Goal: Information Seeking & Learning: Find specific fact

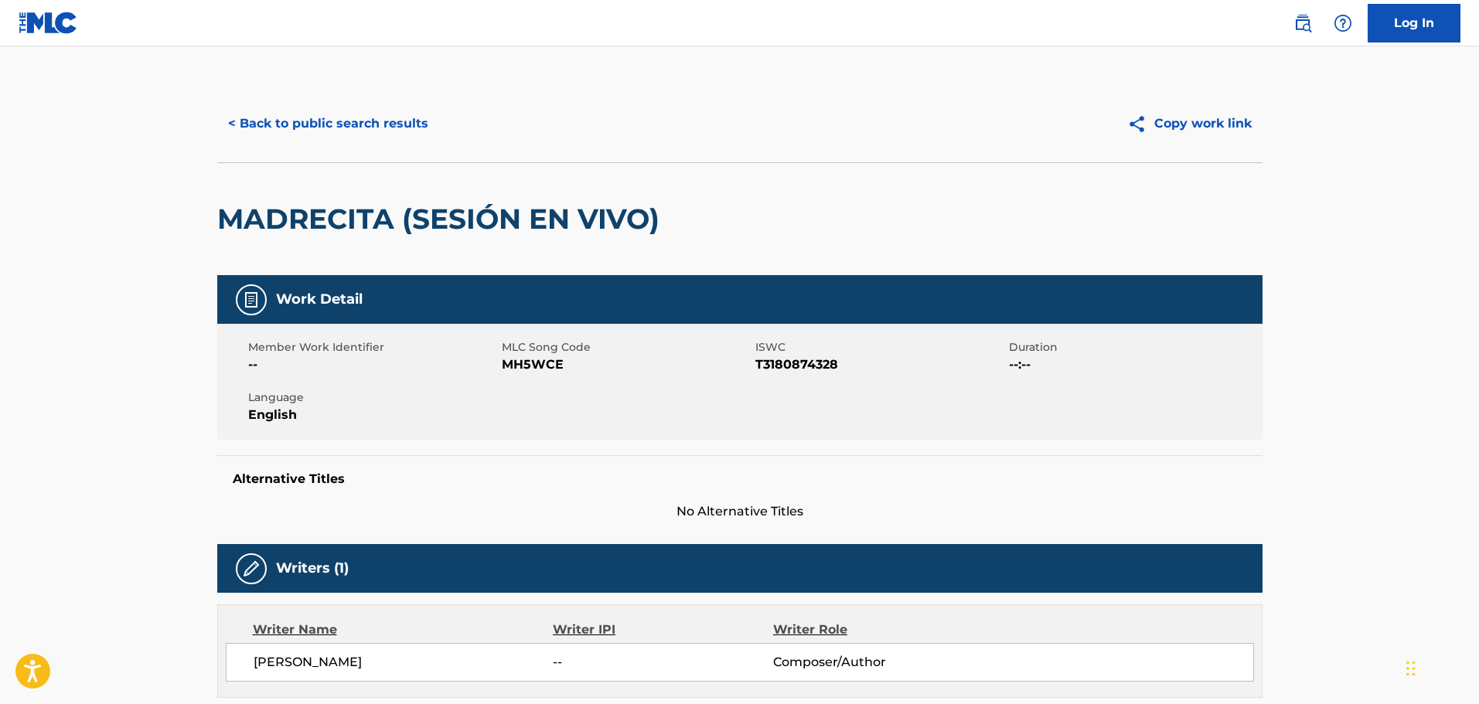
click at [355, 137] on button "< Back to public search results" at bounding box center [328, 123] width 222 height 39
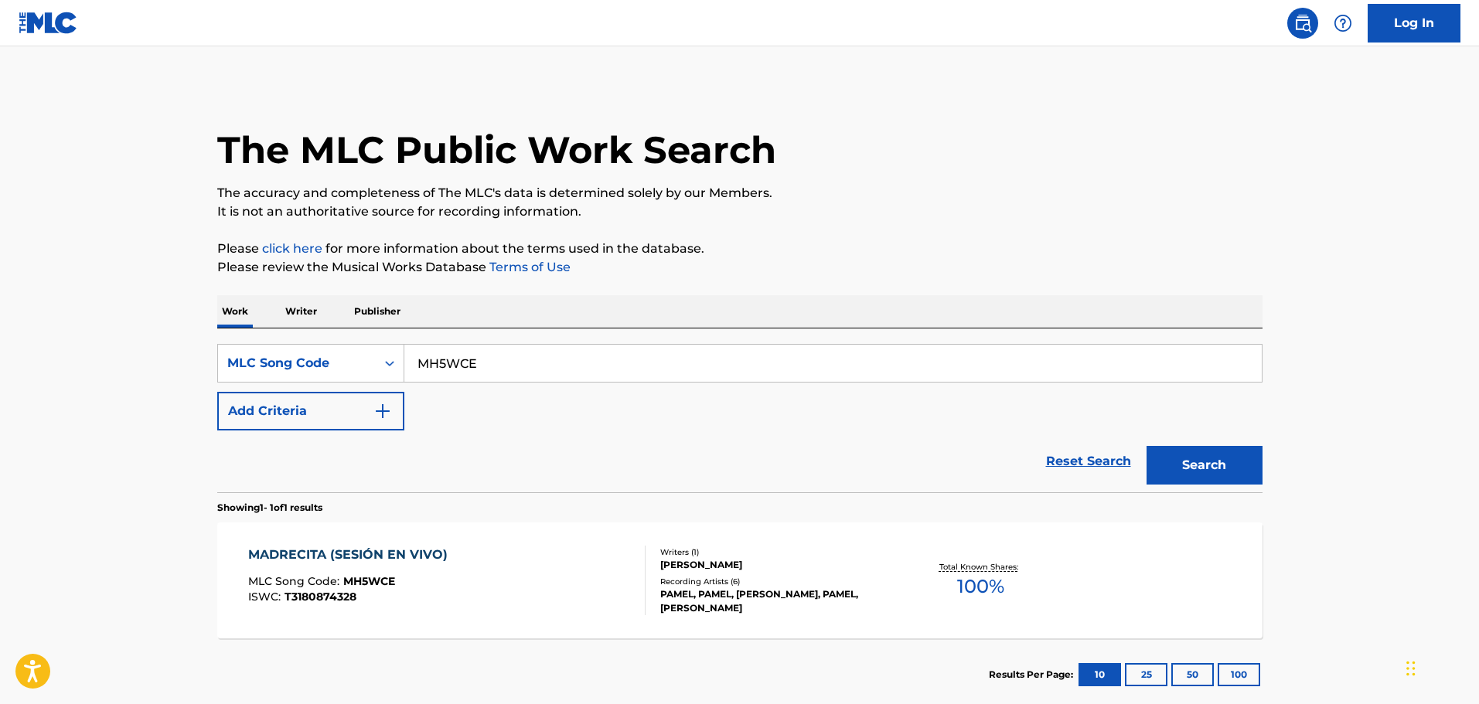
scroll to position [49, 0]
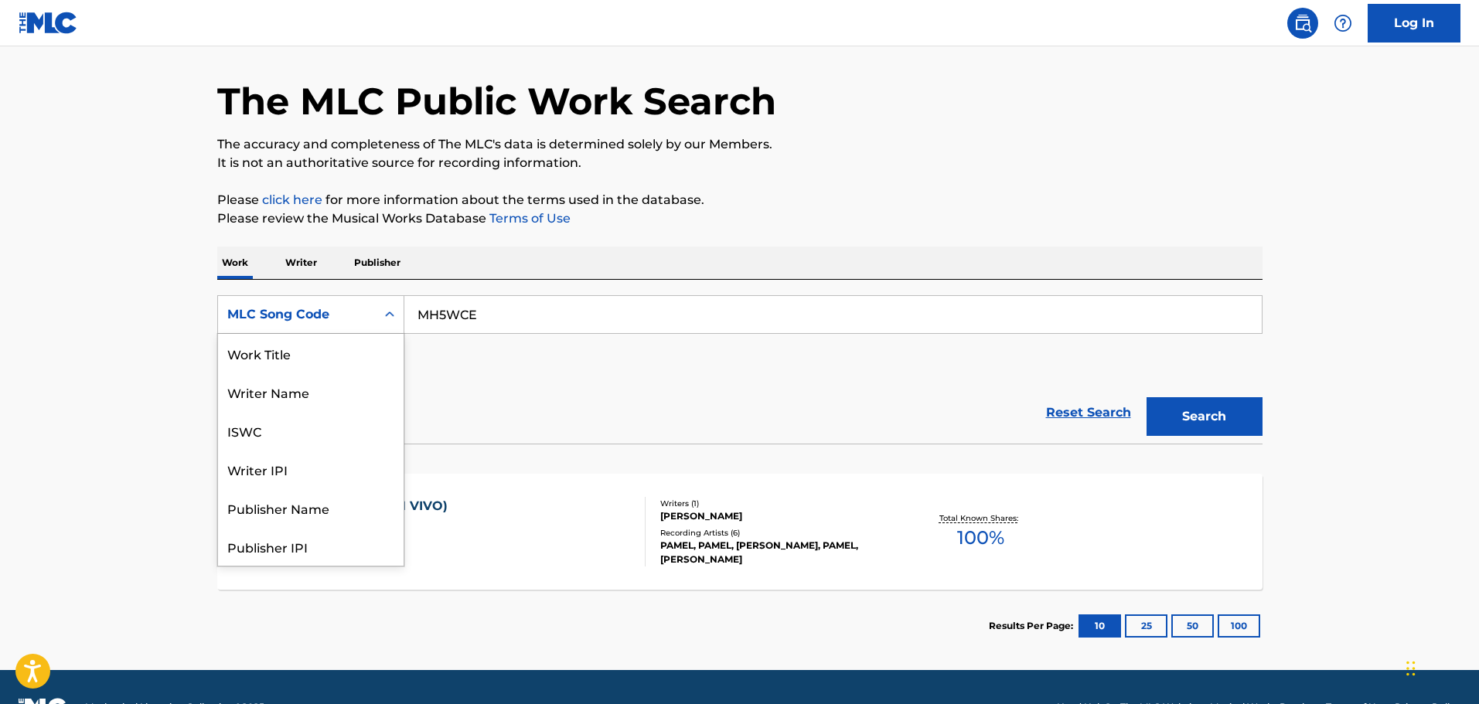
click at [376, 319] on div "Search Form" at bounding box center [390, 315] width 28 height 28
click at [489, 325] on input "MH5WCE" at bounding box center [832, 314] width 857 height 37
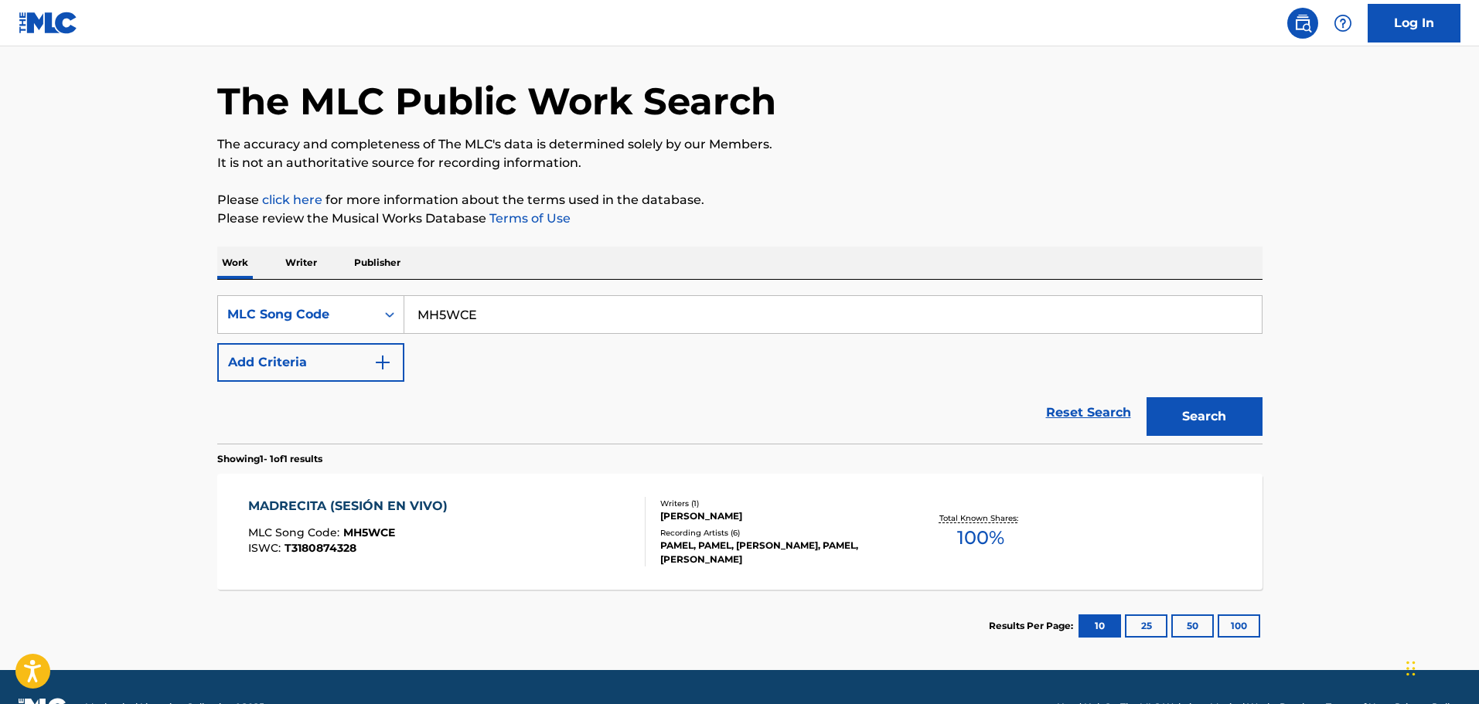
paste input "I22119"
type input "I22119"
click at [1146, 397] on button "Search" at bounding box center [1204, 416] width 116 height 39
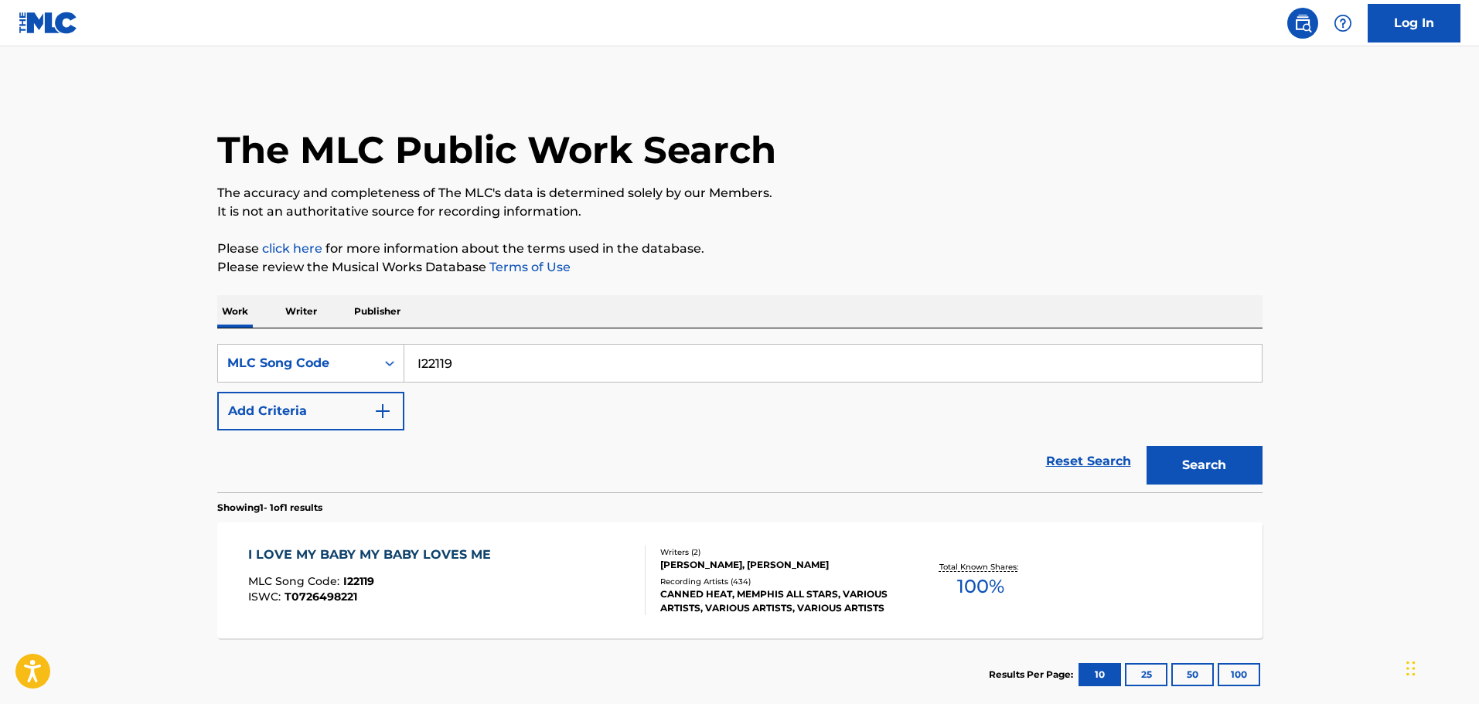
click at [525, 573] on div "I LOVE MY BABY MY BABY LOVES ME MLC Song Code : I22119 ISWC : T0726498221" at bounding box center [446, 581] width 397 height 70
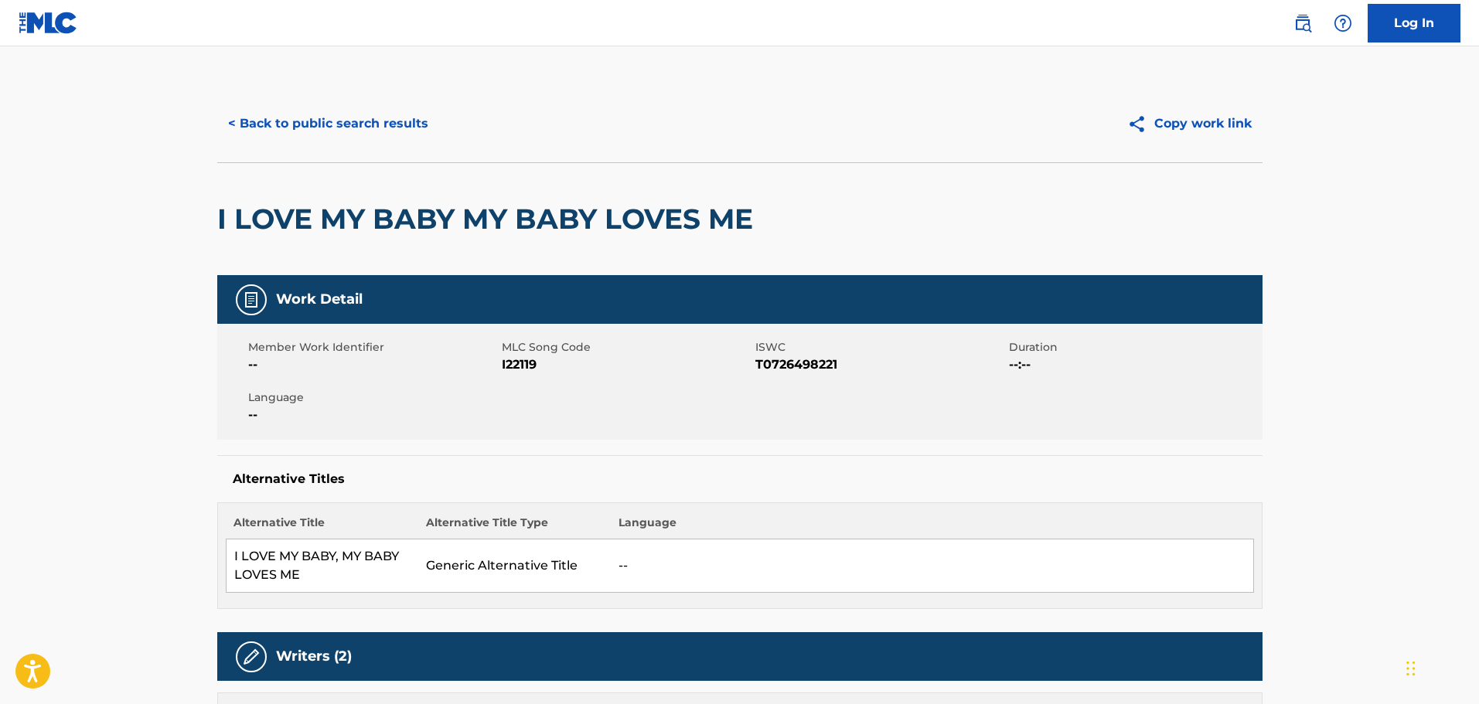
click at [386, 124] on button "< Back to public search results" at bounding box center [328, 123] width 222 height 39
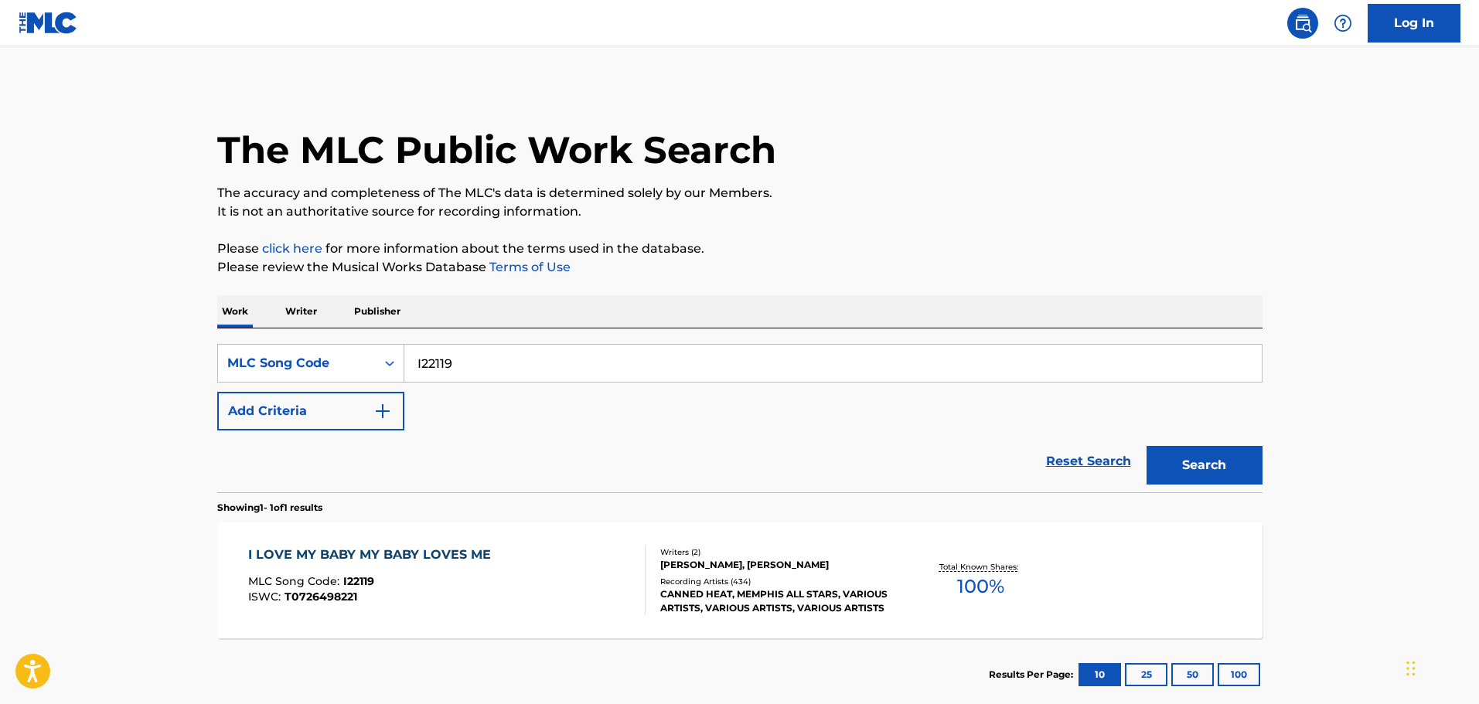
click at [465, 370] on input "I22119" at bounding box center [832, 363] width 857 height 37
paste input "Ojala"
click at [1146, 446] on button "Search" at bounding box center [1204, 465] width 116 height 39
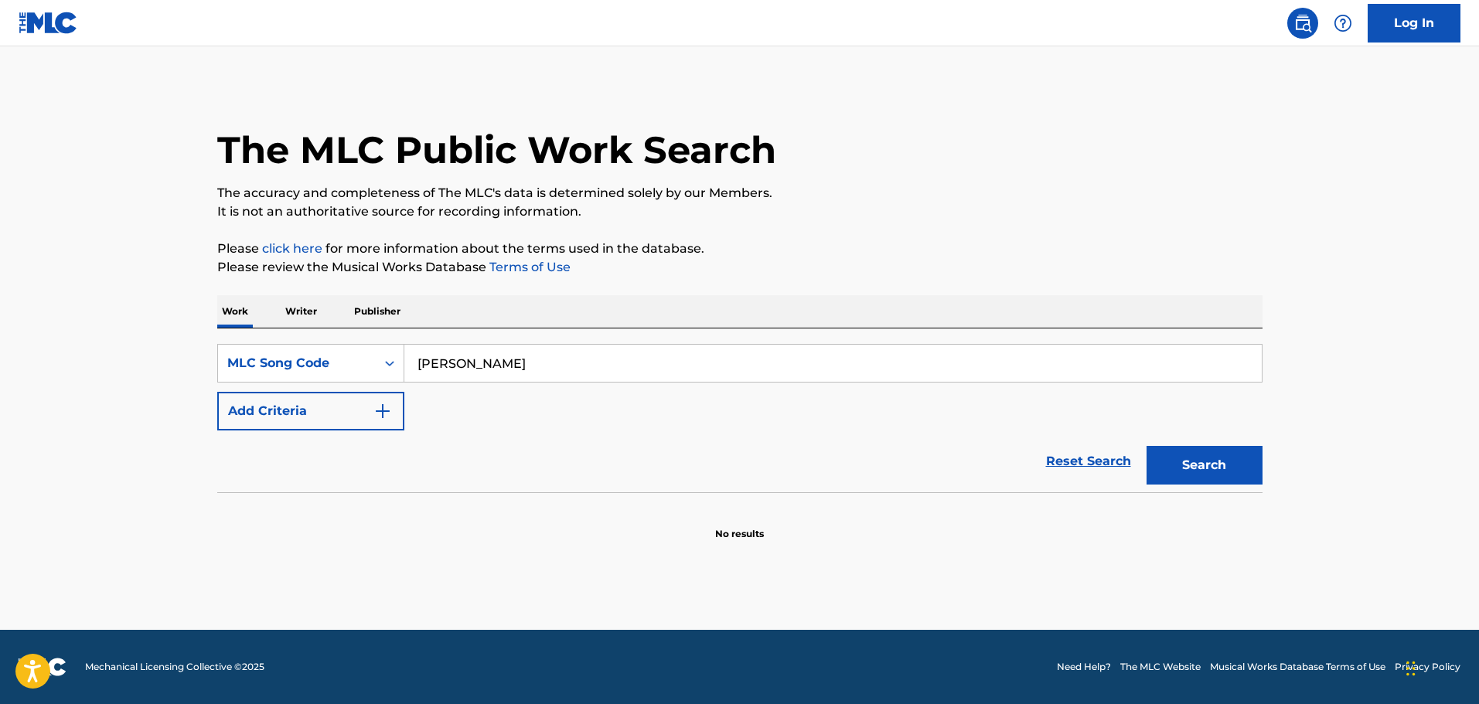
paste input "C9ZJ0"
type input "OC9ZJ0"
click at [1146, 446] on button "Search" at bounding box center [1204, 465] width 116 height 39
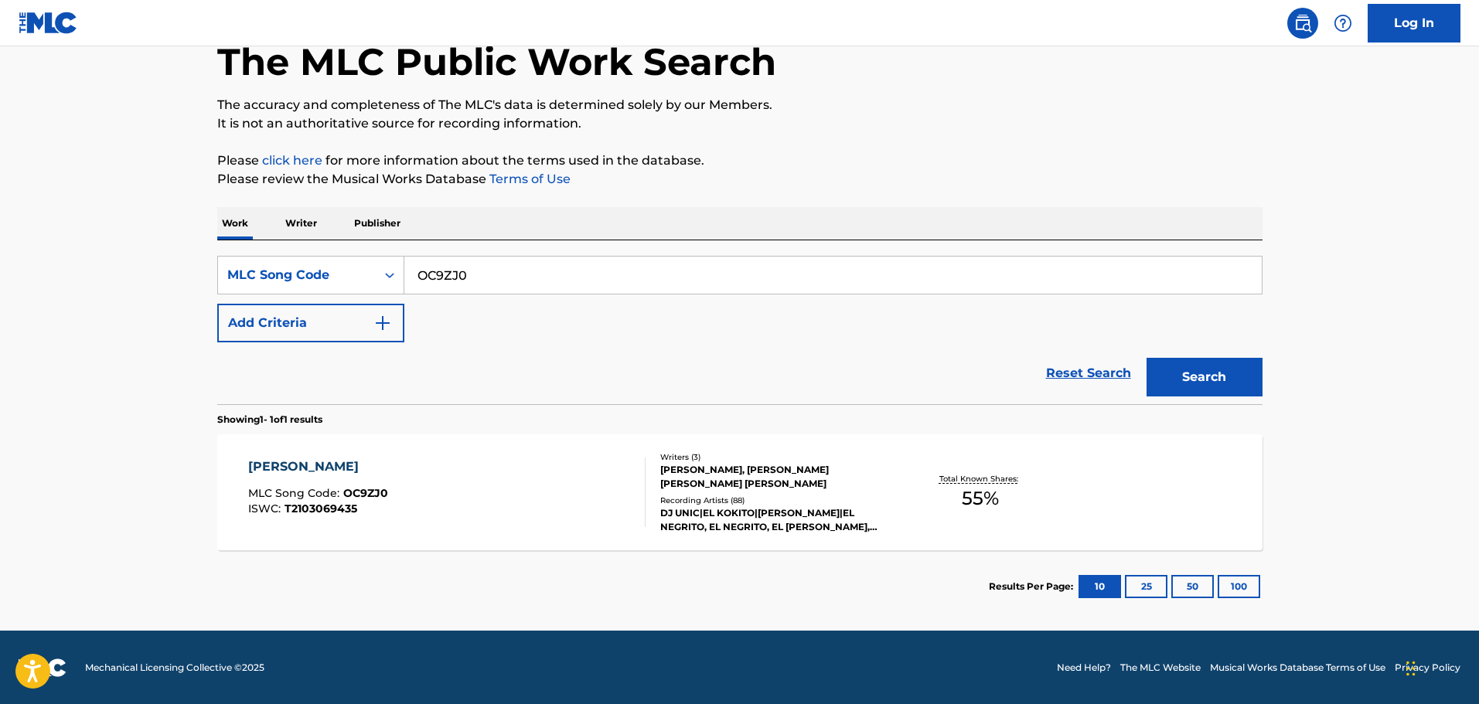
scroll to position [89, 0]
click at [496, 473] on div "OJALA MLC Song Code : OC9ZJ0 ISWC : T2103069435" at bounding box center [446, 492] width 397 height 70
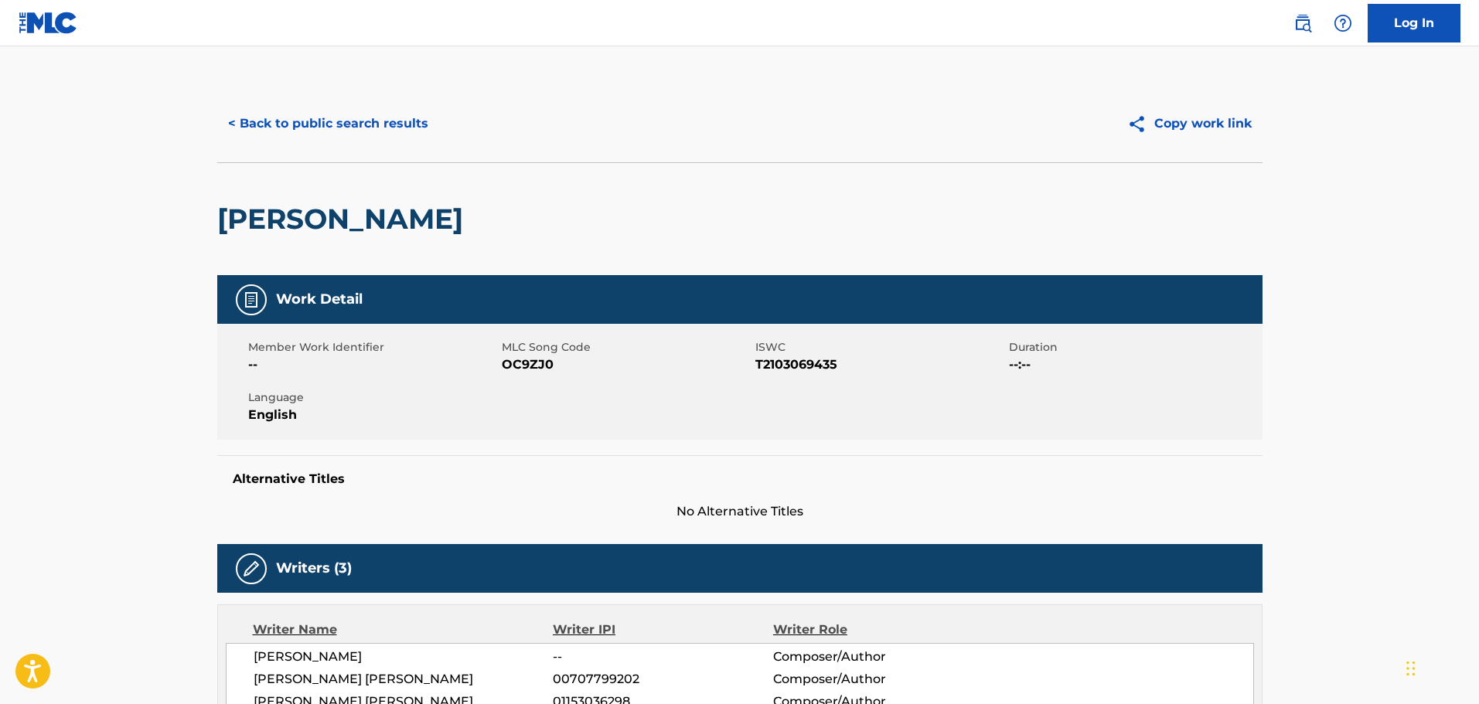
click at [272, 128] on button "< Back to public search results" at bounding box center [328, 123] width 222 height 39
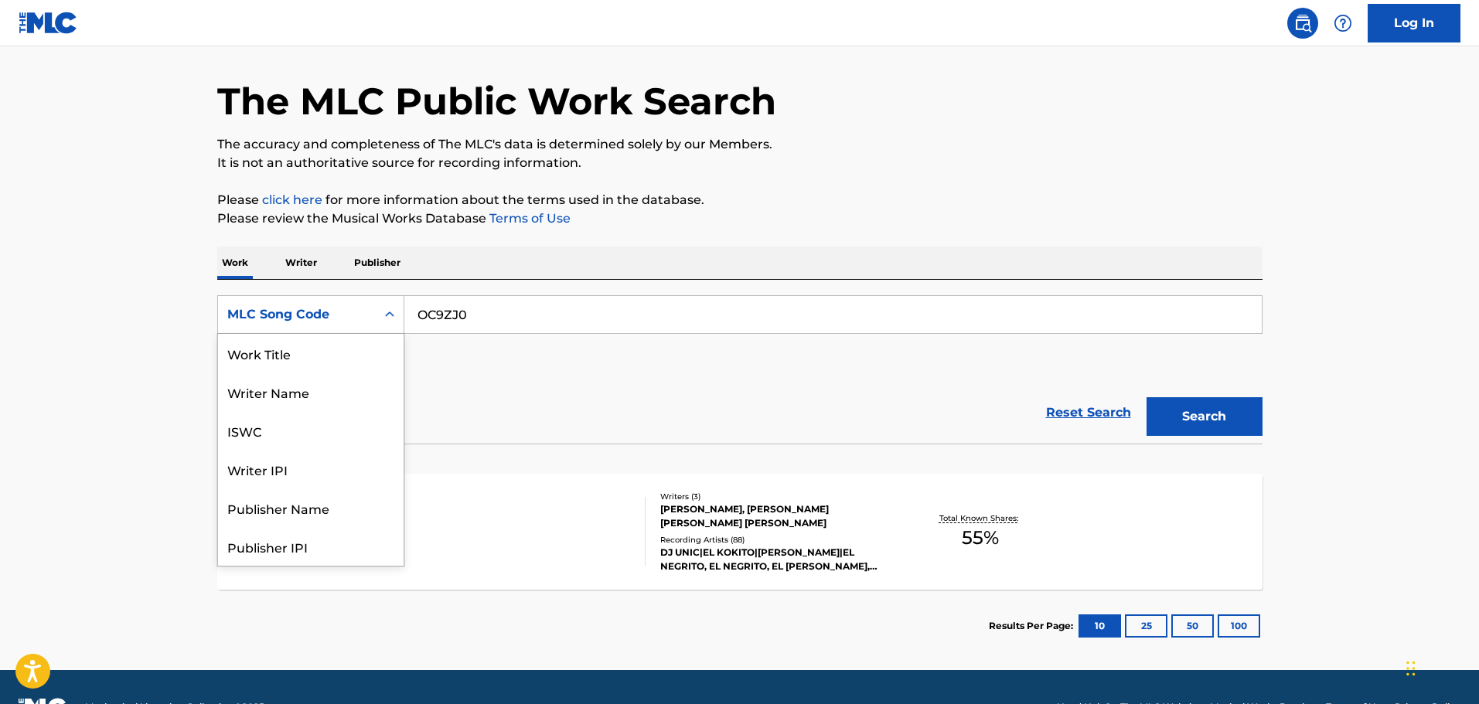
click at [298, 301] on div "MLC Song Code" at bounding box center [297, 314] width 158 height 29
click at [295, 360] on div "Work Title" at bounding box center [311, 353] width 186 height 39
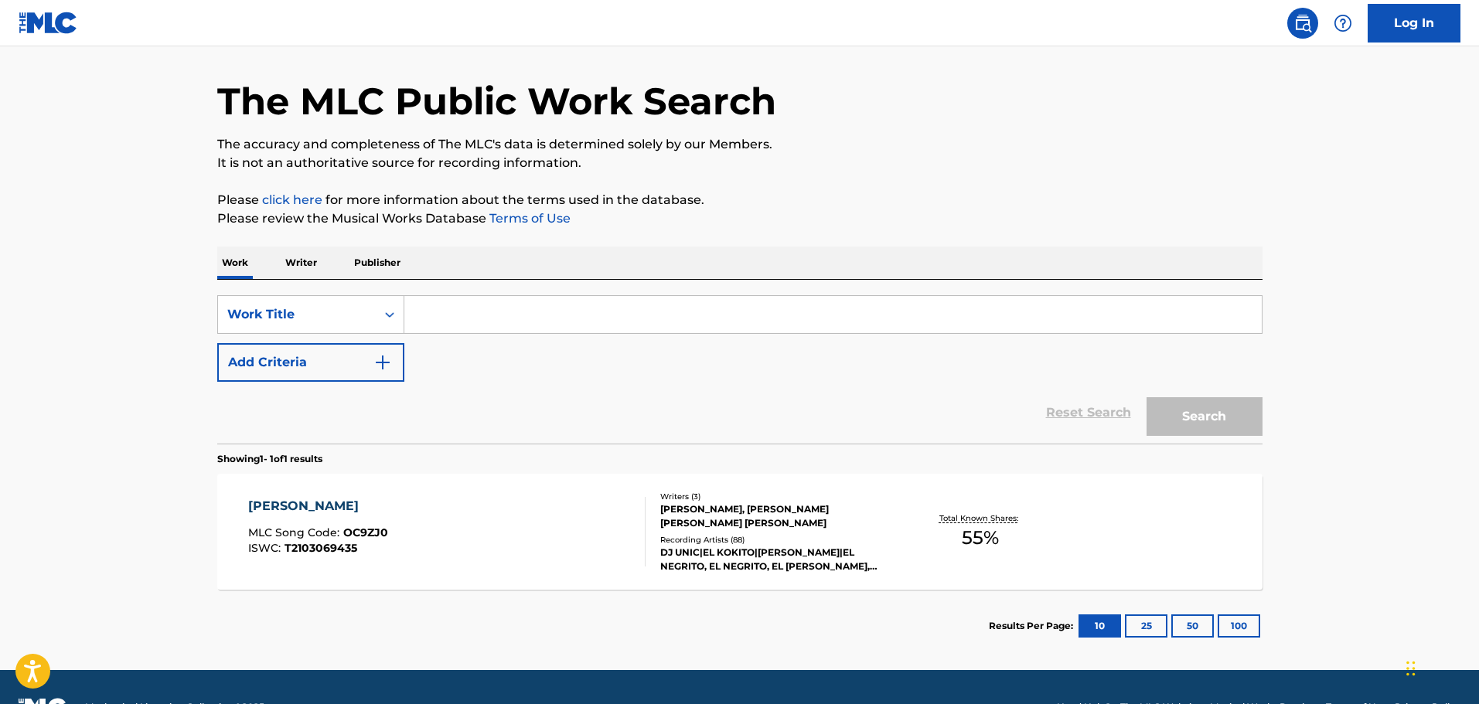
click at [472, 323] on input "Search Form" at bounding box center [832, 314] width 857 height 37
paste input "Lows"
type input "Lows"
click at [336, 375] on button "Add Criteria" at bounding box center [310, 362] width 187 height 39
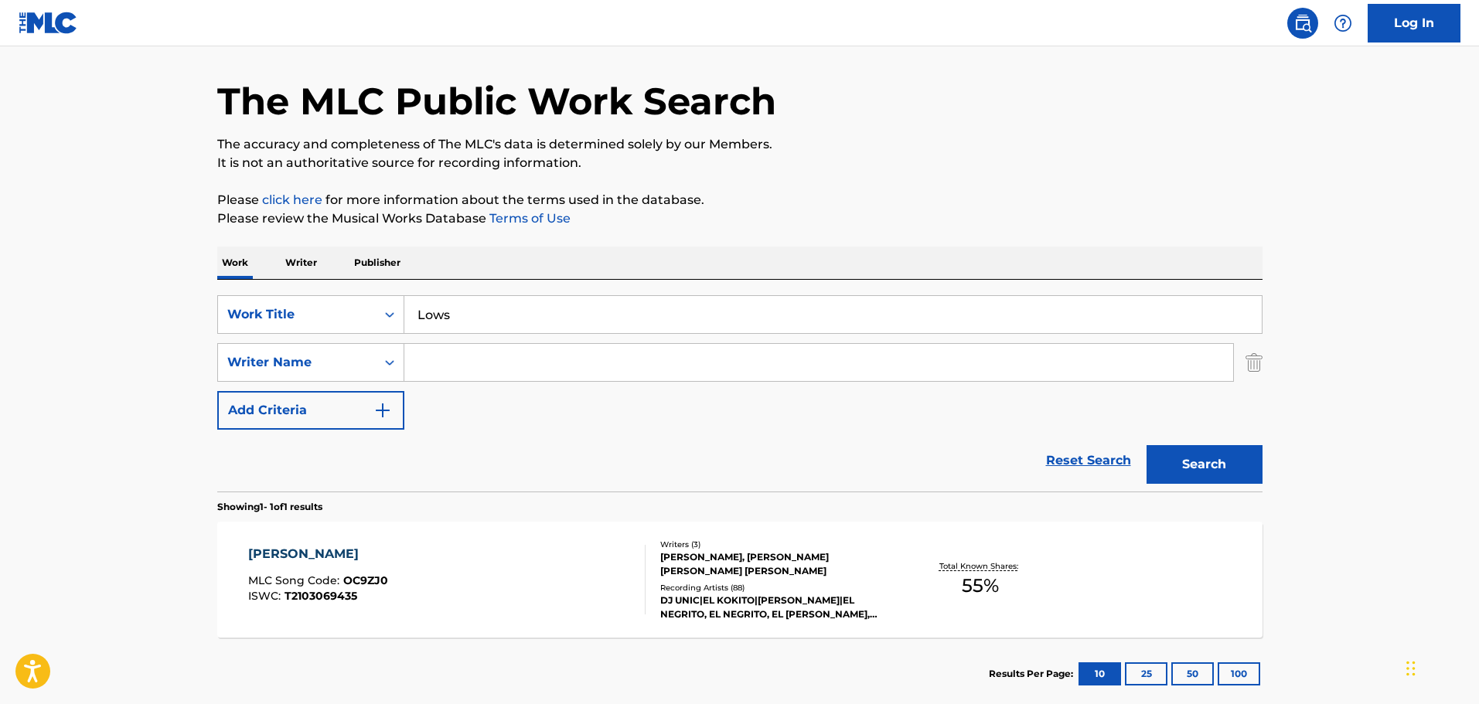
click at [471, 370] on input "Search Form" at bounding box center [818, 362] width 829 height 37
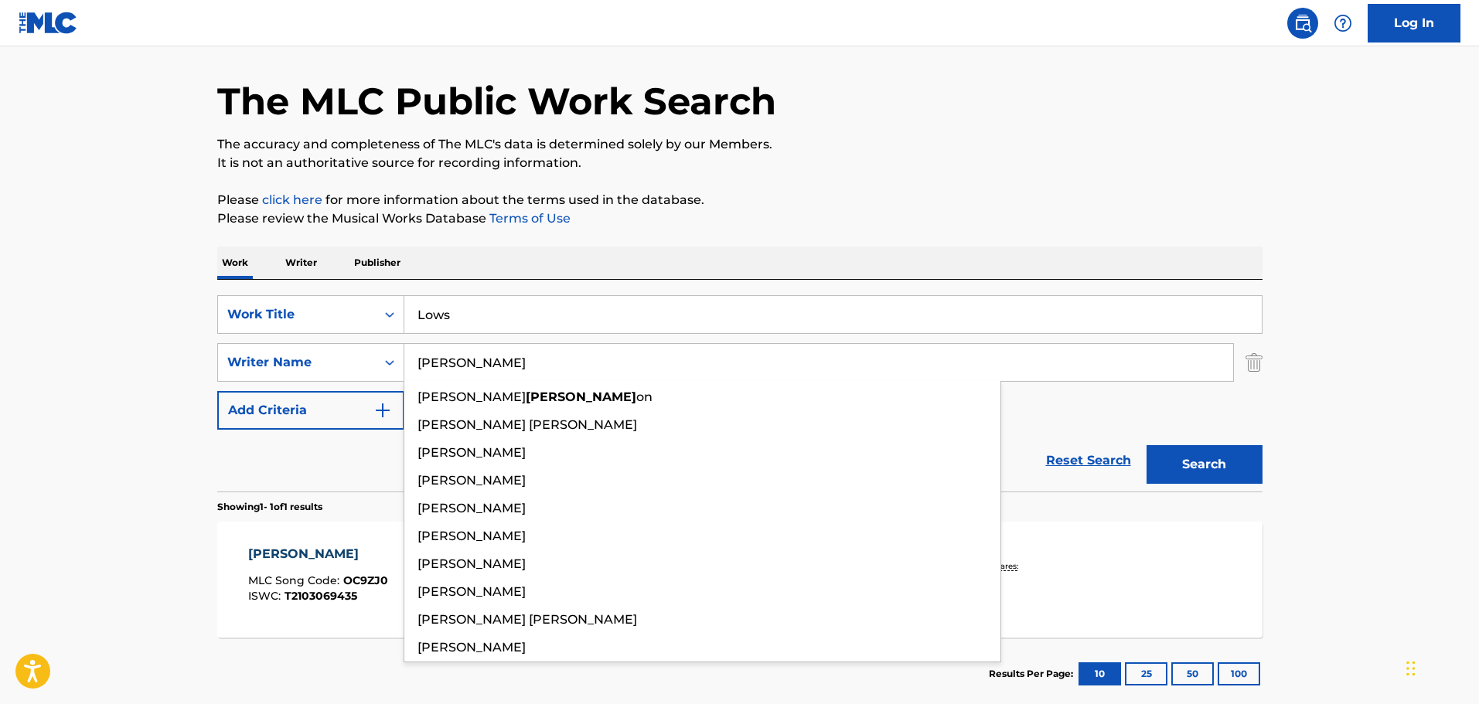
type input "Adams"
click at [1146, 445] on button "Search" at bounding box center [1204, 464] width 116 height 39
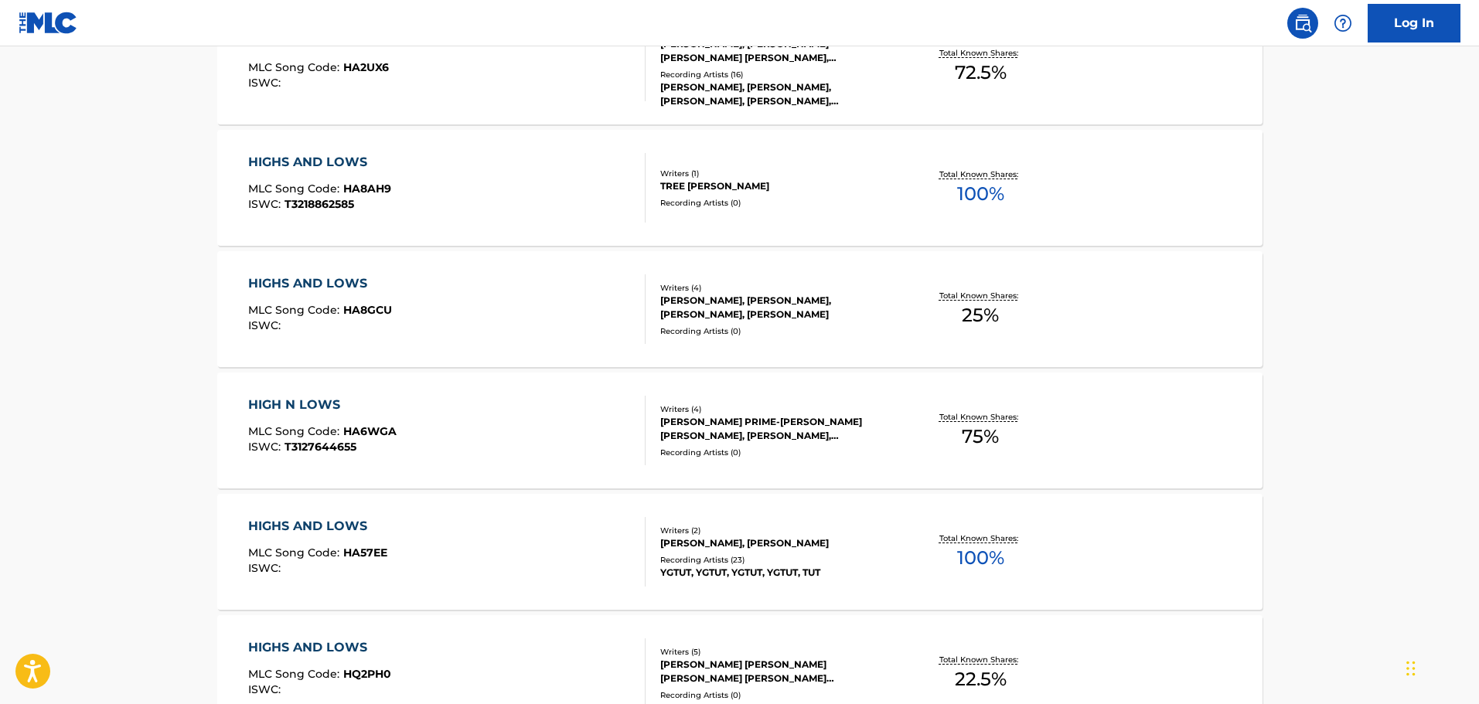
scroll to position [1022, 0]
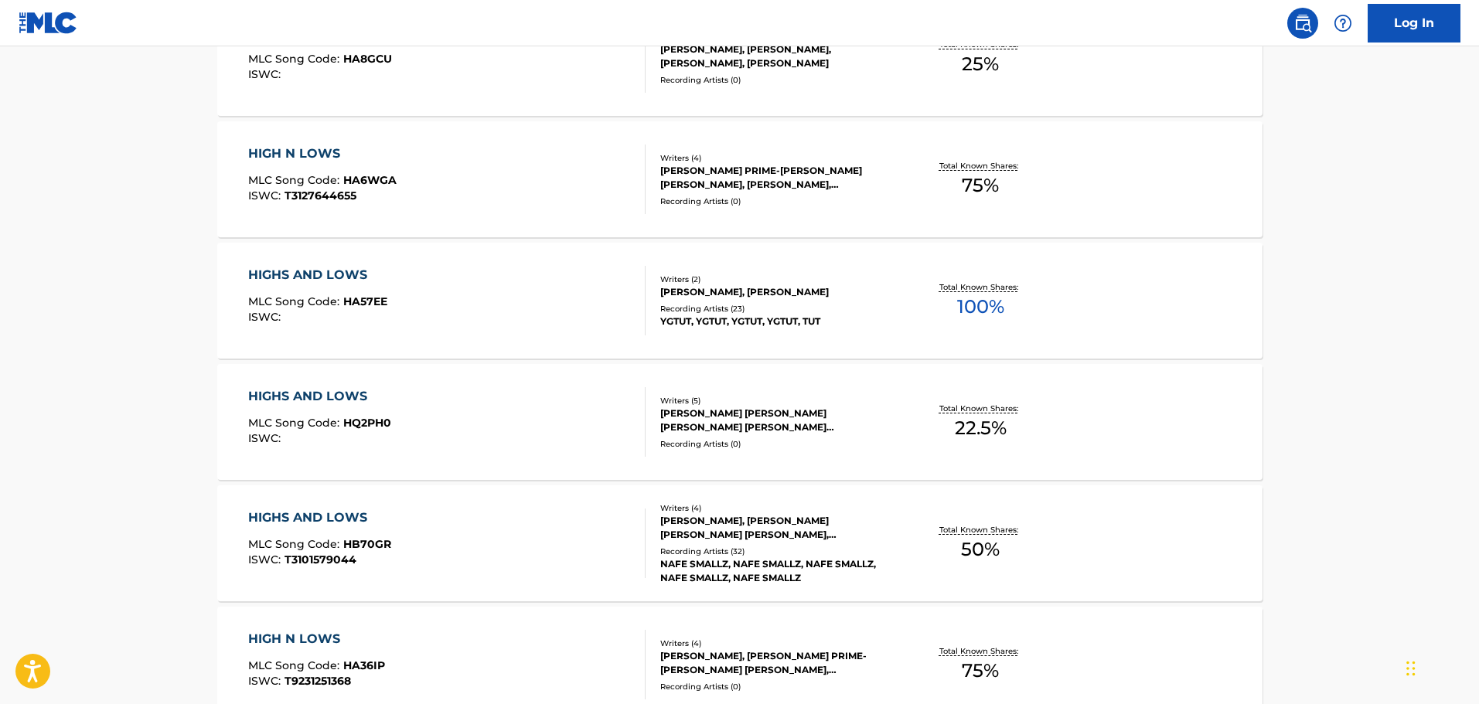
scroll to position [1065, 0]
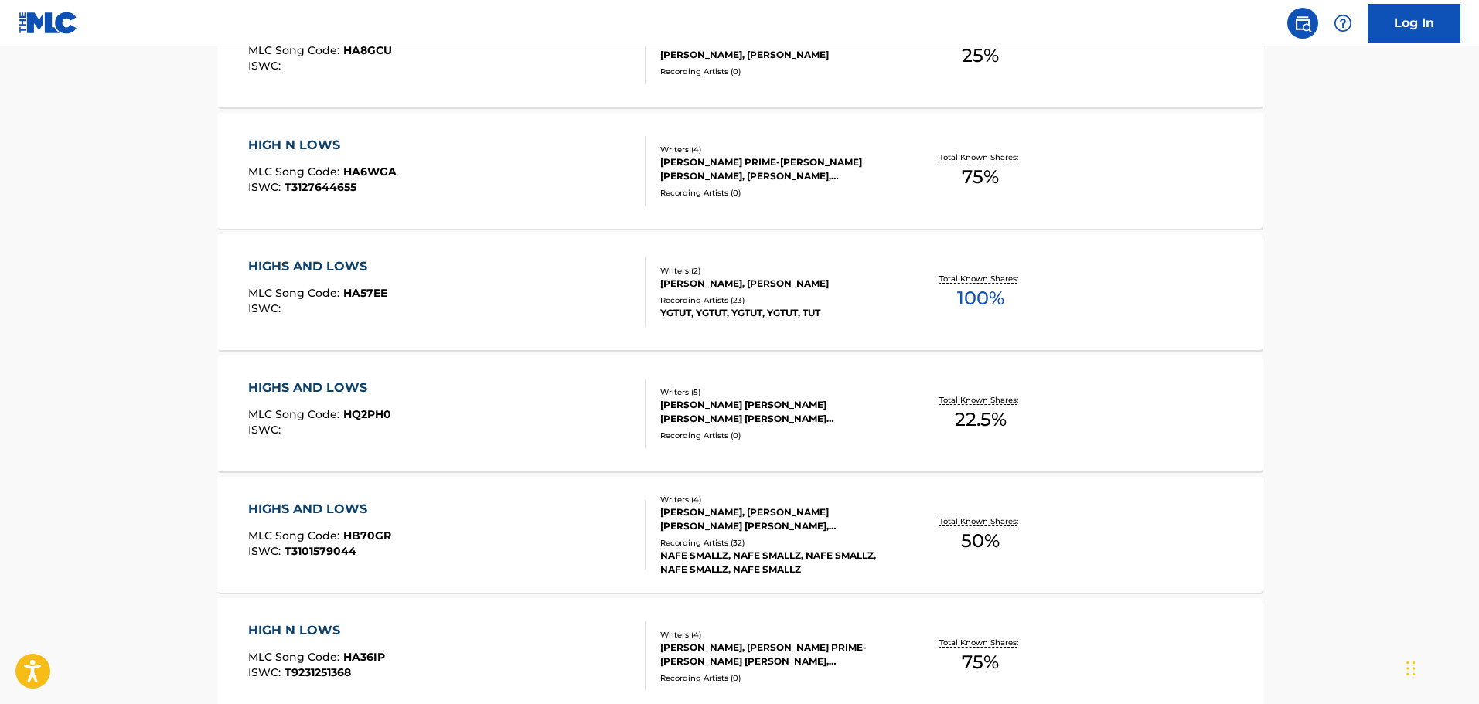
click at [493, 303] on div "HIGHS AND LOWS MLC Song Code : HA57EE ISWC :" at bounding box center [446, 292] width 397 height 70
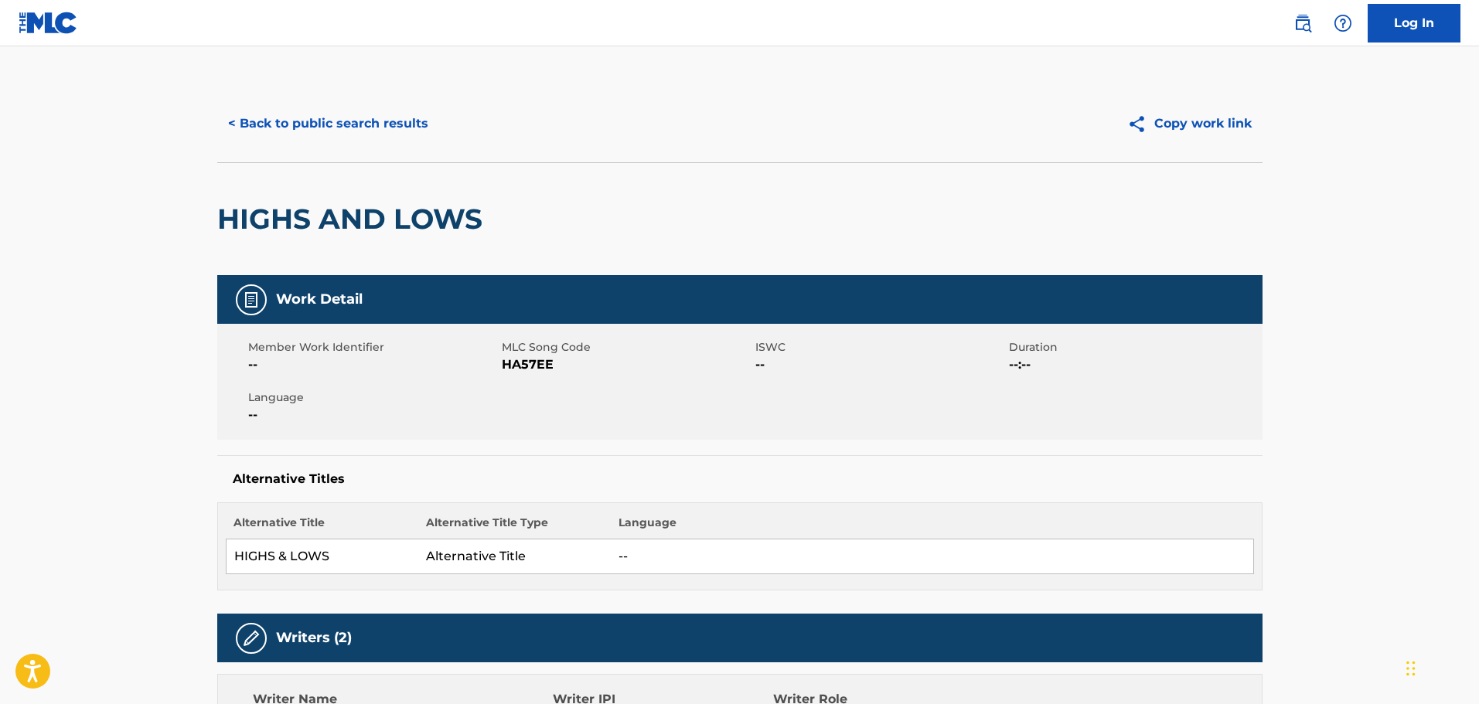
click at [293, 107] on button "< Back to public search results" at bounding box center [328, 123] width 222 height 39
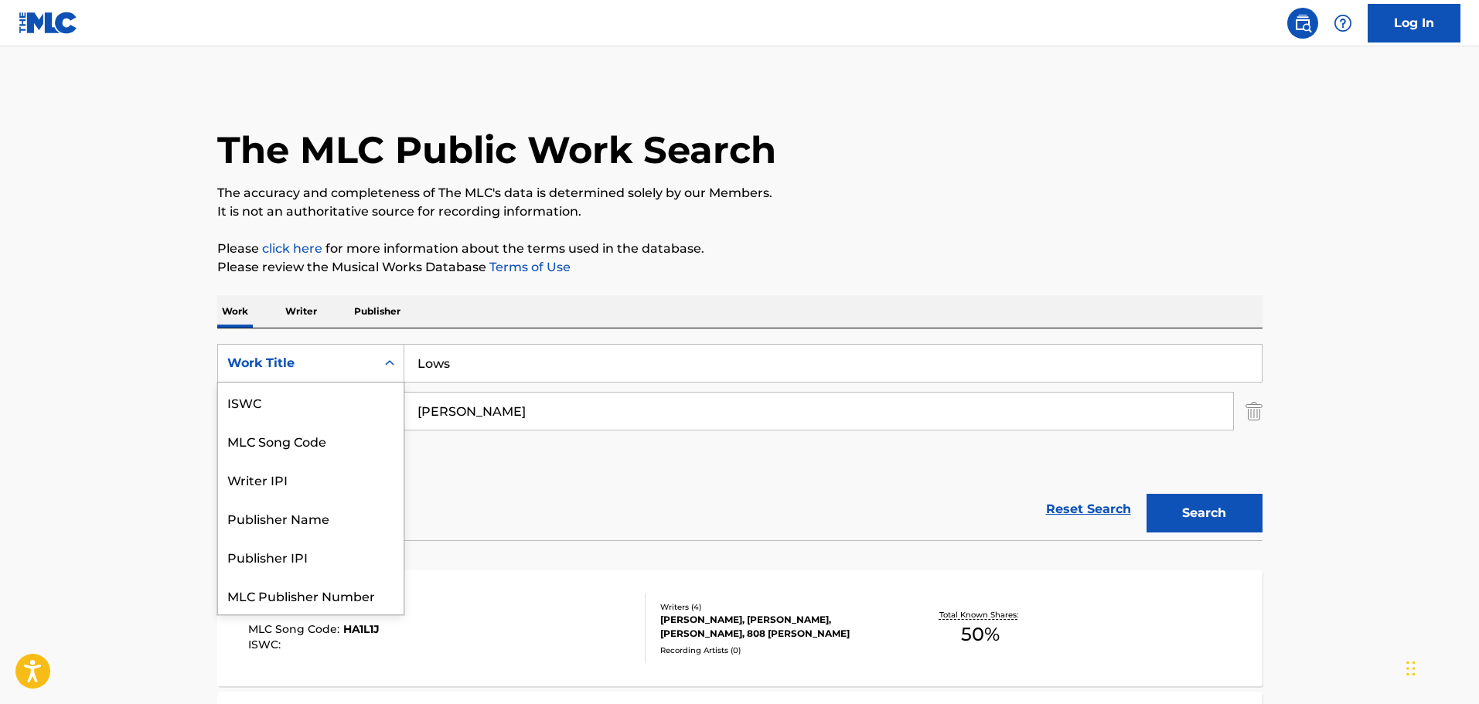
click at [332, 360] on div "Work Title" at bounding box center [296, 363] width 139 height 19
click at [302, 438] on div "MLC Song Code" at bounding box center [311, 440] width 186 height 39
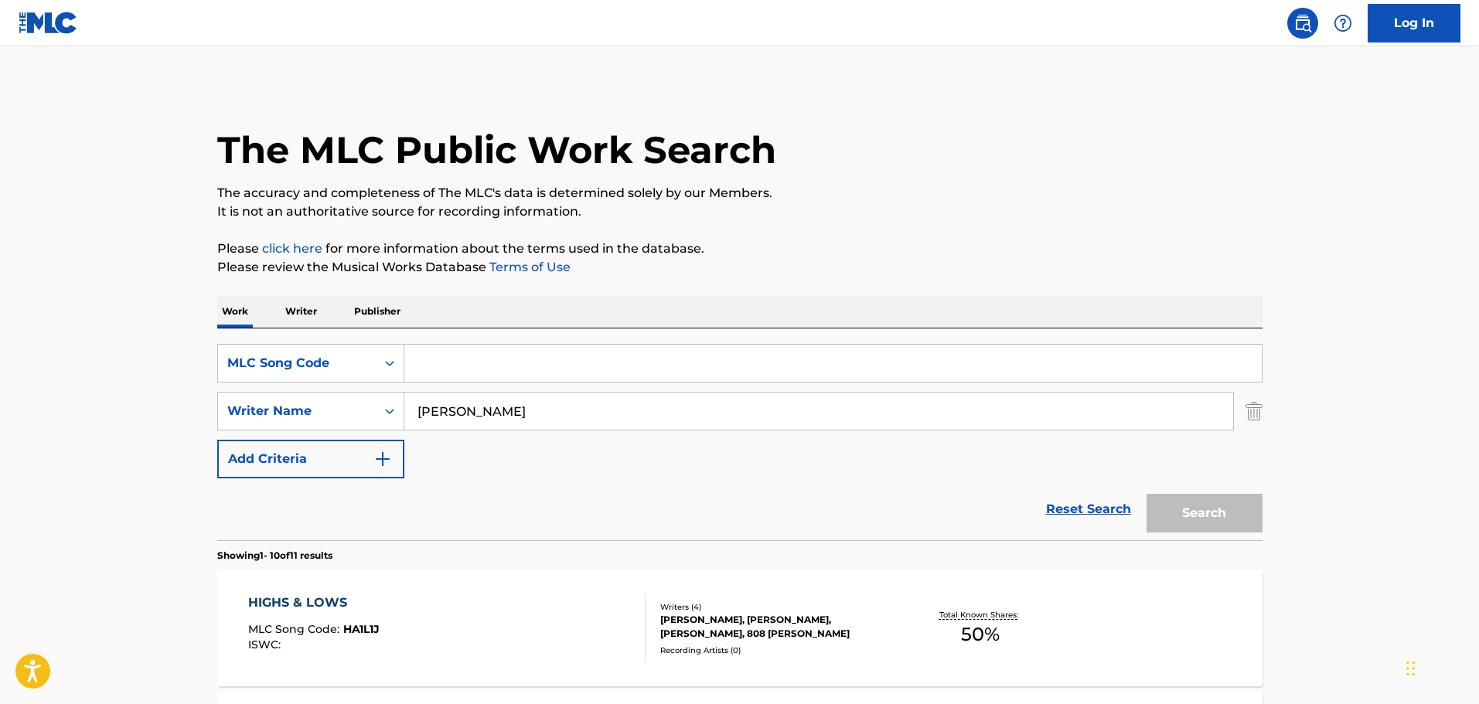
click at [1261, 410] on img "Search Form" at bounding box center [1253, 411] width 17 height 39
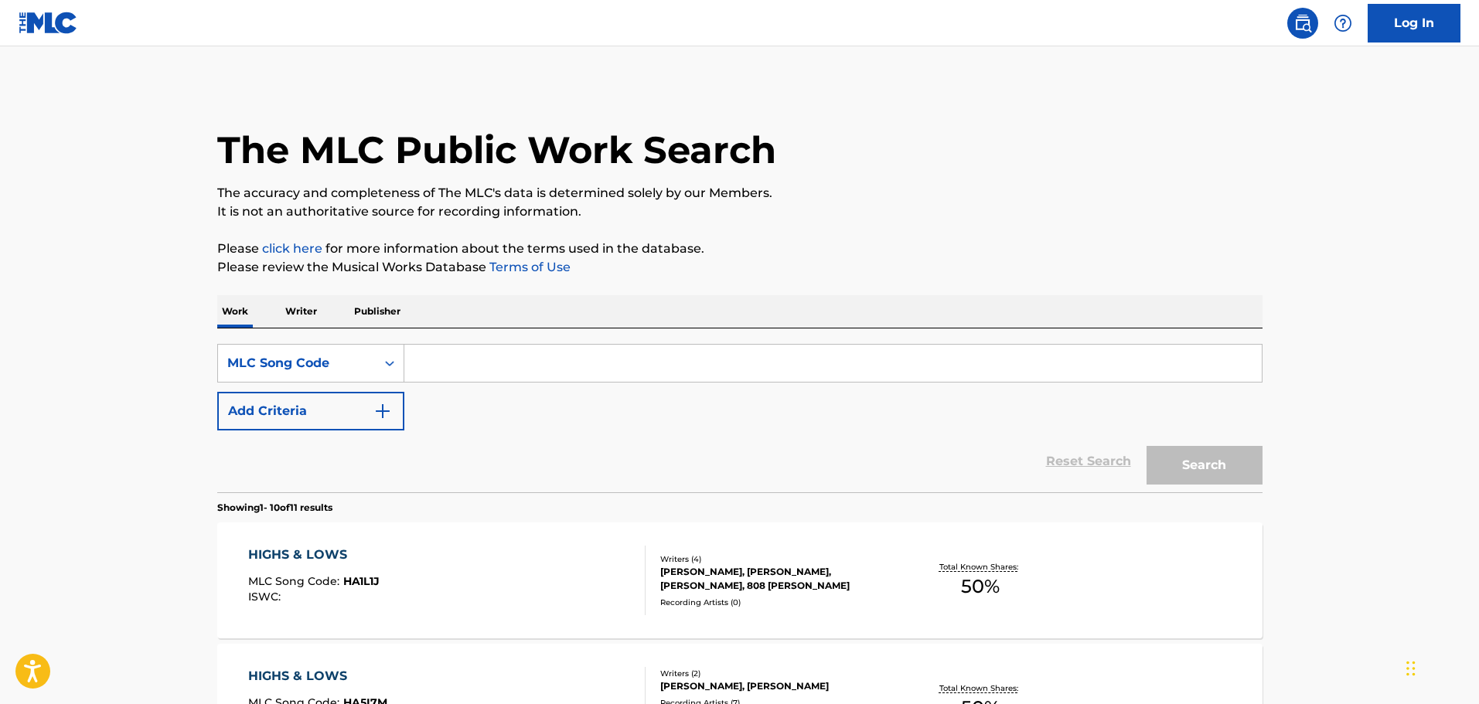
click at [721, 369] on input "Search Form" at bounding box center [832, 363] width 857 height 37
paste input "MN8AWD"
type input "MN8AWD"
click at [1146, 446] on button "Search" at bounding box center [1204, 465] width 116 height 39
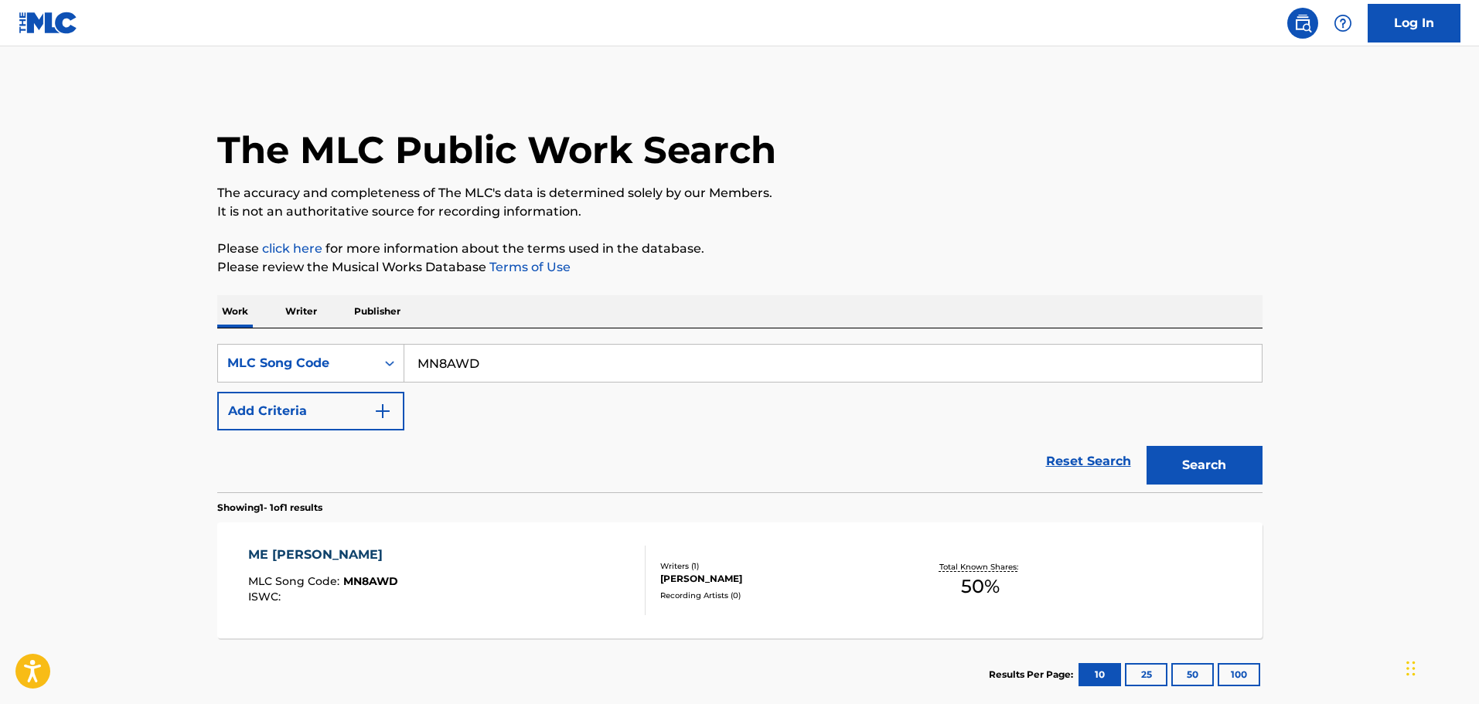
scroll to position [77, 0]
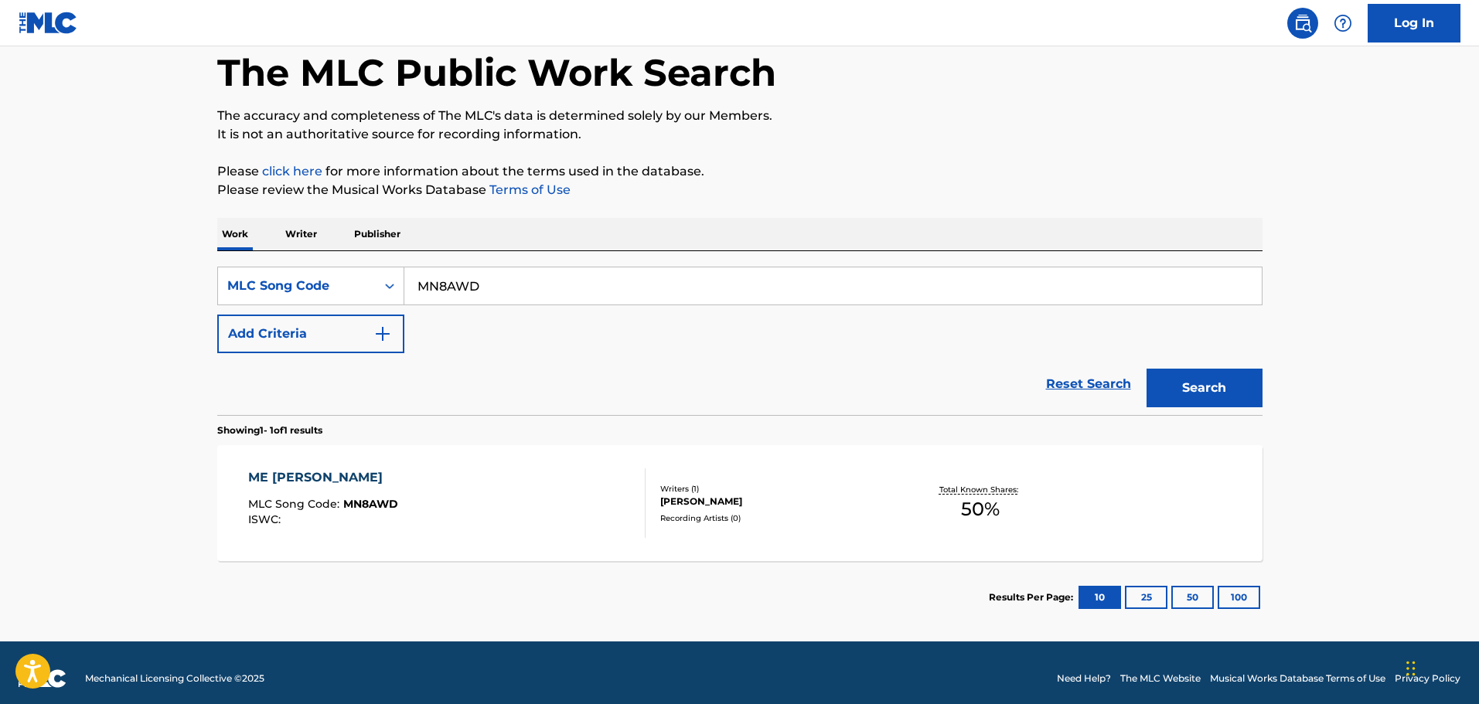
click at [398, 476] on div "ME GUSTA LA GUARACHA" at bounding box center [323, 477] width 150 height 19
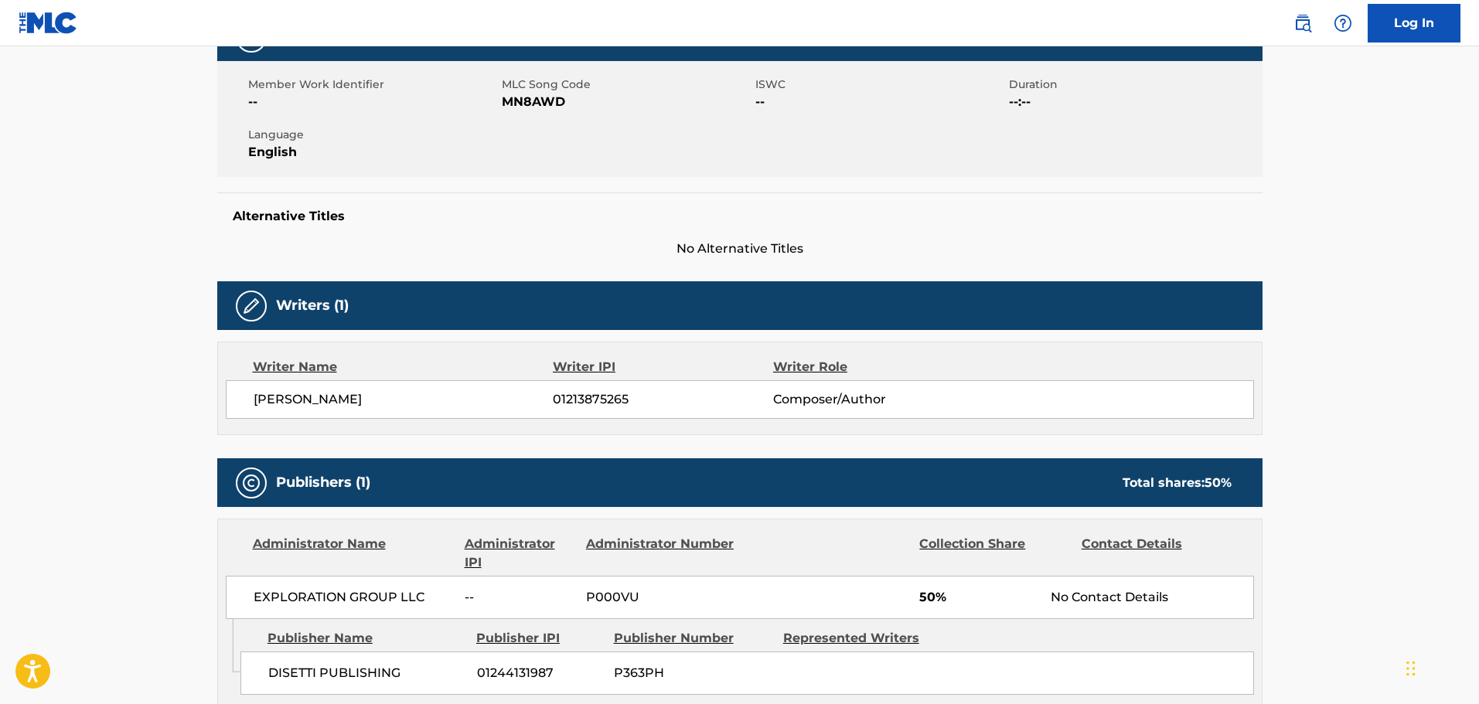
scroll to position [464, 0]
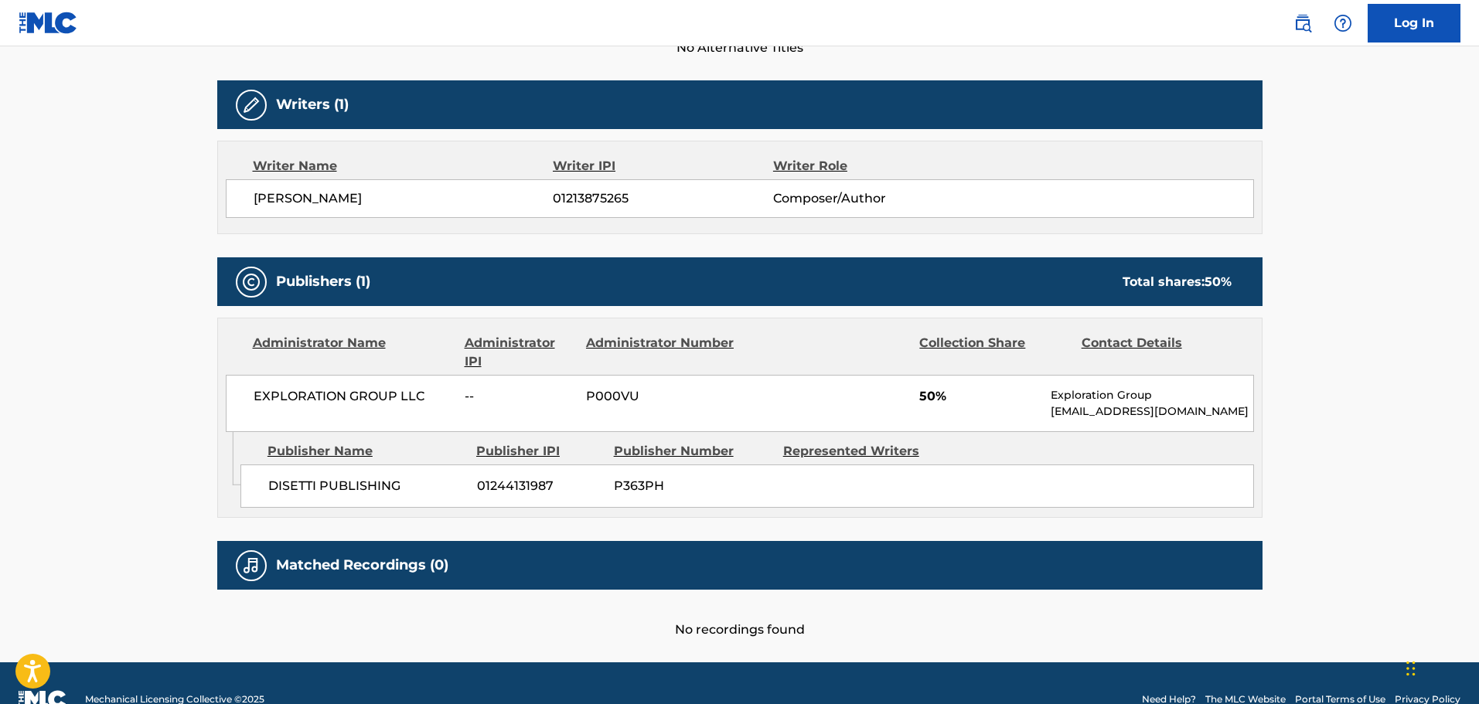
click at [279, 484] on span "DISETTI PUBLISHING" at bounding box center [366, 486] width 197 height 19
copy span "DISETTI"
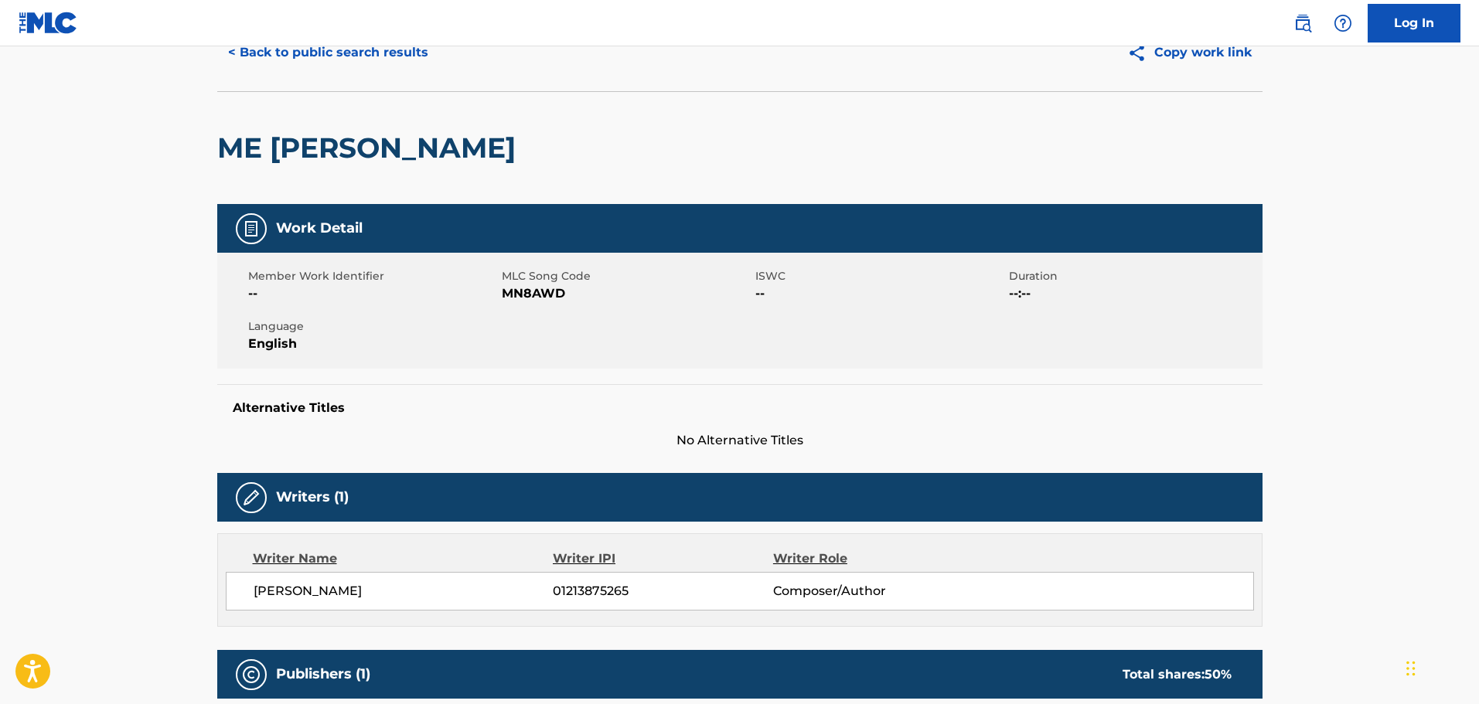
scroll to position [0, 0]
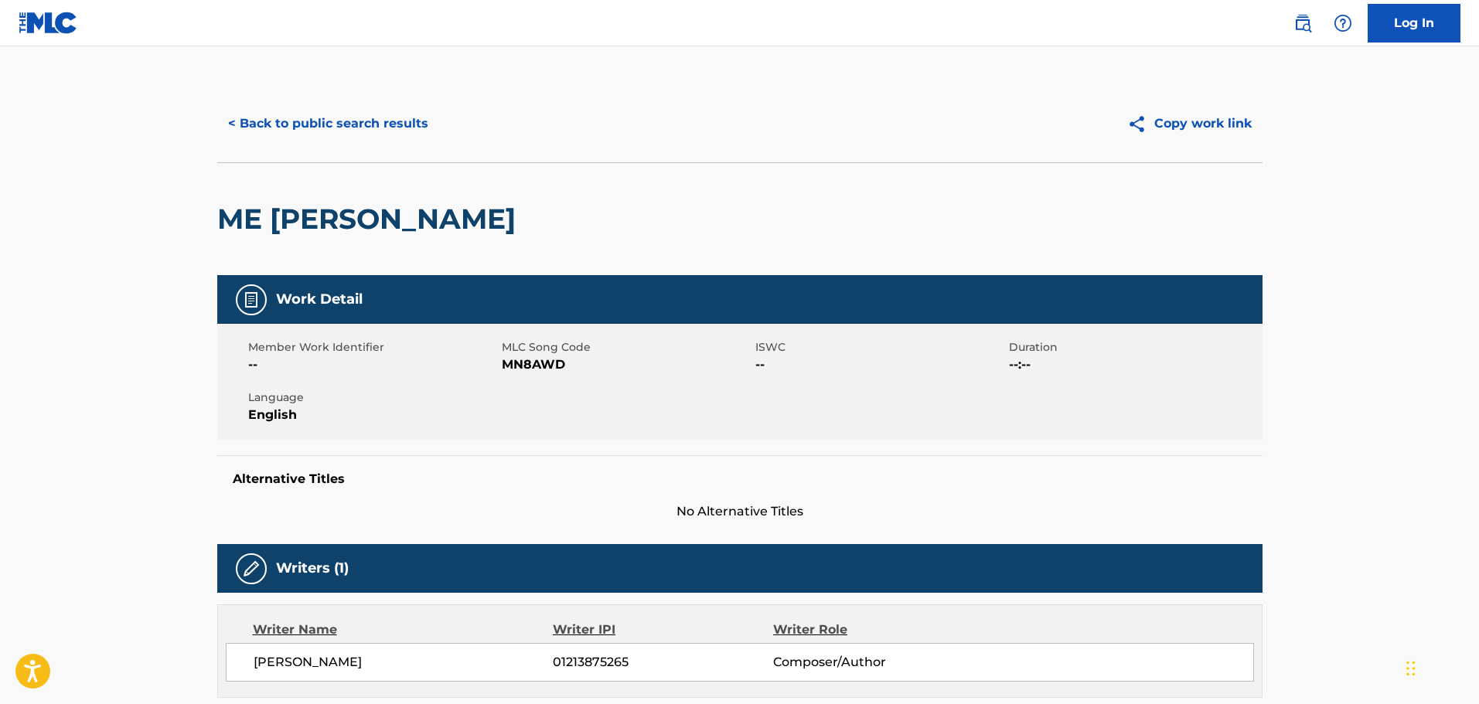
click at [353, 134] on button "< Back to public search results" at bounding box center [328, 123] width 222 height 39
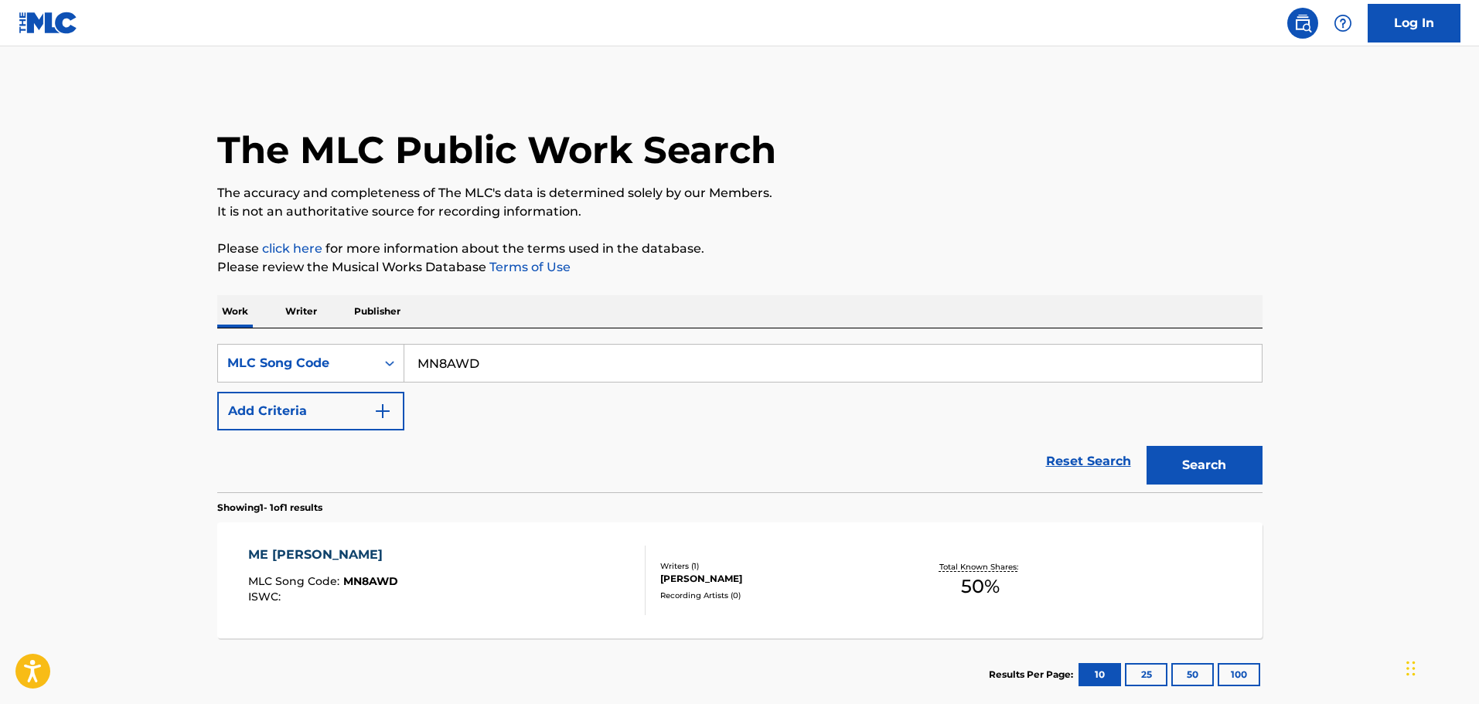
scroll to position [49, 0]
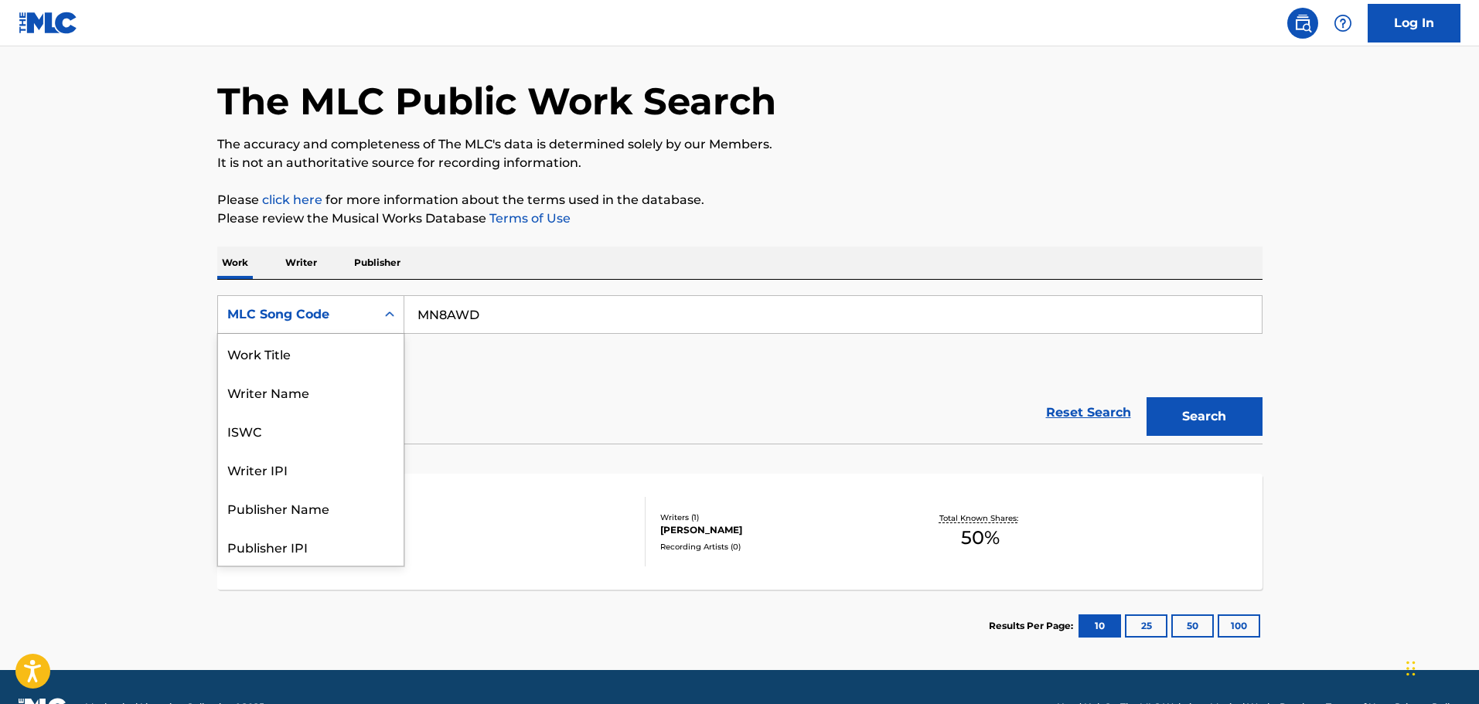
click at [372, 315] on div "MLC Song Code" at bounding box center [297, 314] width 158 height 29
click at [318, 363] on div "Work Title" at bounding box center [311, 353] width 186 height 39
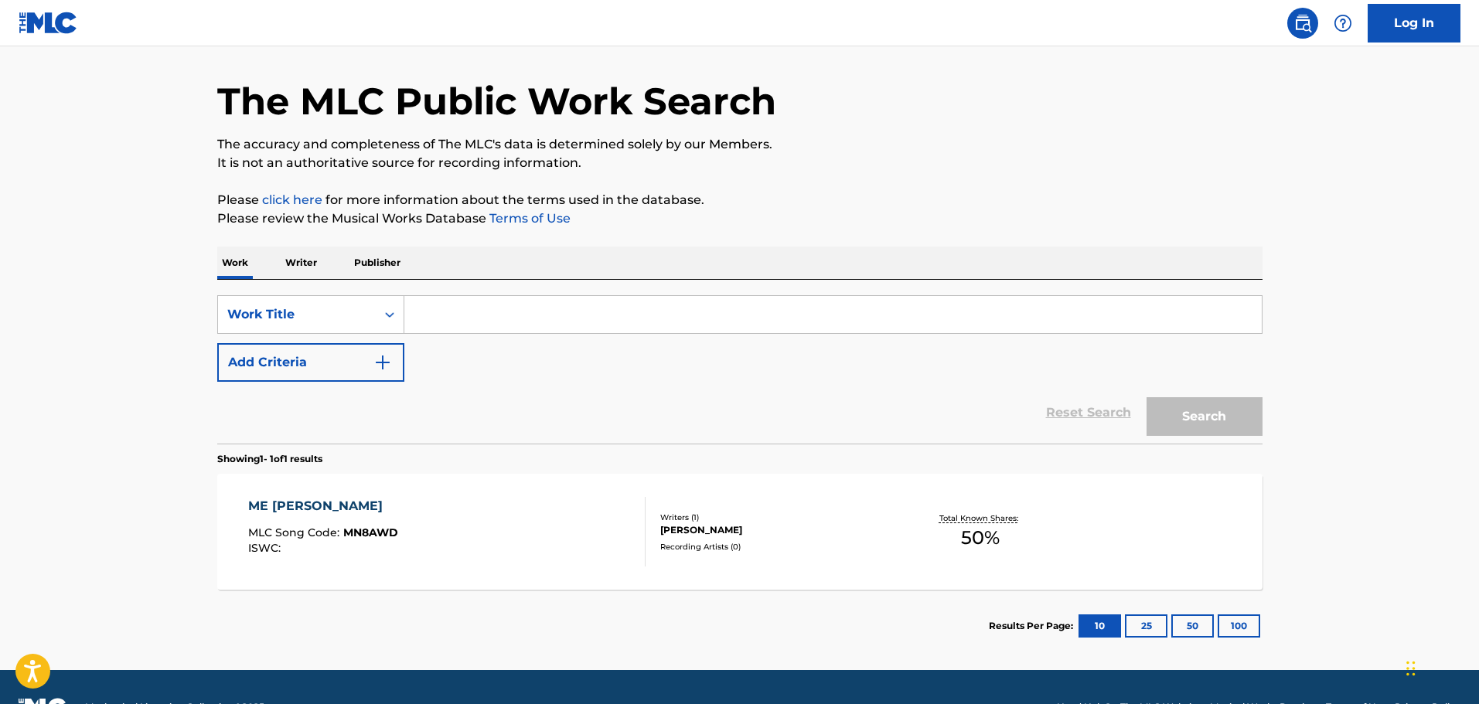
click at [520, 288] on div "SearchWithCriteriaef9cc710-ddea-4d88-89db-1e11ab8087f5 Work Title Add Criteria …" at bounding box center [739, 362] width 1045 height 164
click at [489, 314] on input "Search Form" at bounding box center [832, 314] width 857 height 37
paste input "Dicked Down in Dallas"
type input "Dicked Down in Dallas"
click at [367, 346] on button "Add Criteria" at bounding box center [310, 362] width 187 height 39
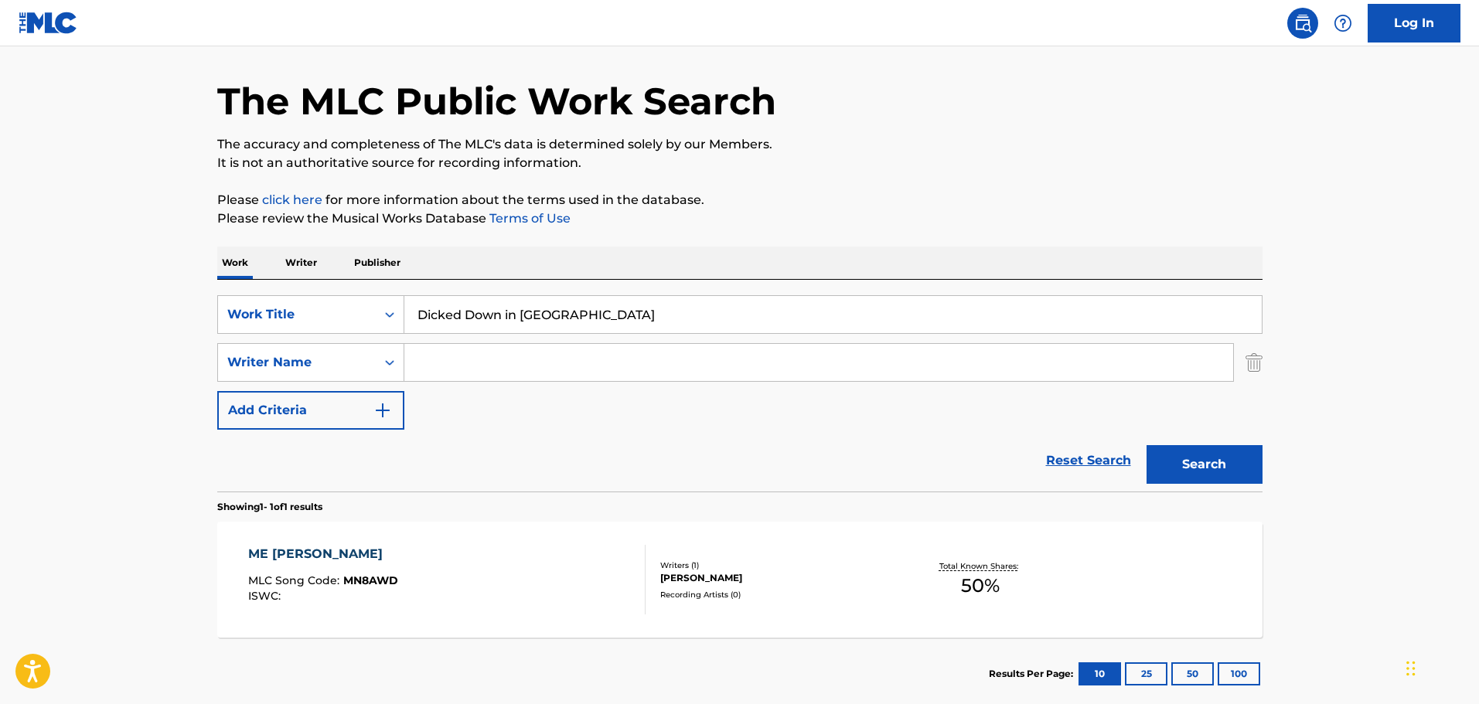
click at [502, 359] on input "Search Form" at bounding box center [818, 362] width 829 height 37
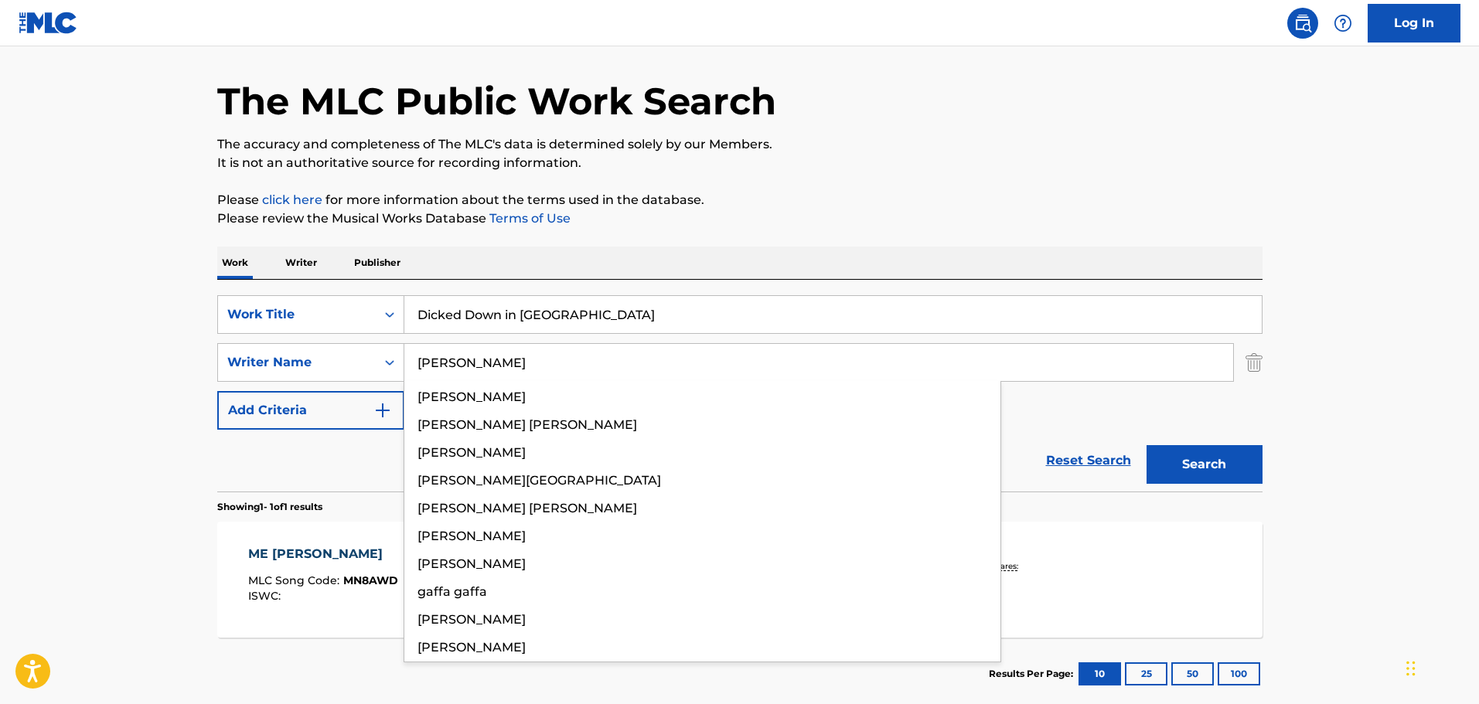
type input "gafford"
click at [1146, 445] on button "Search" at bounding box center [1204, 464] width 116 height 39
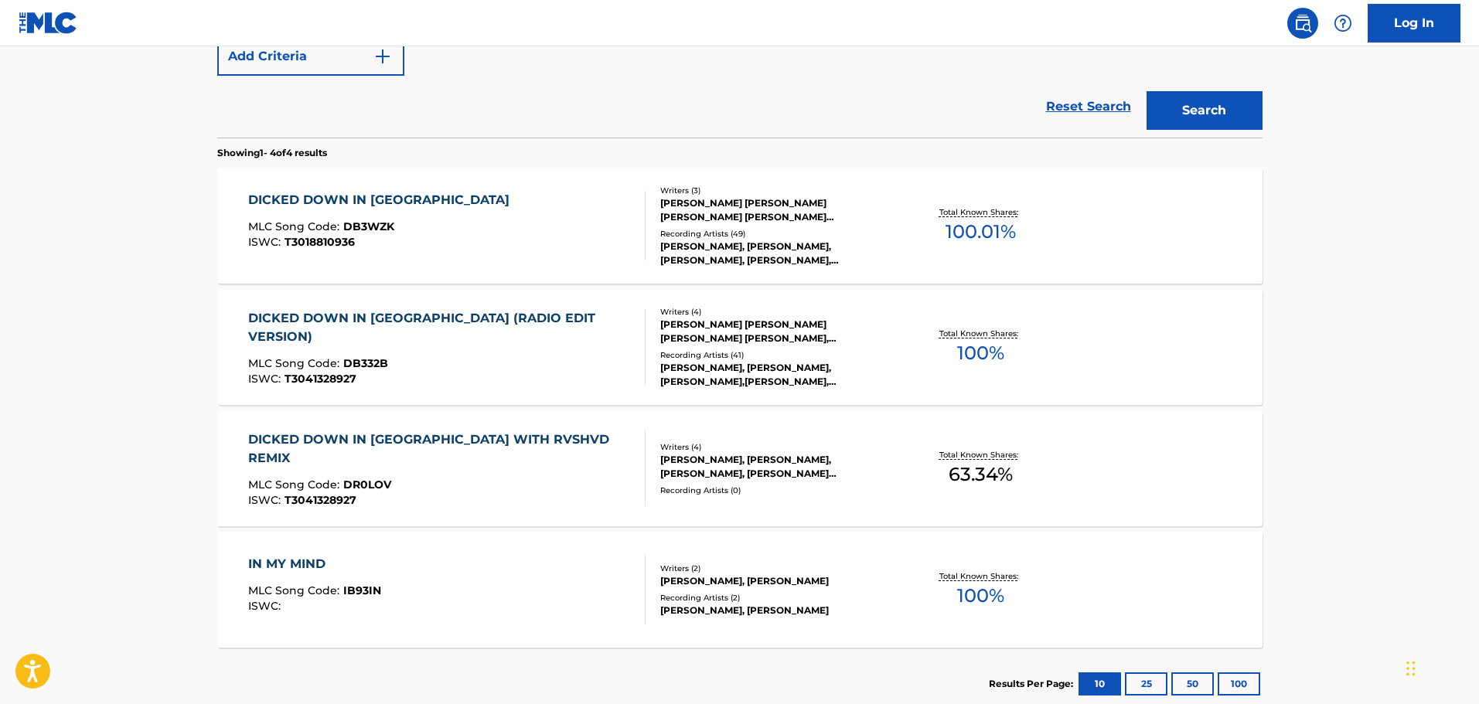
scroll to position [404, 0]
click at [560, 494] on div "ISWC : T3041328927" at bounding box center [440, 500] width 384 height 12
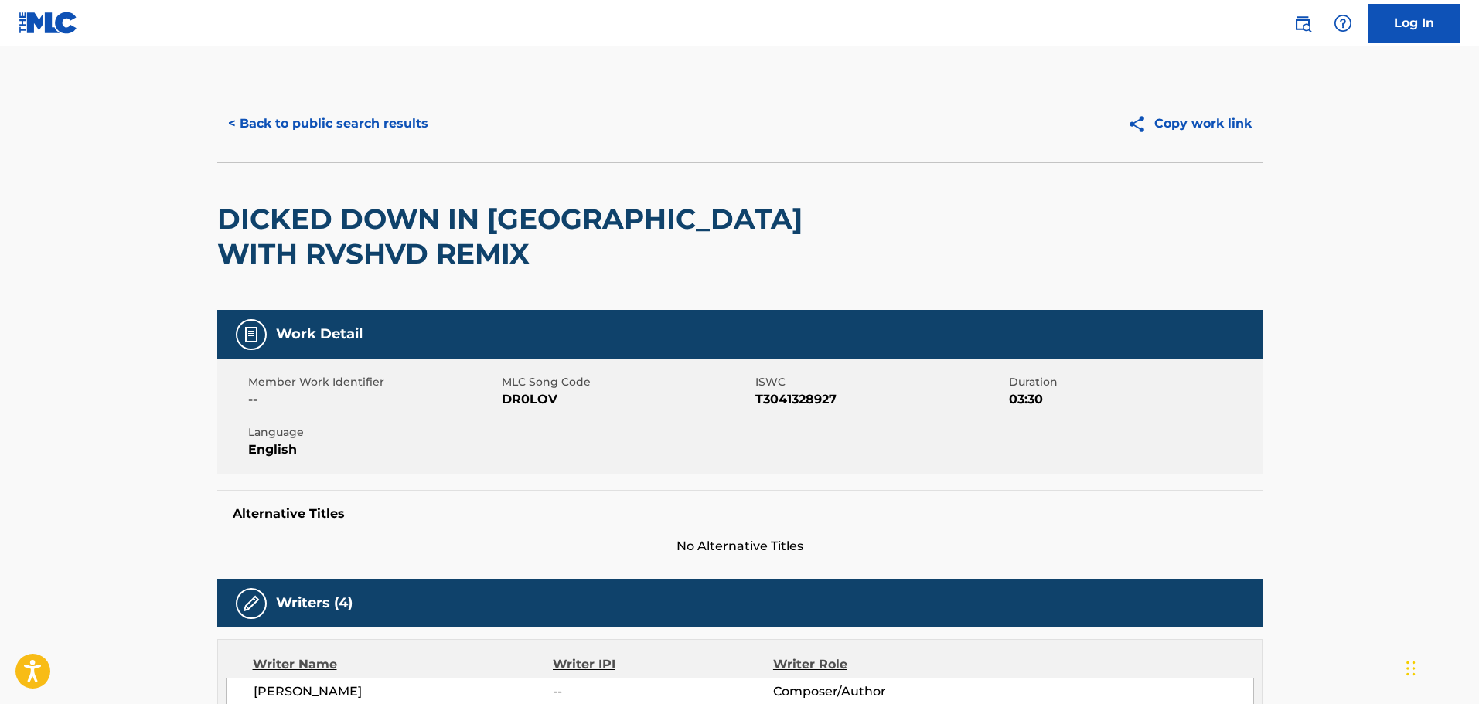
click at [305, 118] on button "< Back to public search results" at bounding box center [328, 123] width 222 height 39
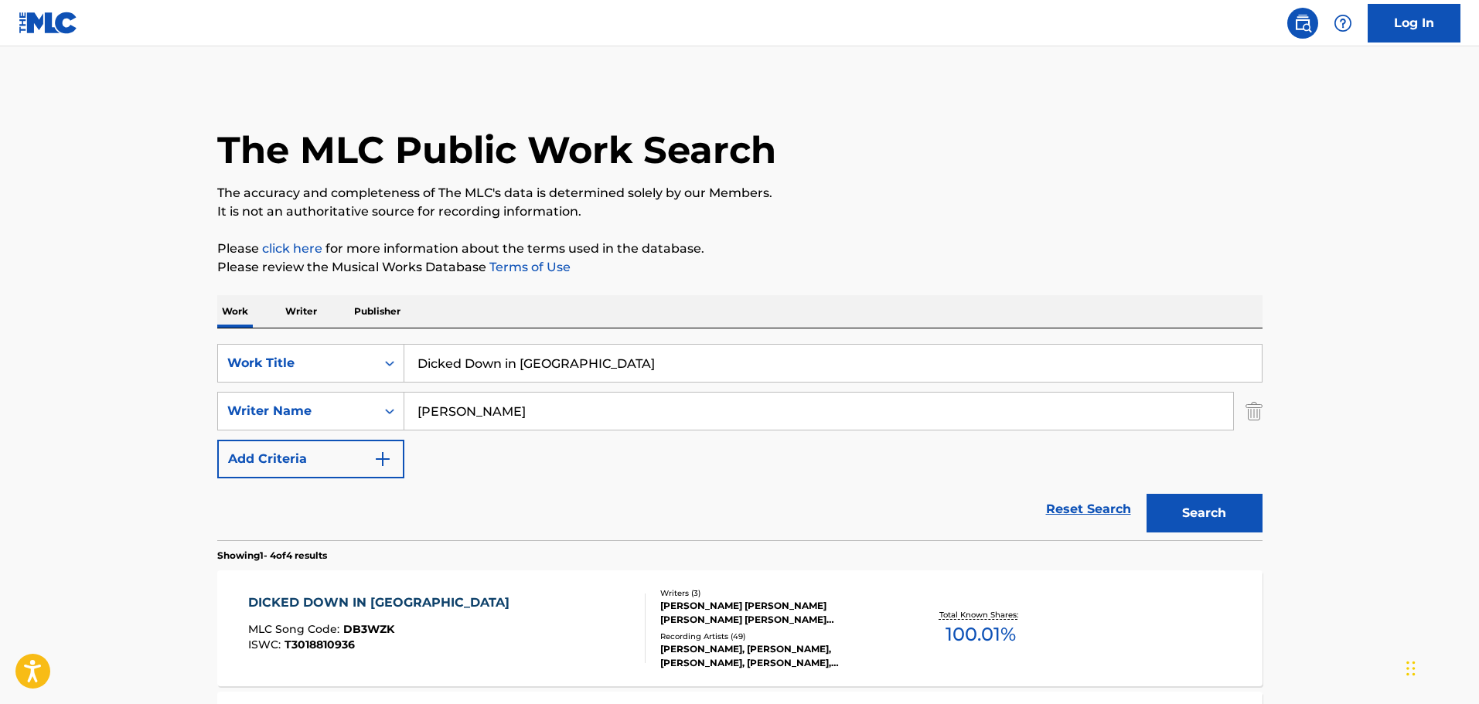
scroll to position [492, 0]
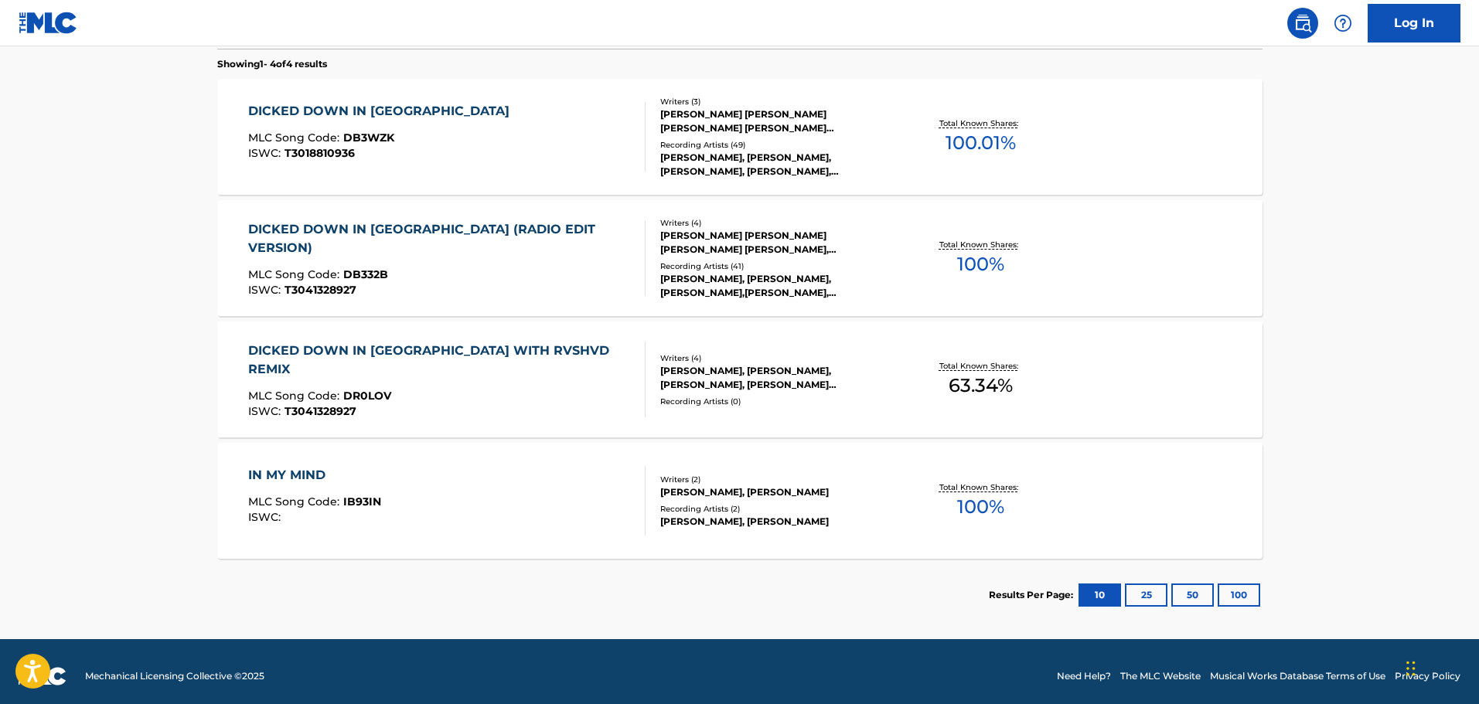
click at [517, 247] on div "DICKED DOWN IN DALLAS (RADIO EDIT VERSION) MLC Song Code : DB332B ISWC : T30413…" at bounding box center [440, 258] width 384 height 76
click at [487, 148] on div "DICKED DOWN IN DALLAS MLC Song Code : DB3WZK ISWC : T3018810936" at bounding box center [446, 137] width 397 height 70
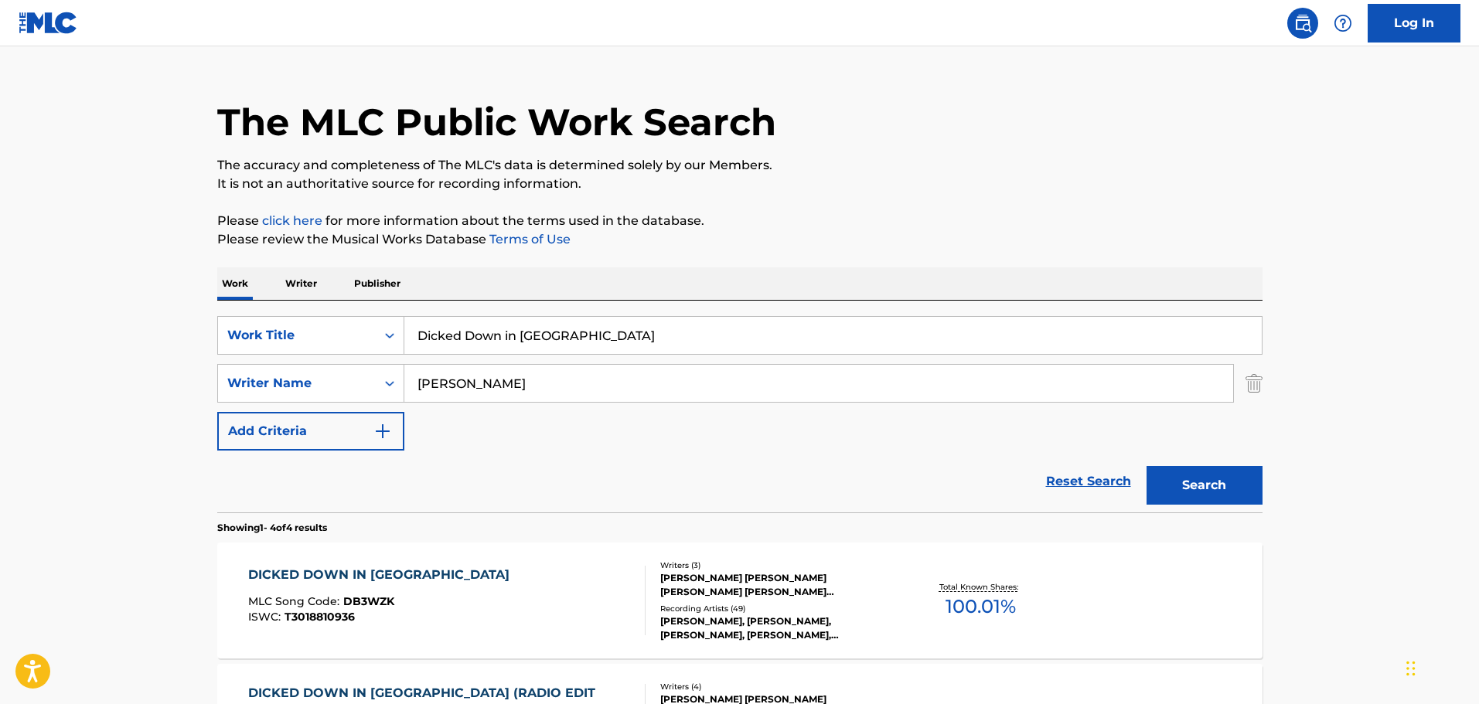
scroll to position [0, 0]
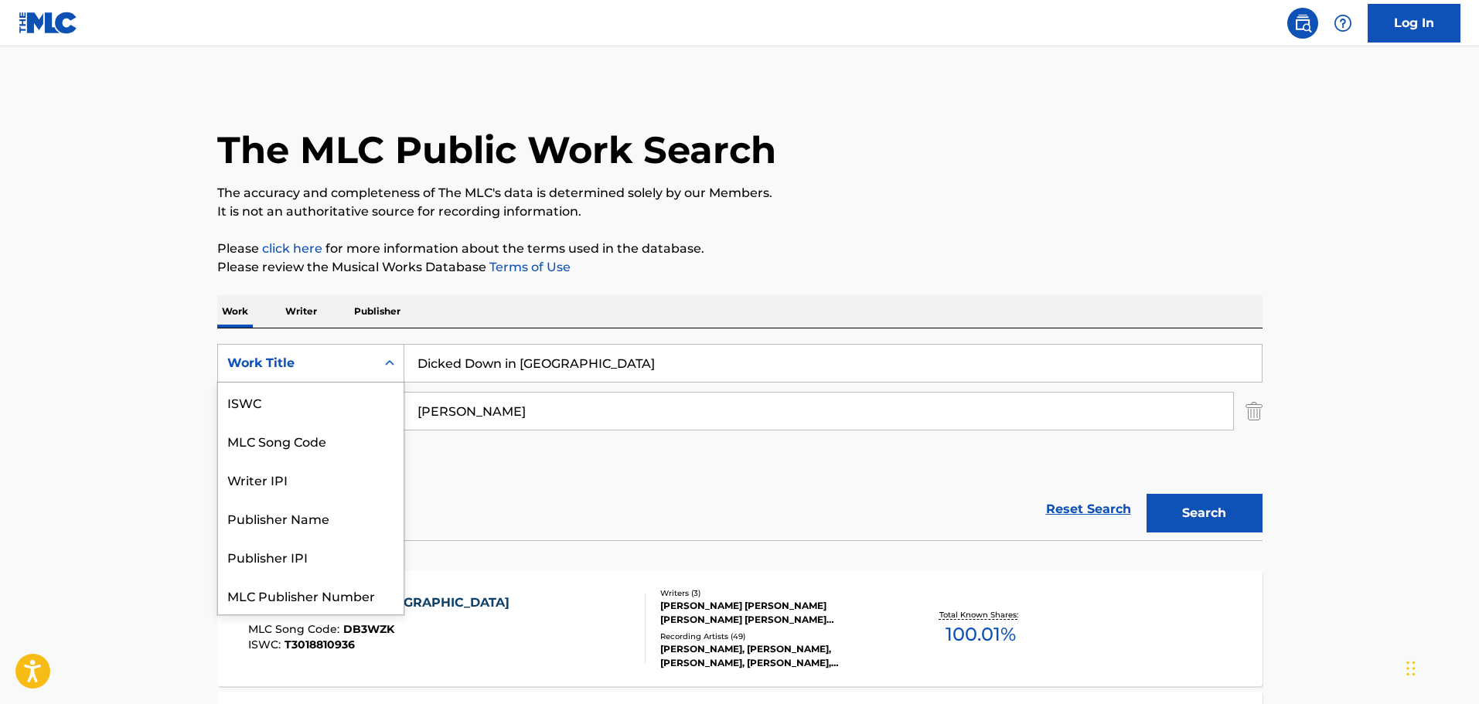
click at [347, 353] on div "Work Title" at bounding box center [297, 363] width 158 height 29
click at [267, 405] on div "MLC Song Code" at bounding box center [311, 402] width 186 height 39
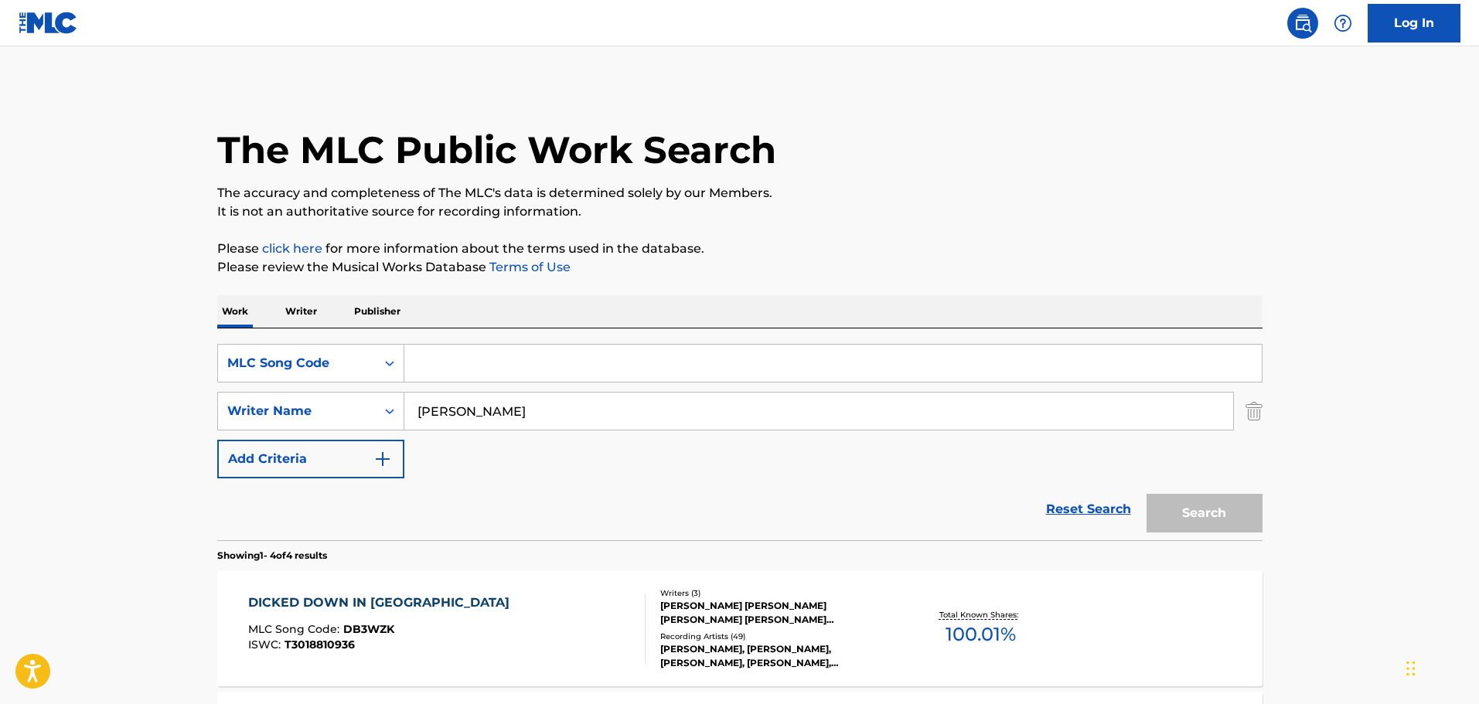
click at [502, 372] on input "Search Form" at bounding box center [832, 363] width 857 height 37
paste input "LB18AF"
type input "LB18AF"
click at [1263, 420] on div "The MLC Public Work Search The accuracy and completeness of The MLC's data is d…" at bounding box center [740, 604] width 1082 height 1038
click at [1257, 416] on img "Search Form" at bounding box center [1253, 411] width 17 height 39
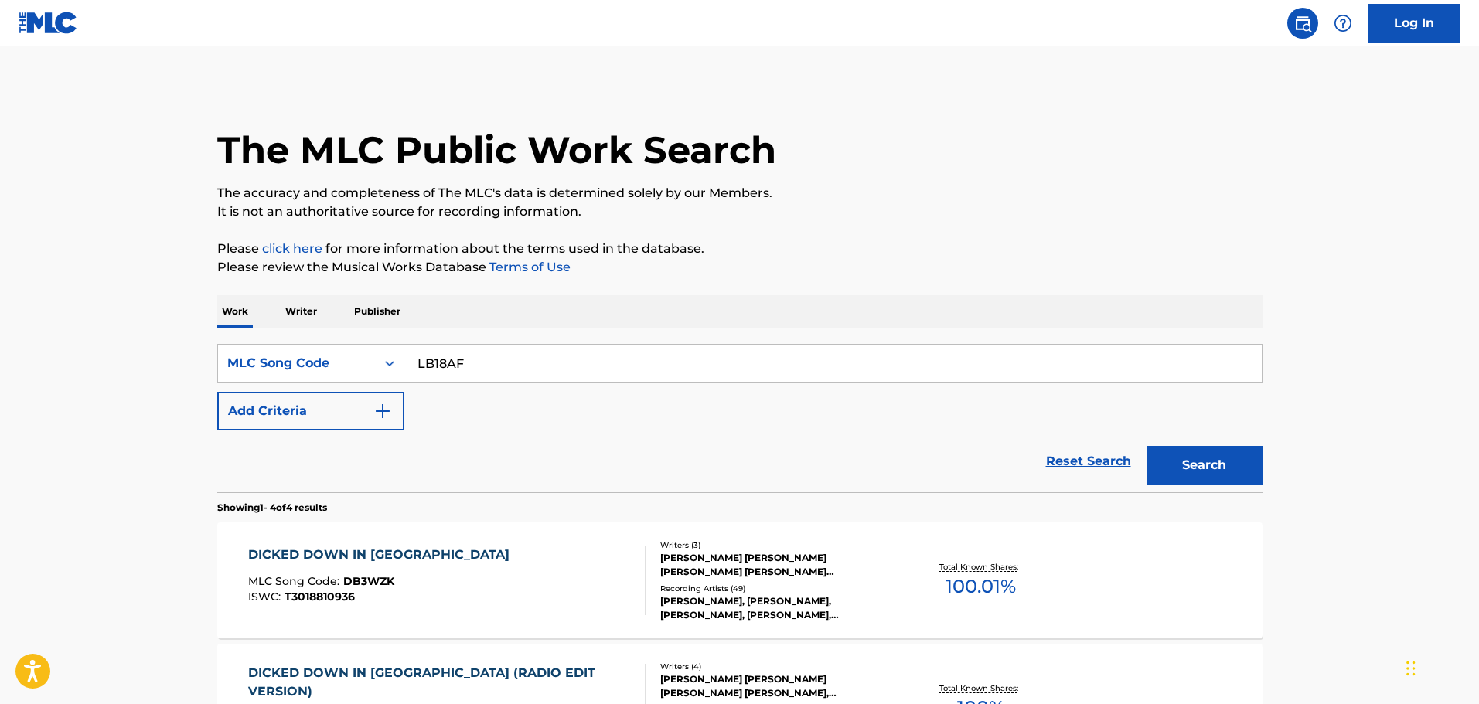
click at [563, 351] on input "LB18AF" at bounding box center [832, 363] width 857 height 37
click at [1146, 446] on button "Search" at bounding box center [1204, 465] width 116 height 39
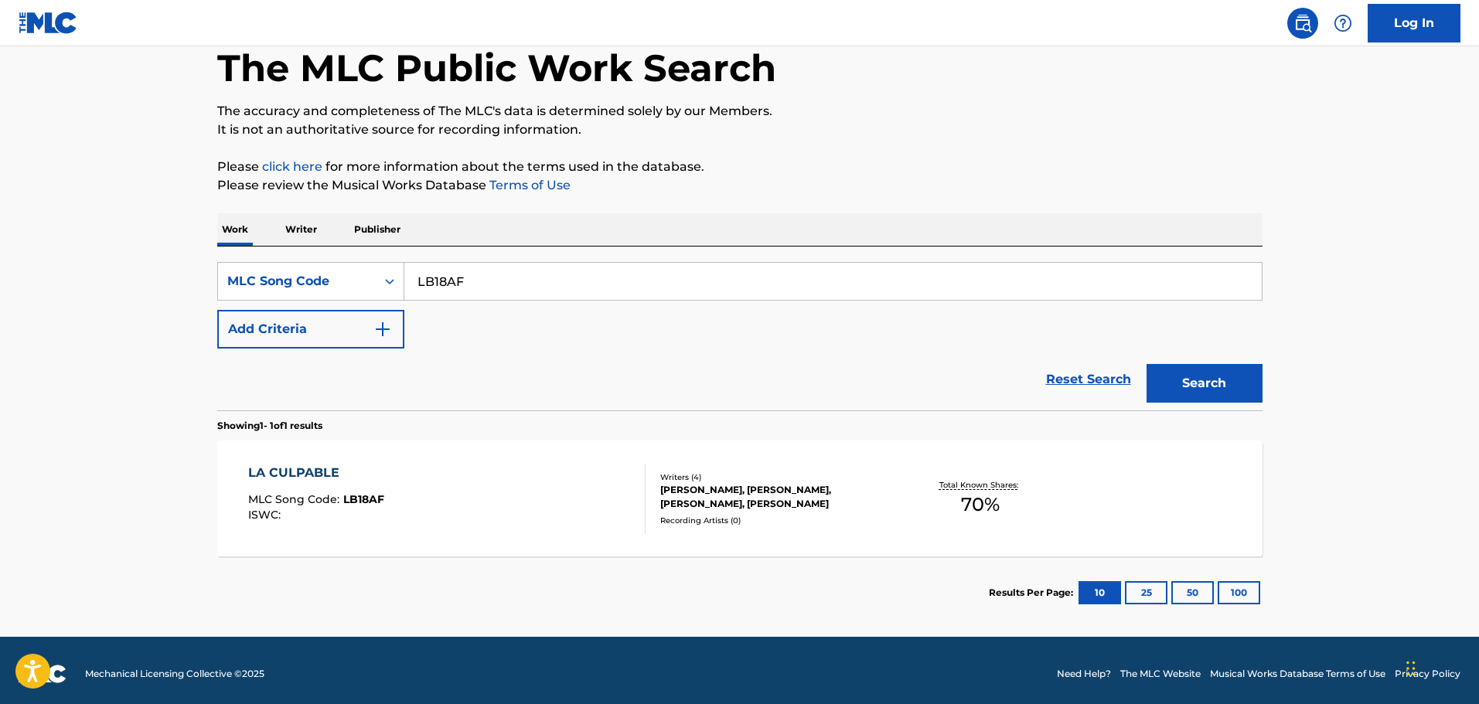
scroll to position [89, 0]
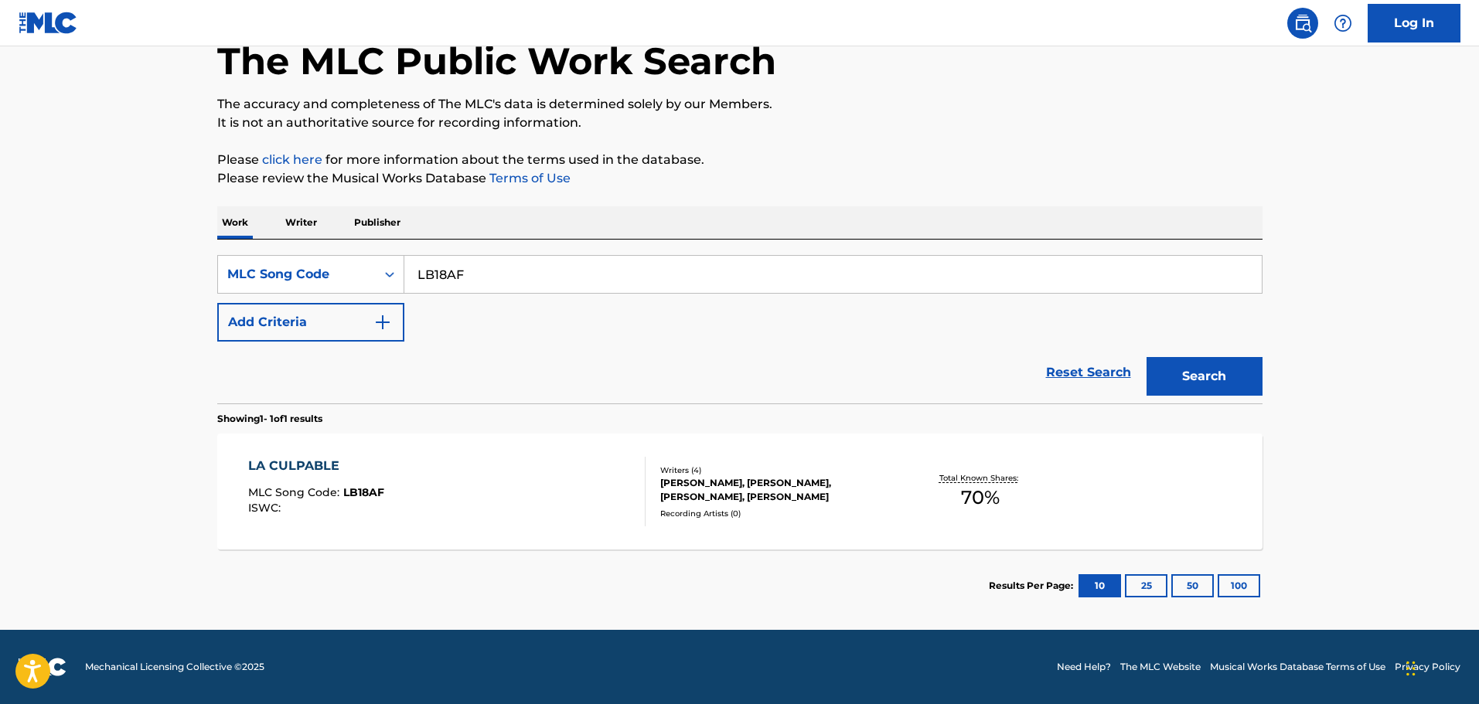
click at [381, 481] on div "LA CULPABLE MLC Song Code : LB18AF ISWC :" at bounding box center [316, 492] width 136 height 70
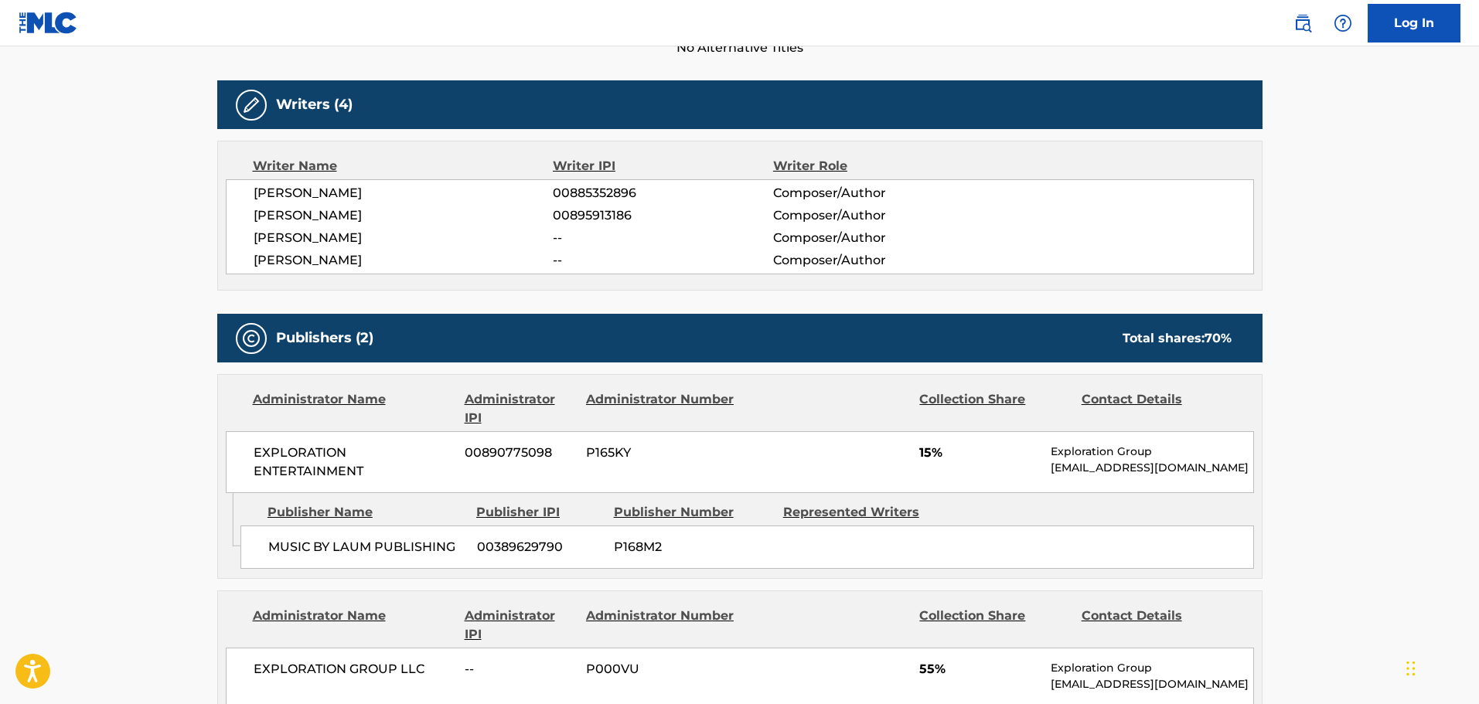
scroll to position [769, 0]
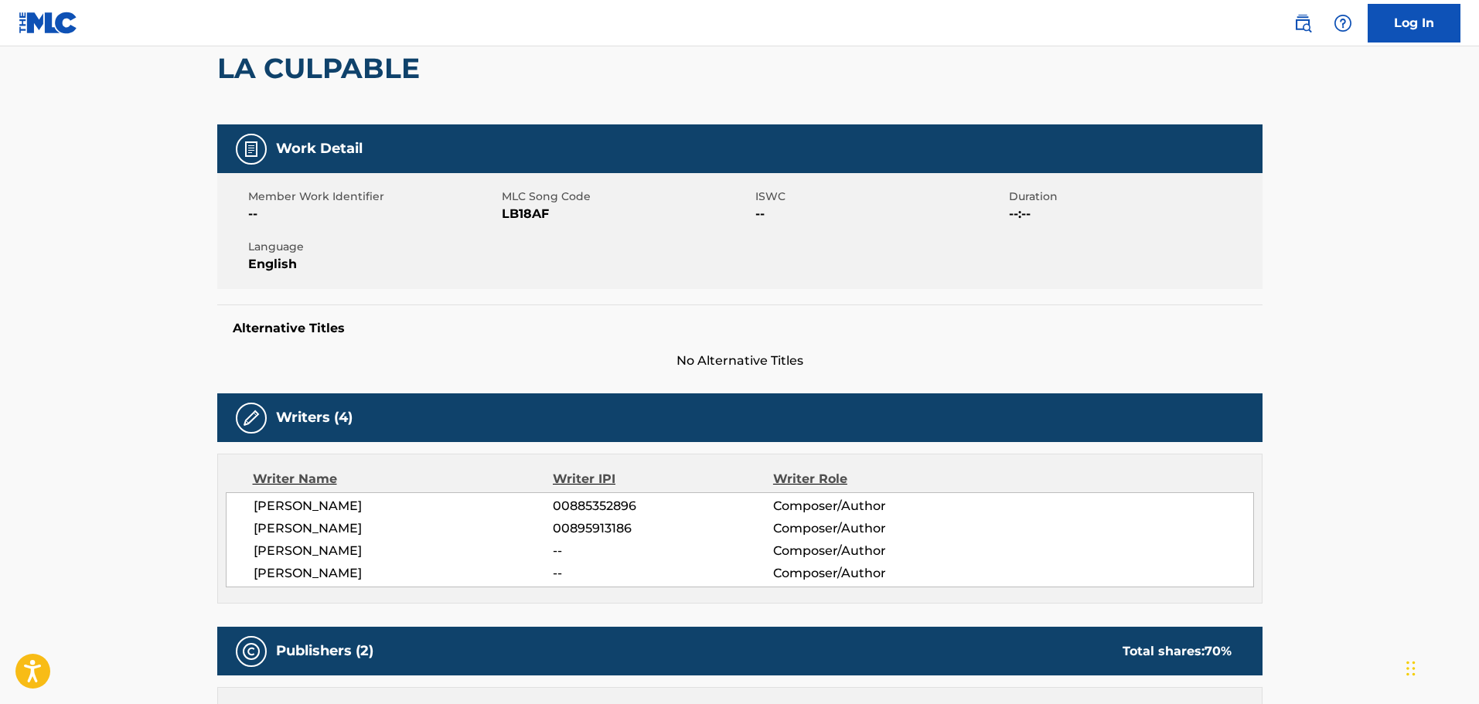
click at [335, 82] on h2 "LA CULPABLE" at bounding box center [322, 68] width 210 height 35
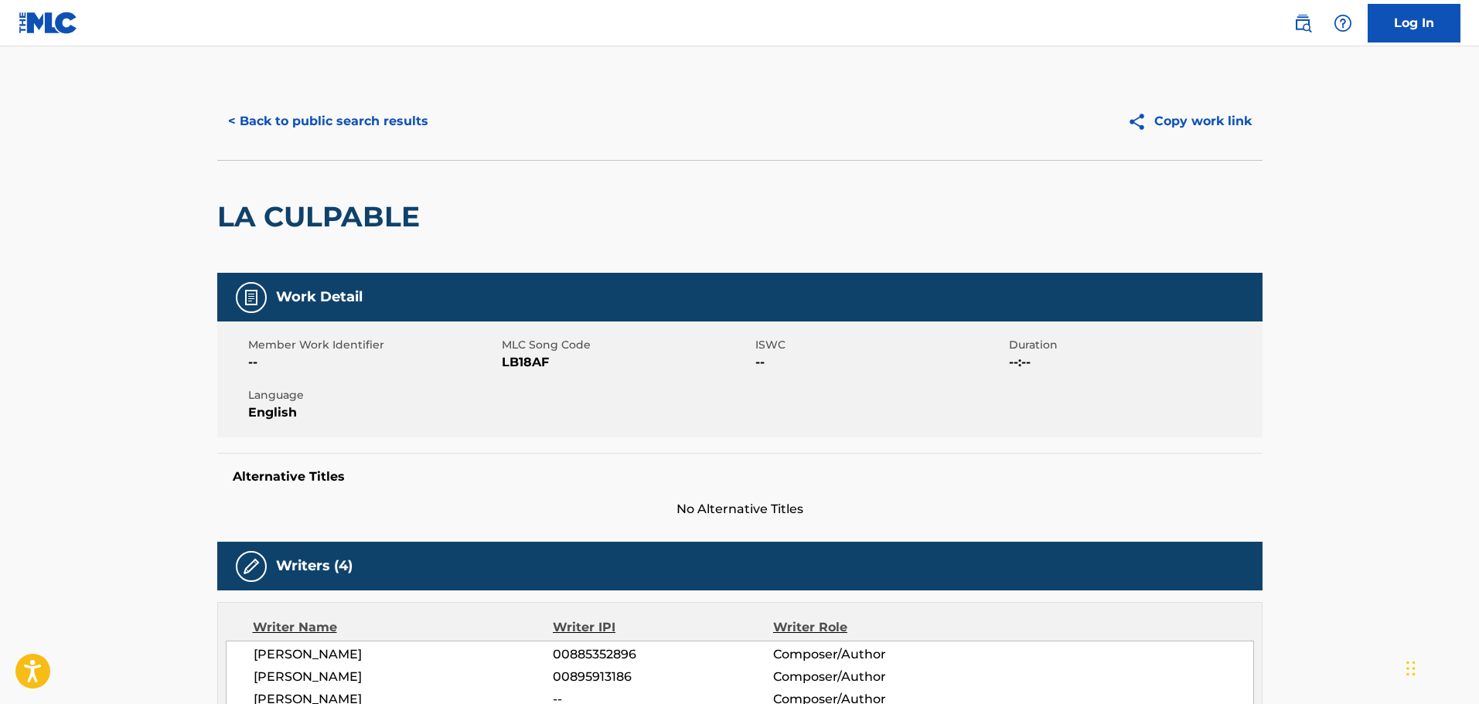
scroll to position [0, 0]
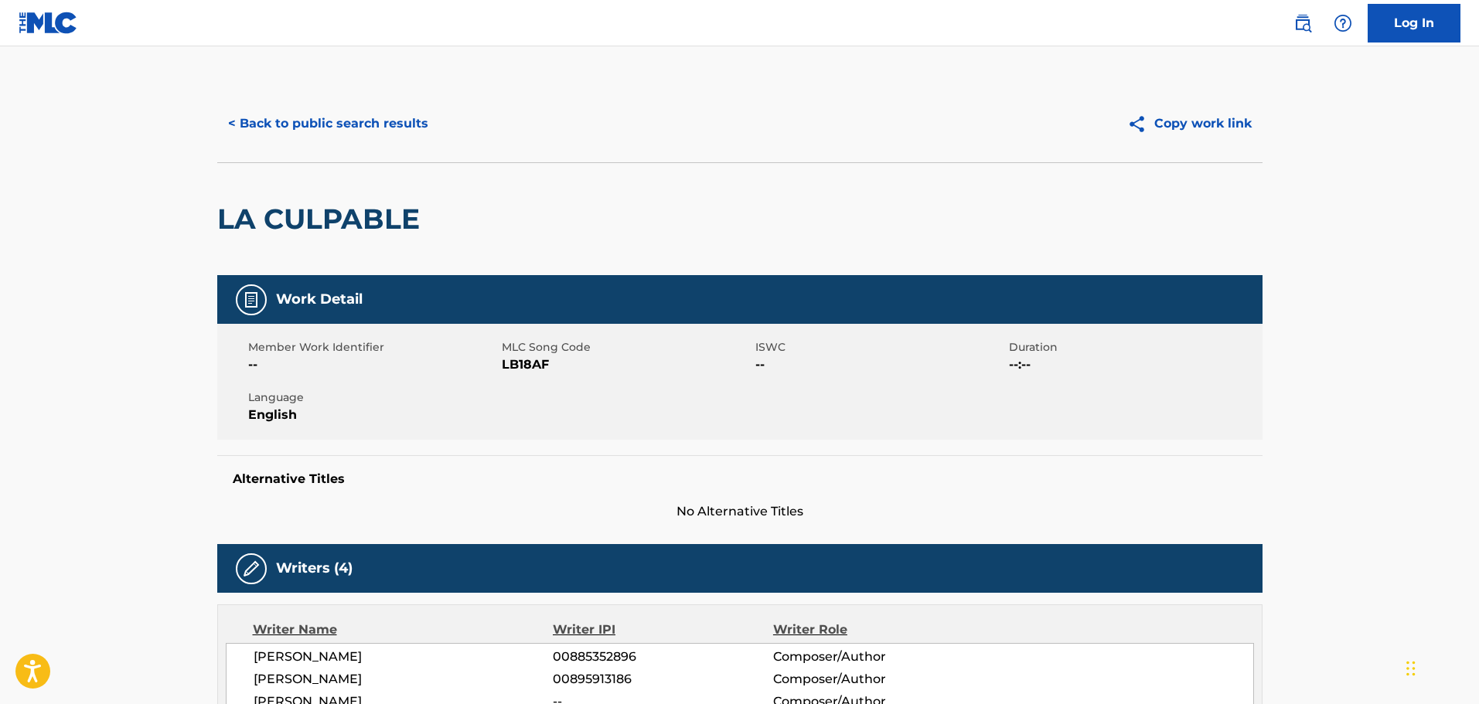
click at [318, 130] on button "< Back to public search results" at bounding box center [328, 123] width 222 height 39
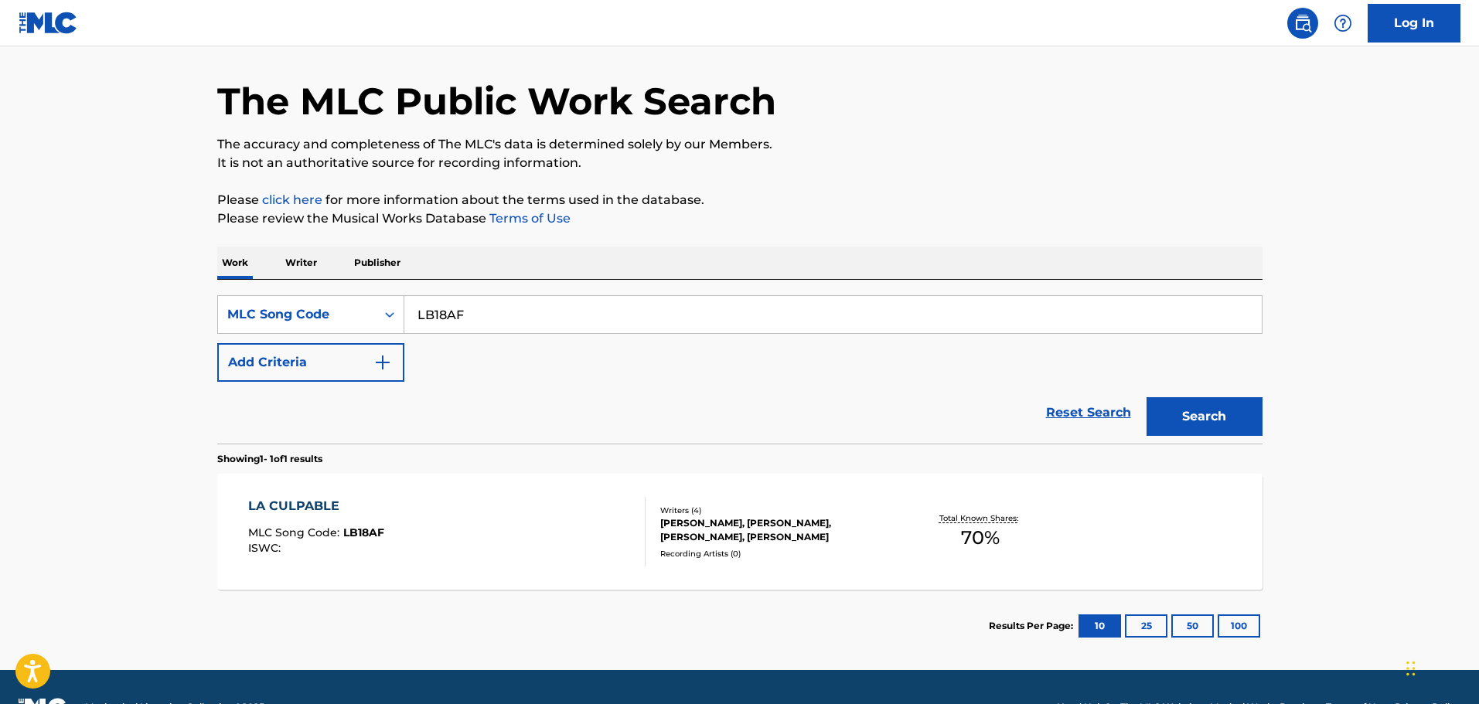
click at [499, 310] on input "LB18AF" at bounding box center [832, 314] width 857 height 37
paste input "I2265L"
type input "I2265L"
click at [1146, 397] on button "Search" at bounding box center [1204, 416] width 116 height 39
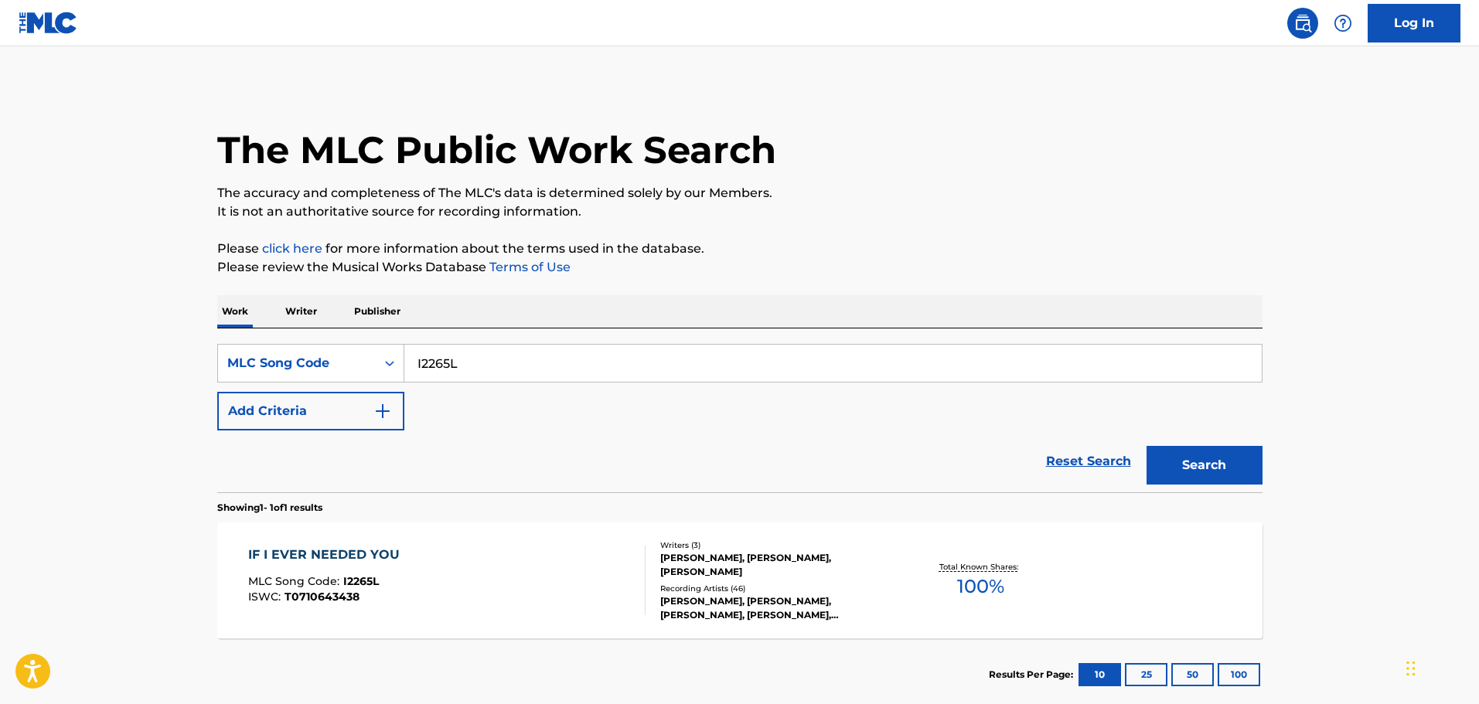
click at [584, 541] on div "IF I EVER NEEDED YOU MLC Song Code : I2265L ISWC : T0710643438 Writers ( 3 ) BU…" at bounding box center [739, 581] width 1045 height 116
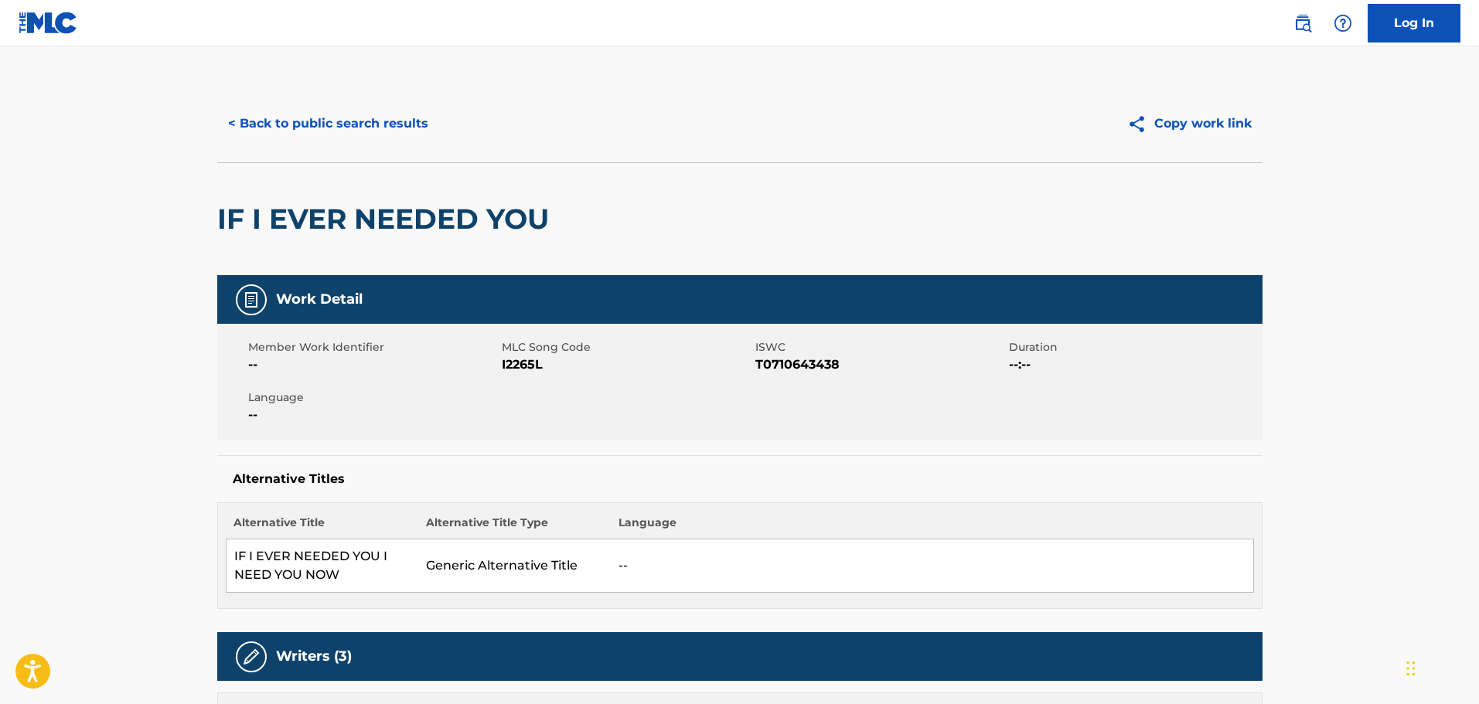
click at [330, 106] on button "< Back to public search results" at bounding box center [328, 123] width 222 height 39
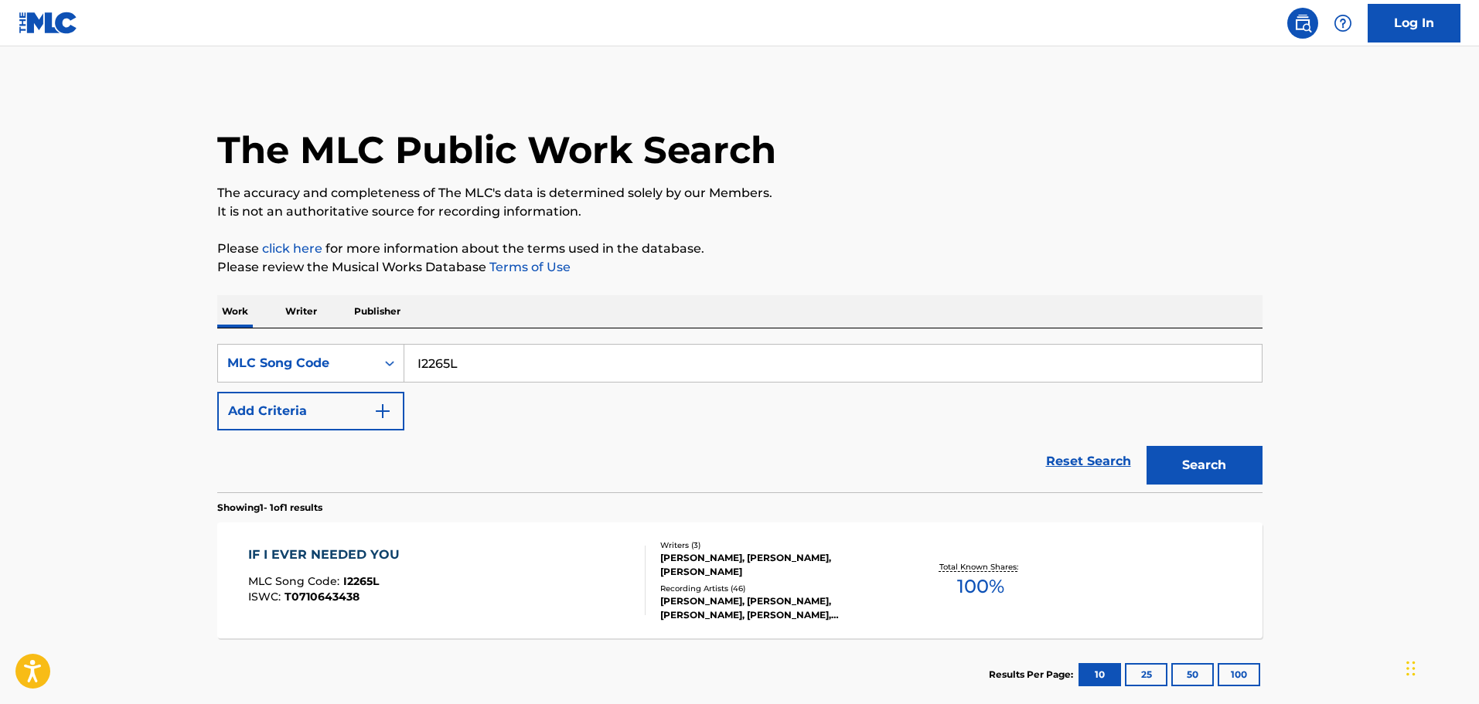
drag, startPoint x: 489, startPoint y: 355, endPoint x: 424, endPoint y: 355, distance: 64.9
click at [489, 355] on input "I2265L" at bounding box center [832, 363] width 857 height 37
click at [224, 315] on p "Work" at bounding box center [235, 311] width 36 height 32
click at [307, 352] on div "MLC Song Code" at bounding box center [297, 363] width 158 height 29
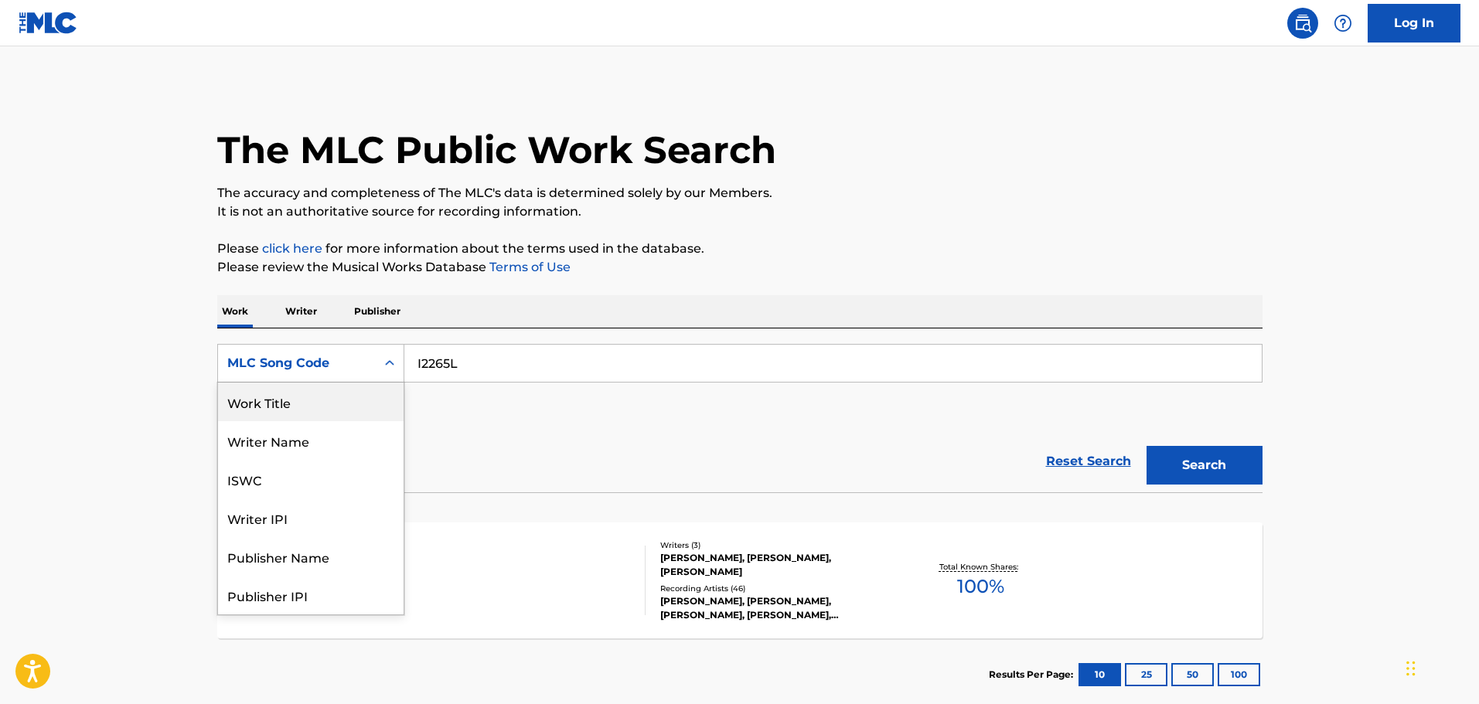
click at [301, 407] on div "Work Title" at bounding box center [311, 402] width 186 height 39
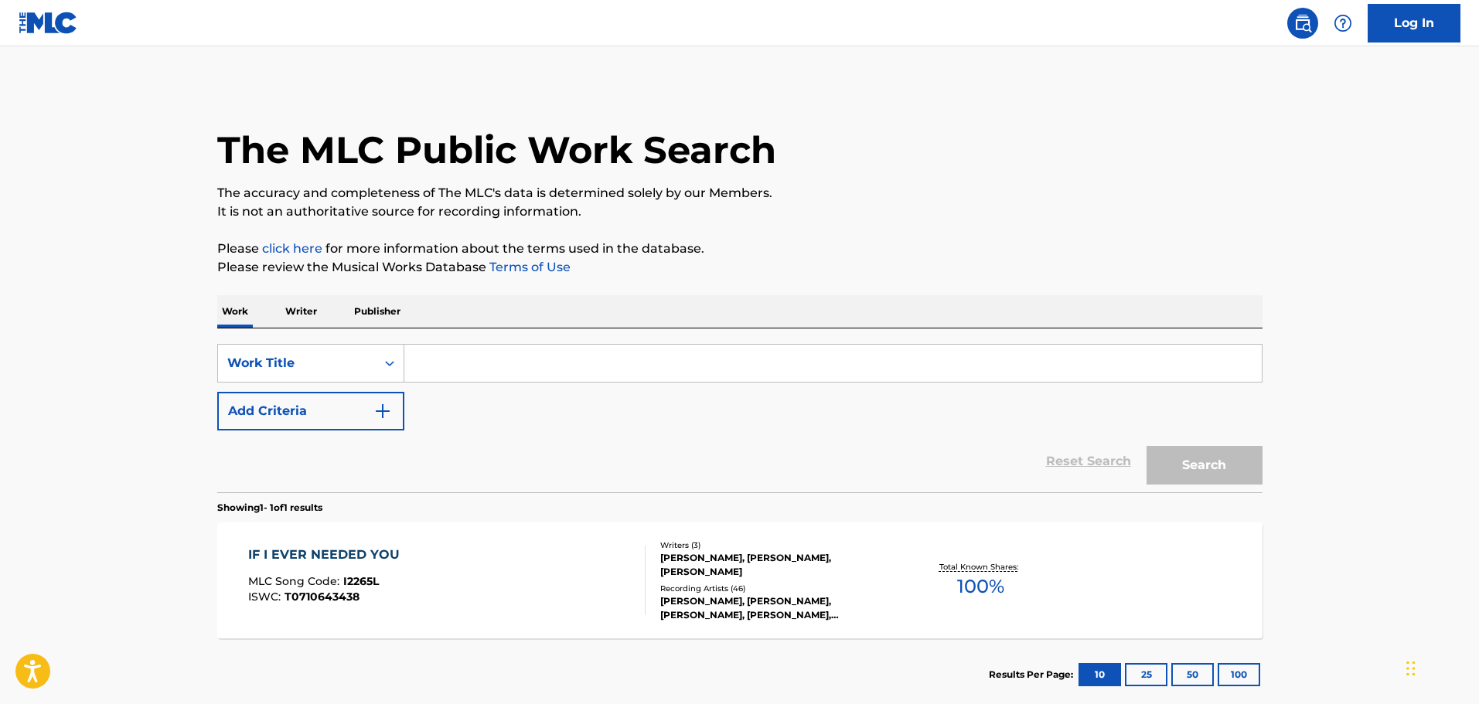
click at [358, 410] on button "Add Criteria" at bounding box center [310, 411] width 187 height 39
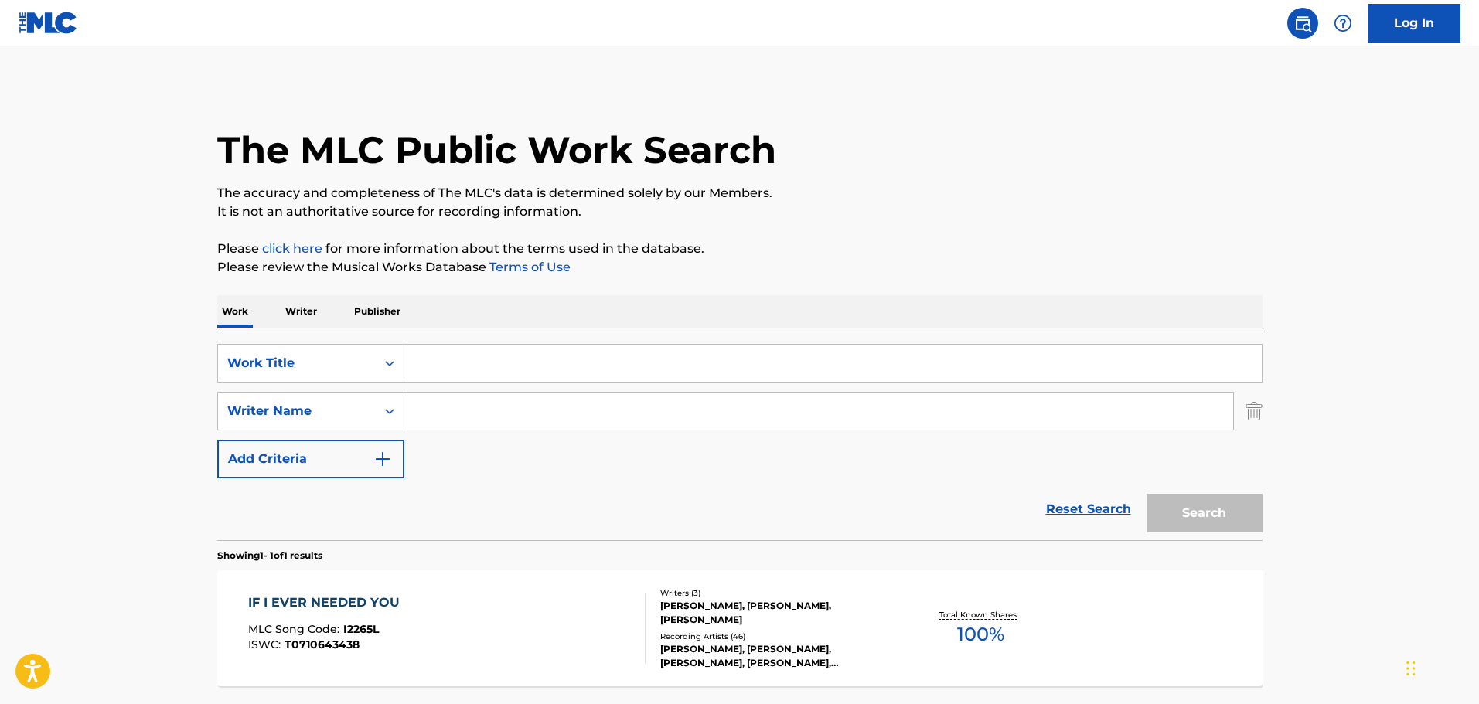
click at [474, 365] on input "Search Form" at bounding box center [832, 363] width 857 height 37
paste input "Ascension Harmonics"
type input "Ascension Harmonics"
click at [472, 405] on input "Search Form" at bounding box center [818, 411] width 829 height 37
type input "Goldman"
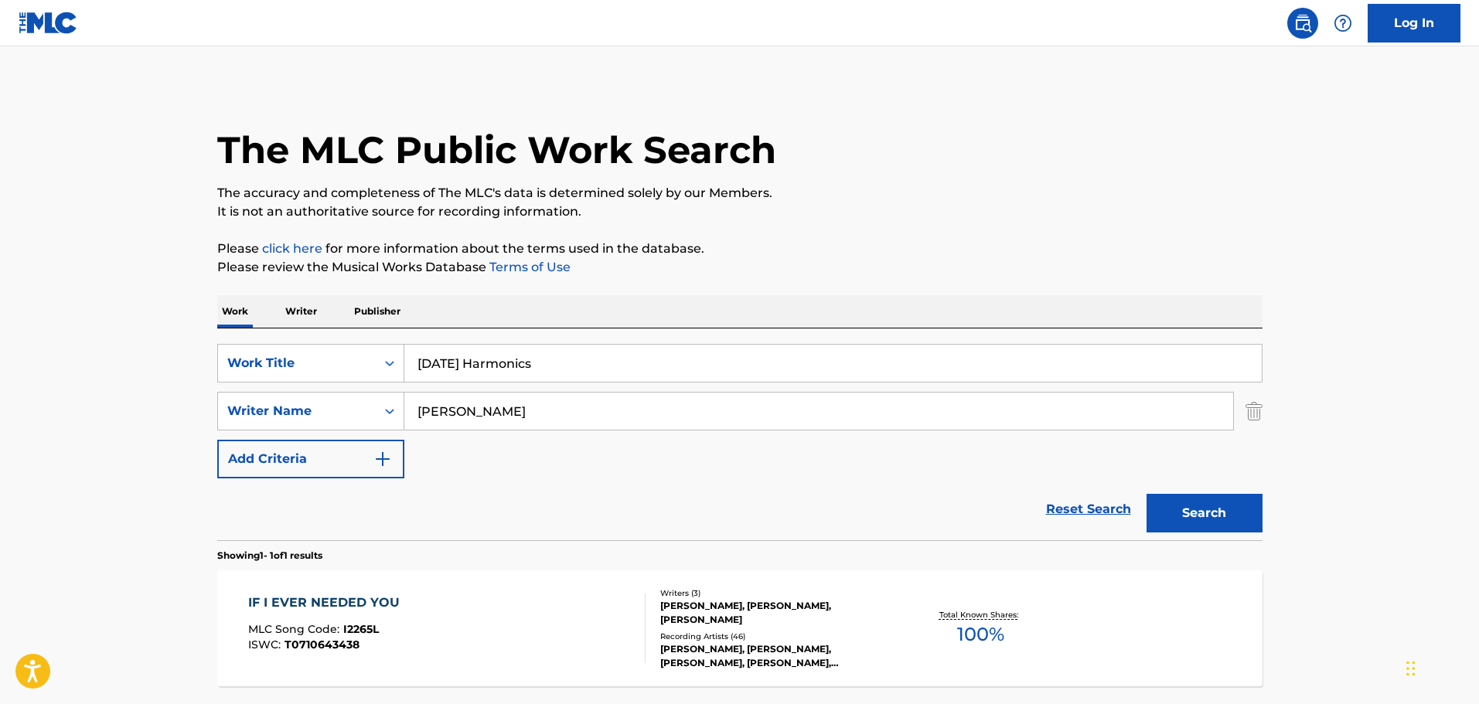
click at [1146, 494] on button "Search" at bounding box center [1204, 513] width 116 height 39
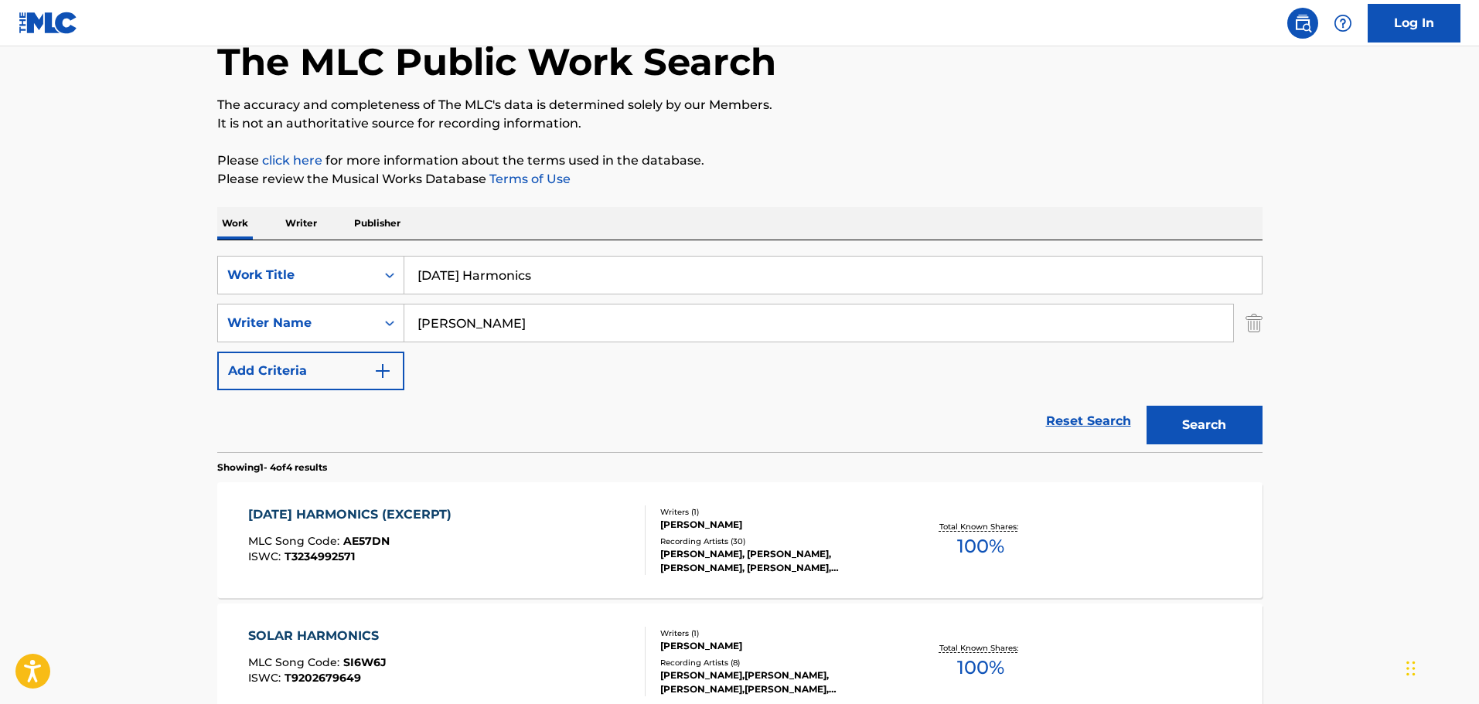
scroll to position [232, 0]
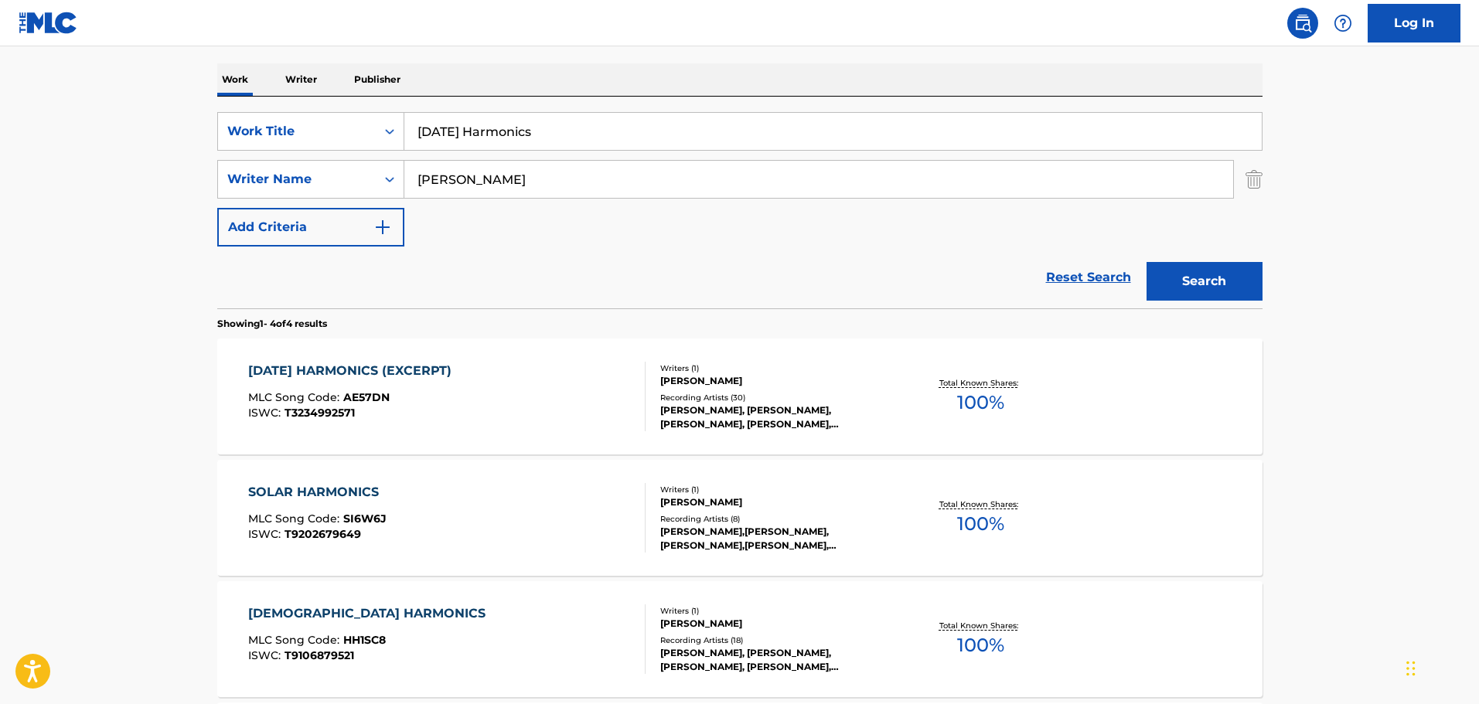
click at [573, 377] on div "ASCENSION HARMONICS (EXCERPT) MLC Song Code : AE57DN ISWC : T3234992571" at bounding box center [446, 397] width 397 height 70
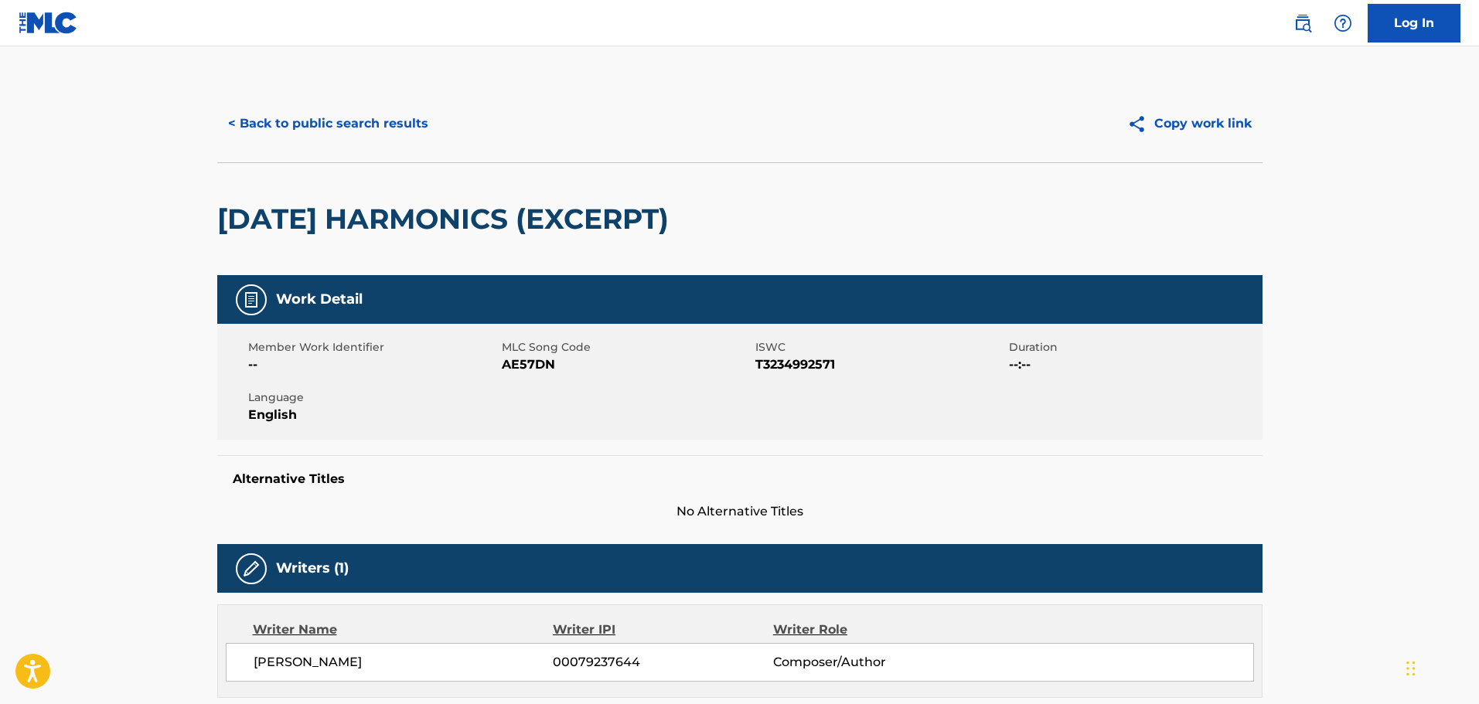
click at [369, 144] on div "< Back to public search results Copy work link" at bounding box center [739, 123] width 1045 height 77
click at [375, 120] on button "< Back to public search results" at bounding box center [328, 123] width 222 height 39
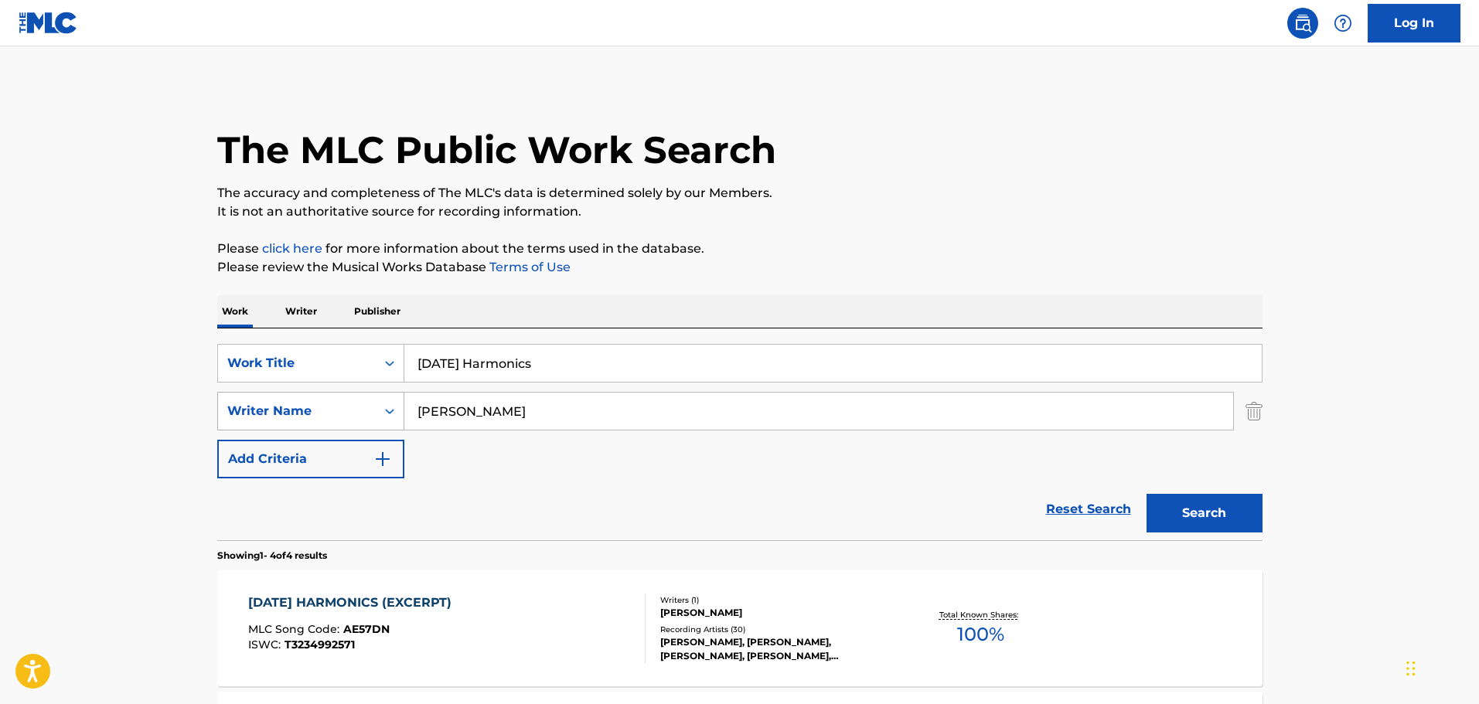
scroll to position [232, 0]
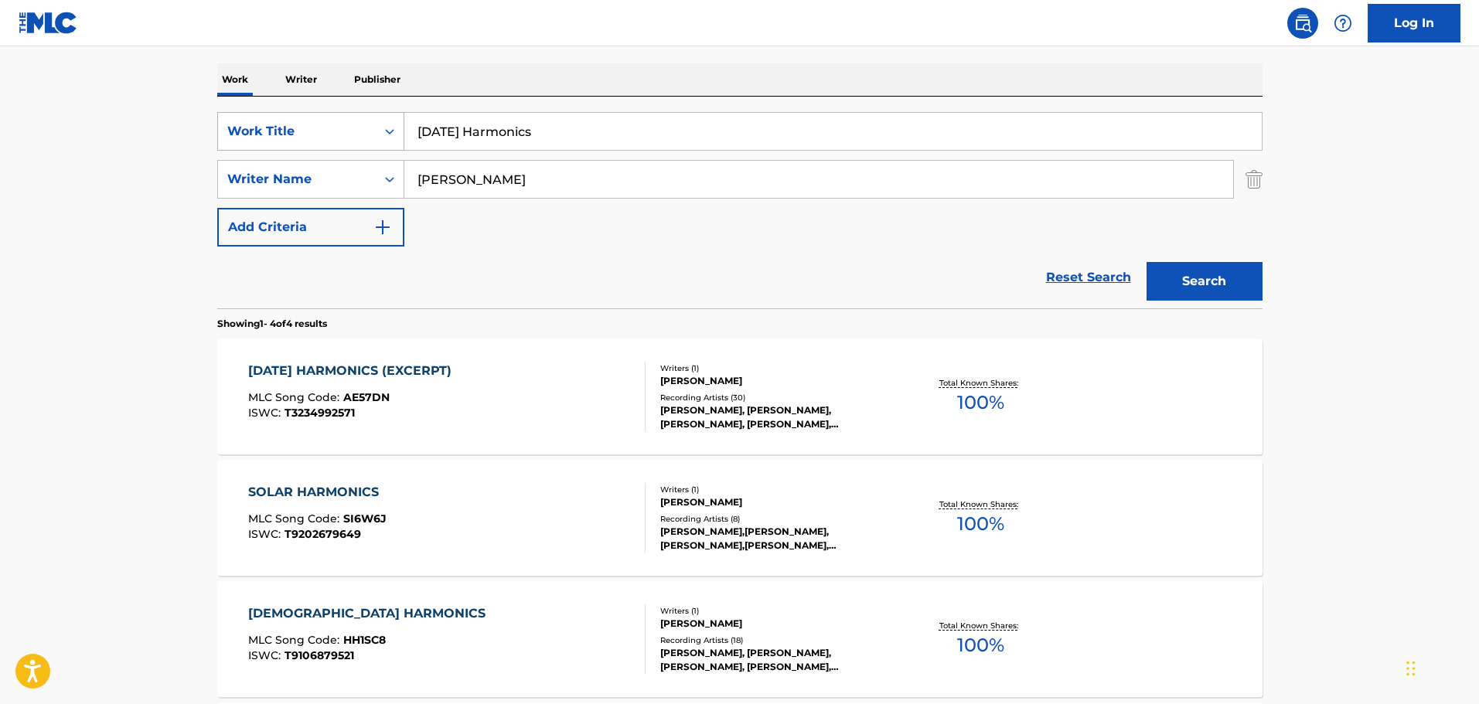
click at [346, 128] on div "Work Title" at bounding box center [296, 131] width 139 height 19
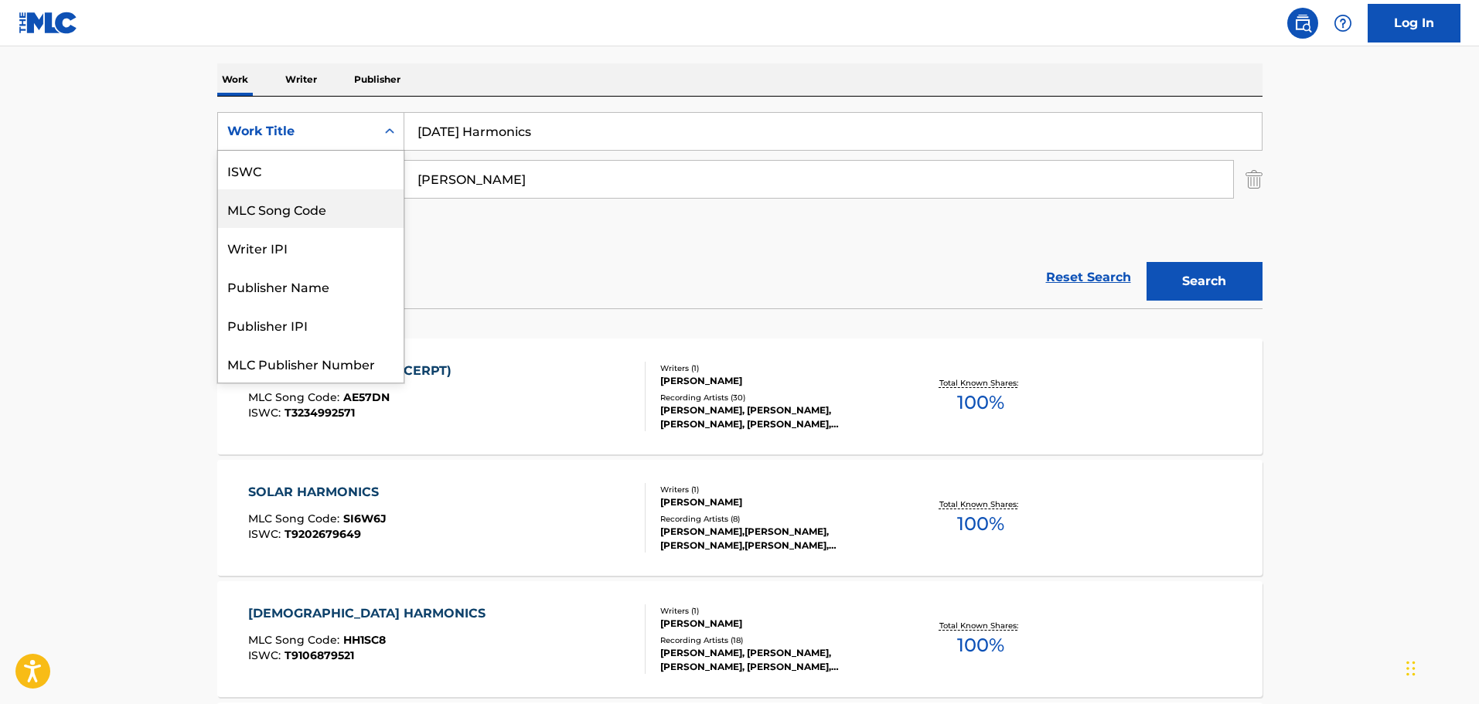
scroll to position [39, 0]
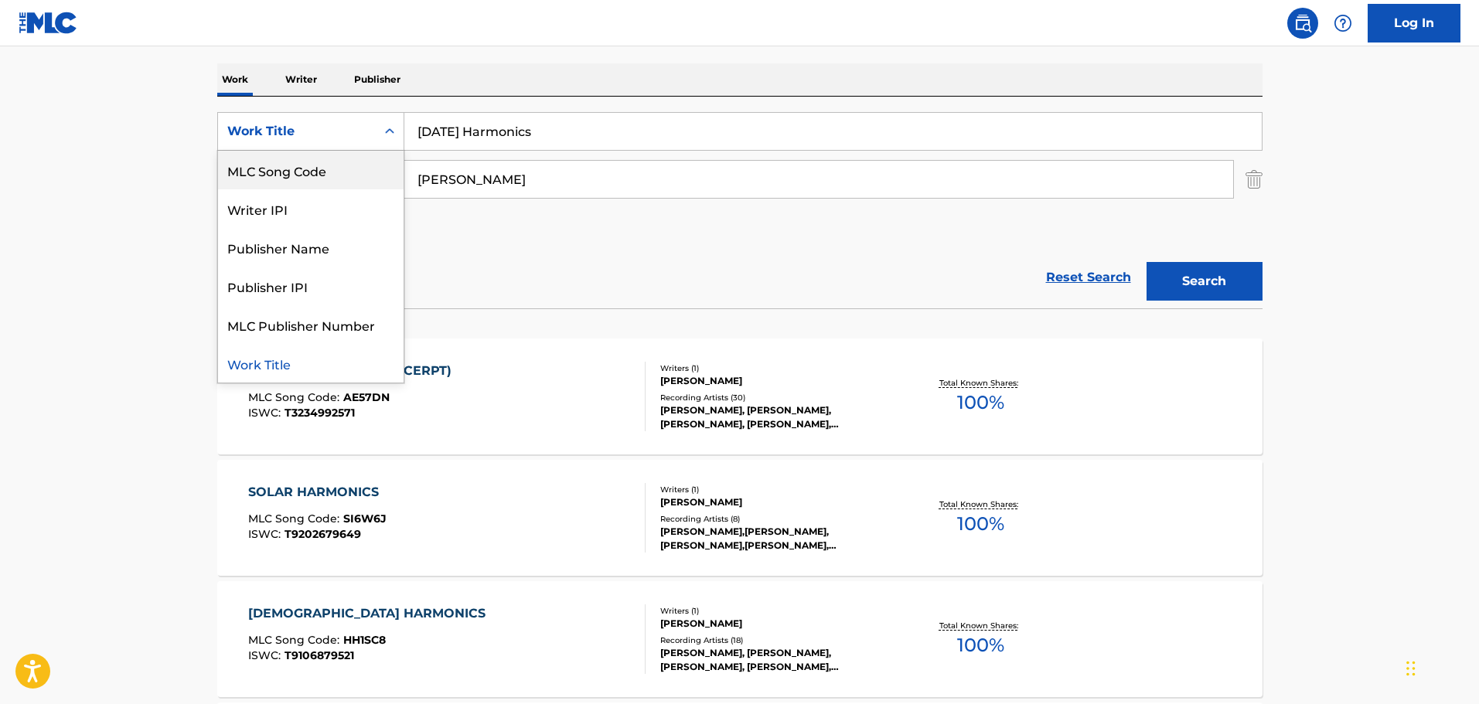
click at [514, 123] on input "Ascension Harmonics" at bounding box center [832, 131] width 857 height 37
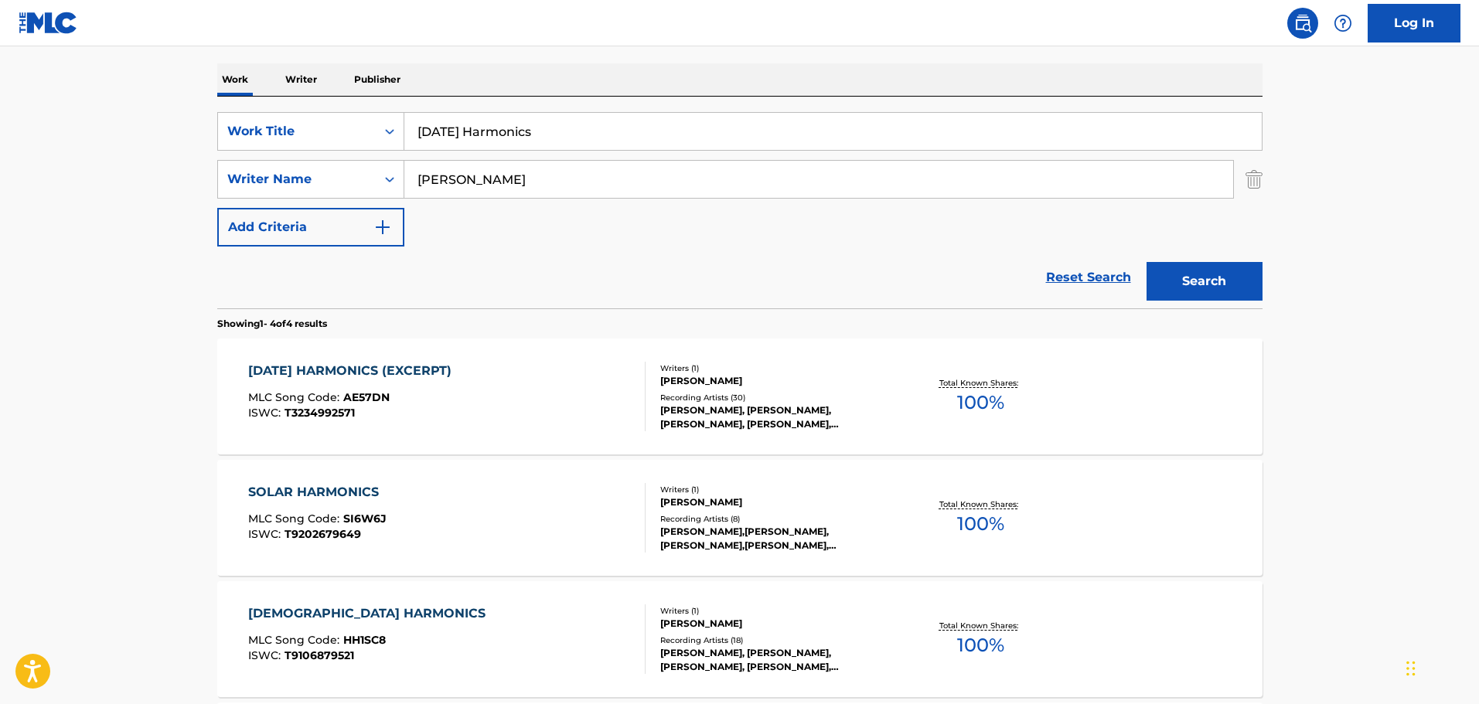
paste input "It's Too Late"
type input "It's Too Late"
click at [473, 182] on input "Goldman" at bounding box center [818, 179] width 829 height 37
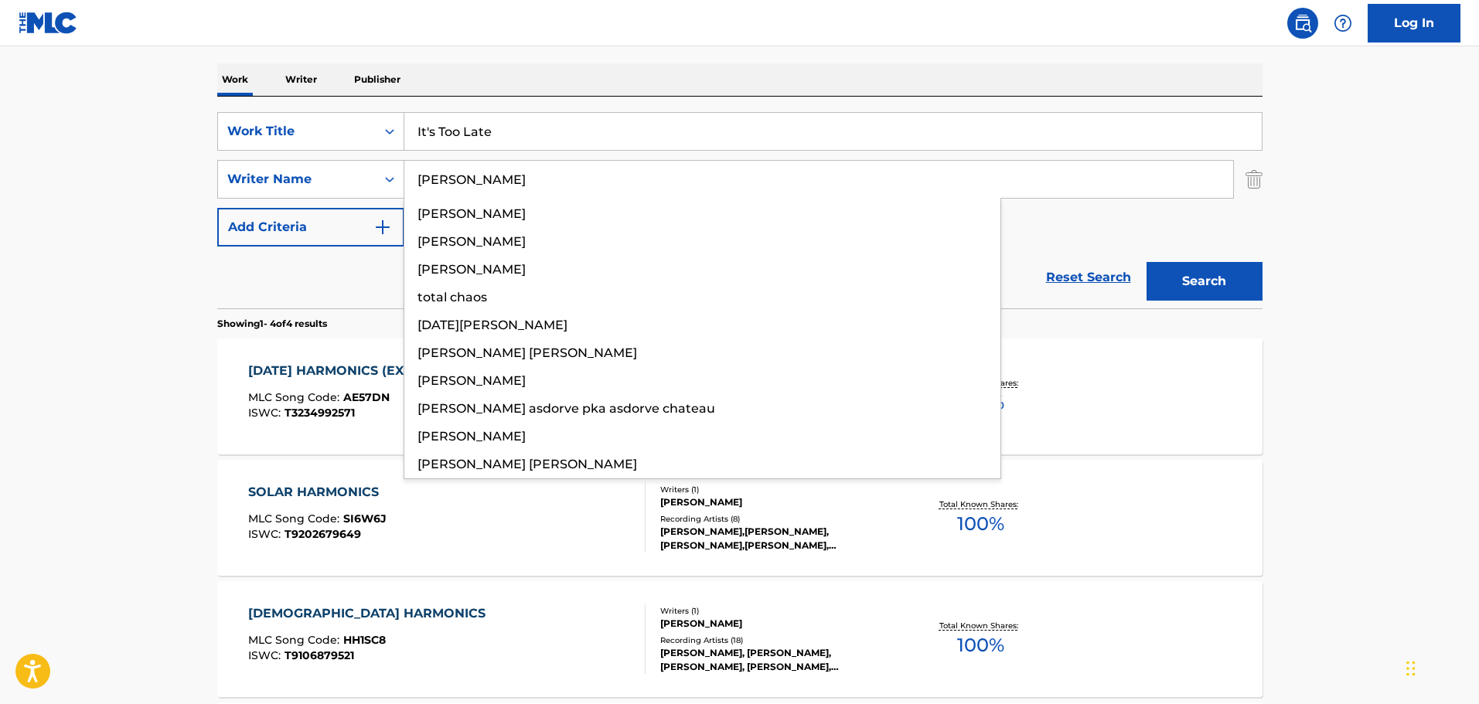
type input "chambers"
click at [1146, 262] on button "Search" at bounding box center [1204, 281] width 116 height 39
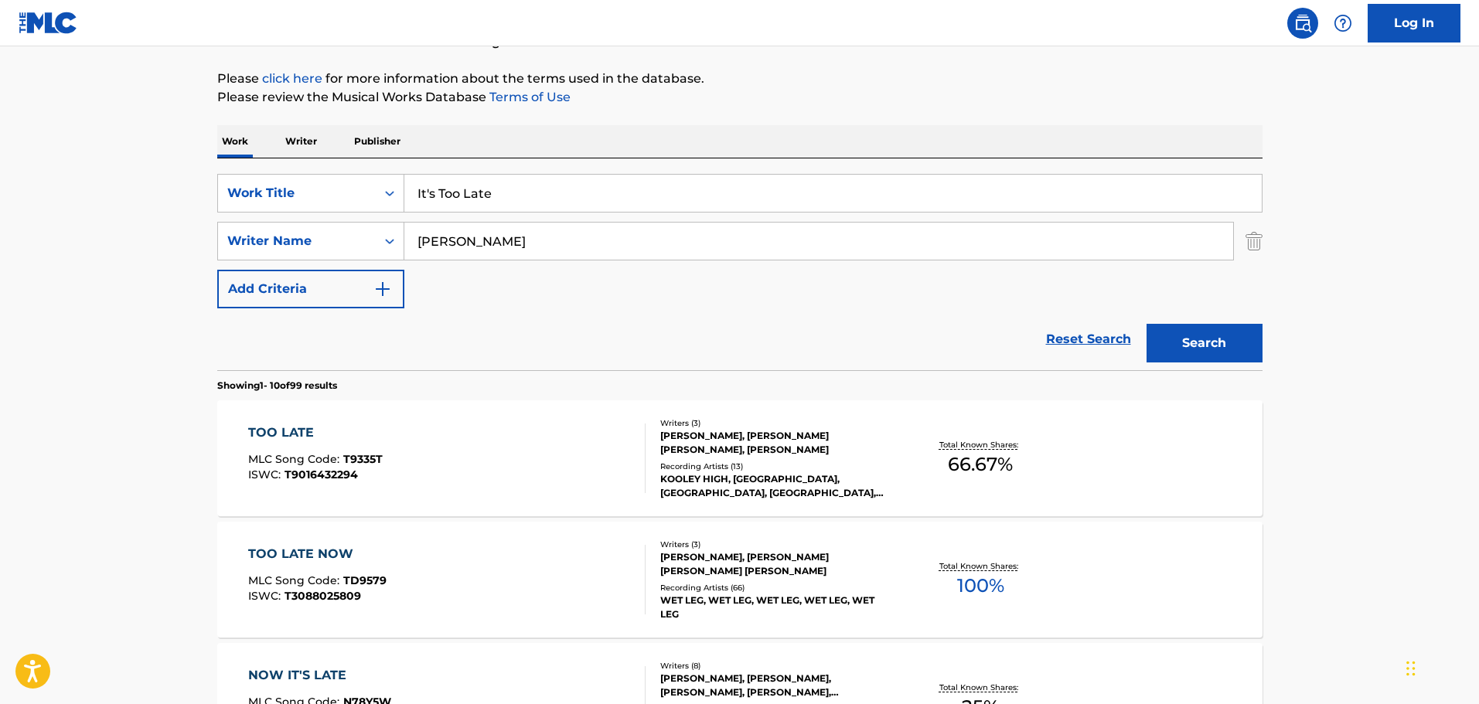
scroll to position [172, 0]
click at [492, 428] on div "TOO LATE MLC Song Code : T9335T ISWC : T9016432294" at bounding box center [446, 457] width 397 height 70
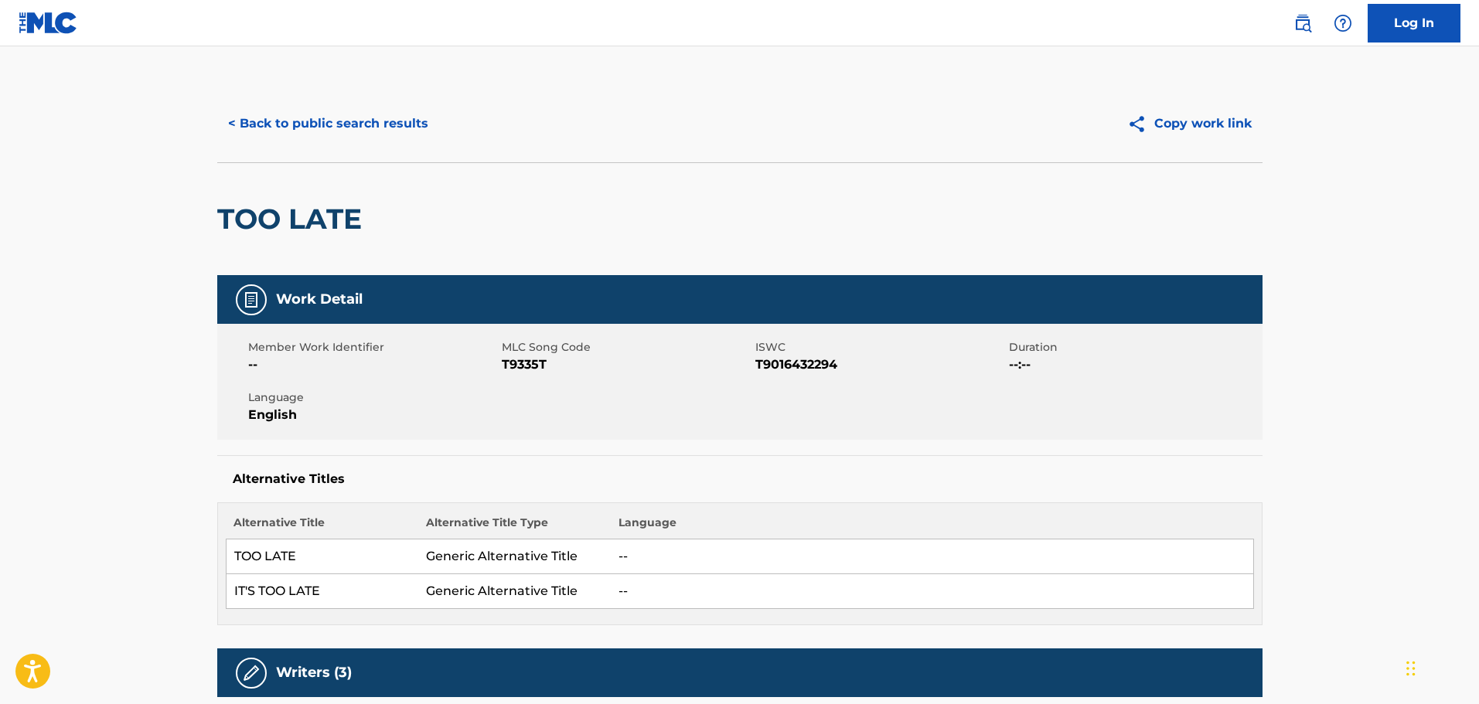
click at [372, 115] on button "< Back to public search results" at bounding box center [328, 123] width 222 height 39
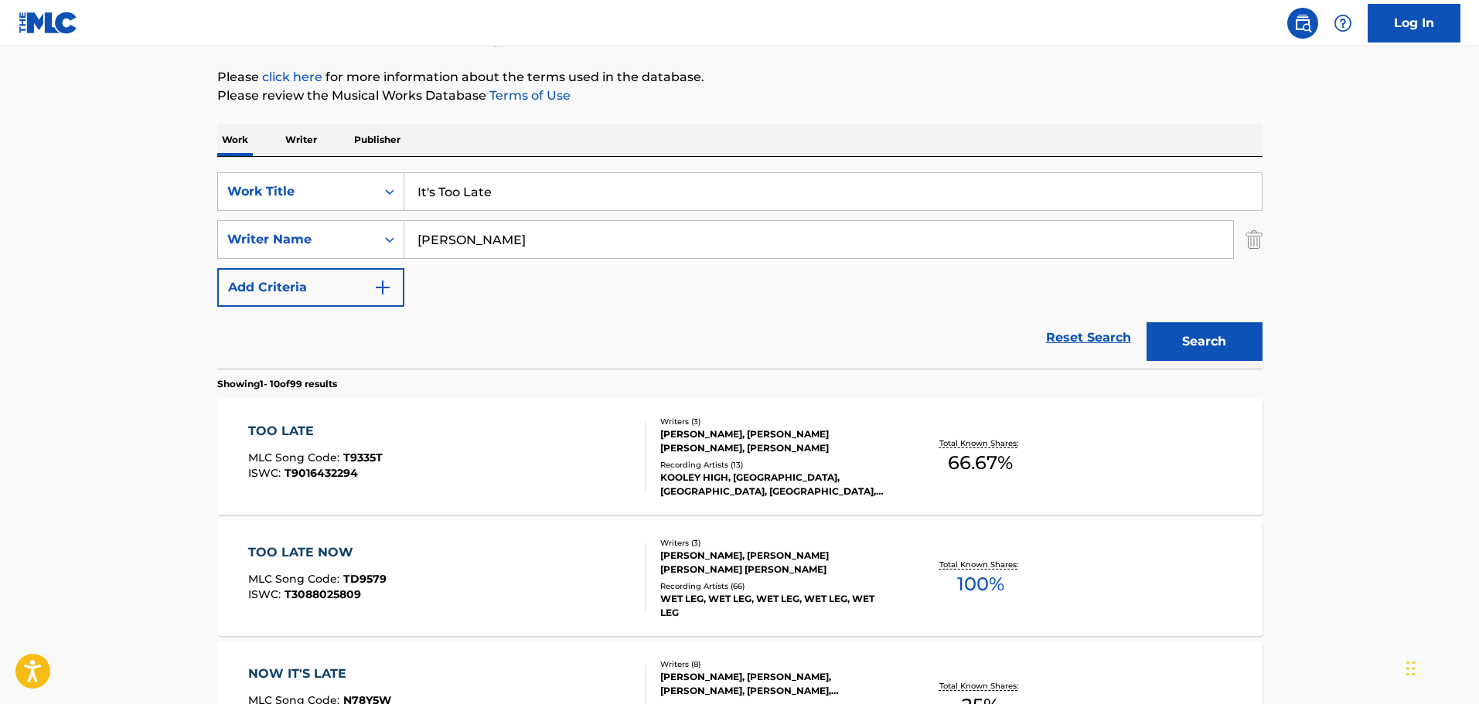
click at [508, 192] on input "It's Too Late" at bounding box center [832, 191] width 857 height 37
paste input "LET IT GO"
type input "LET IT GO"
click at [1146, 322] on button "Search" at bounding box center [1204, 341] width 116 height 39
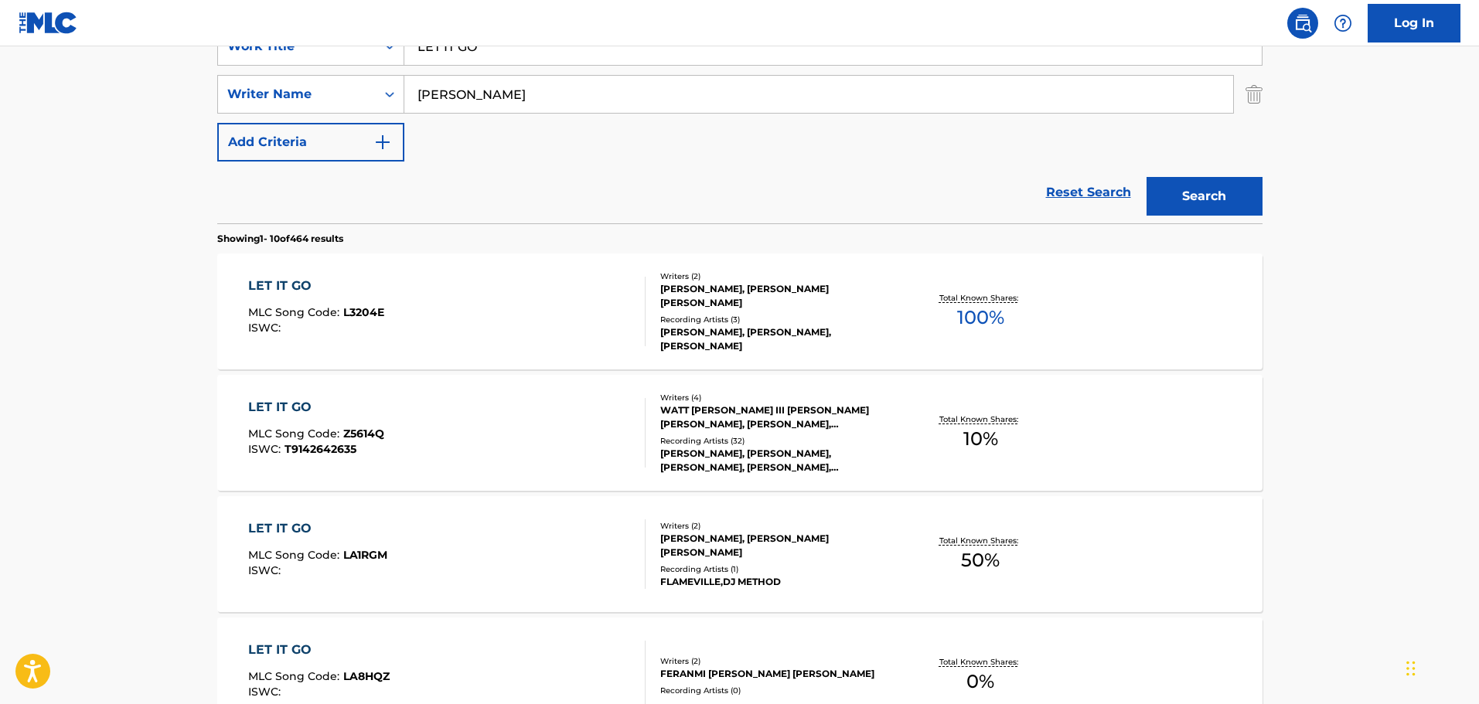
scroll to position [404, 0]
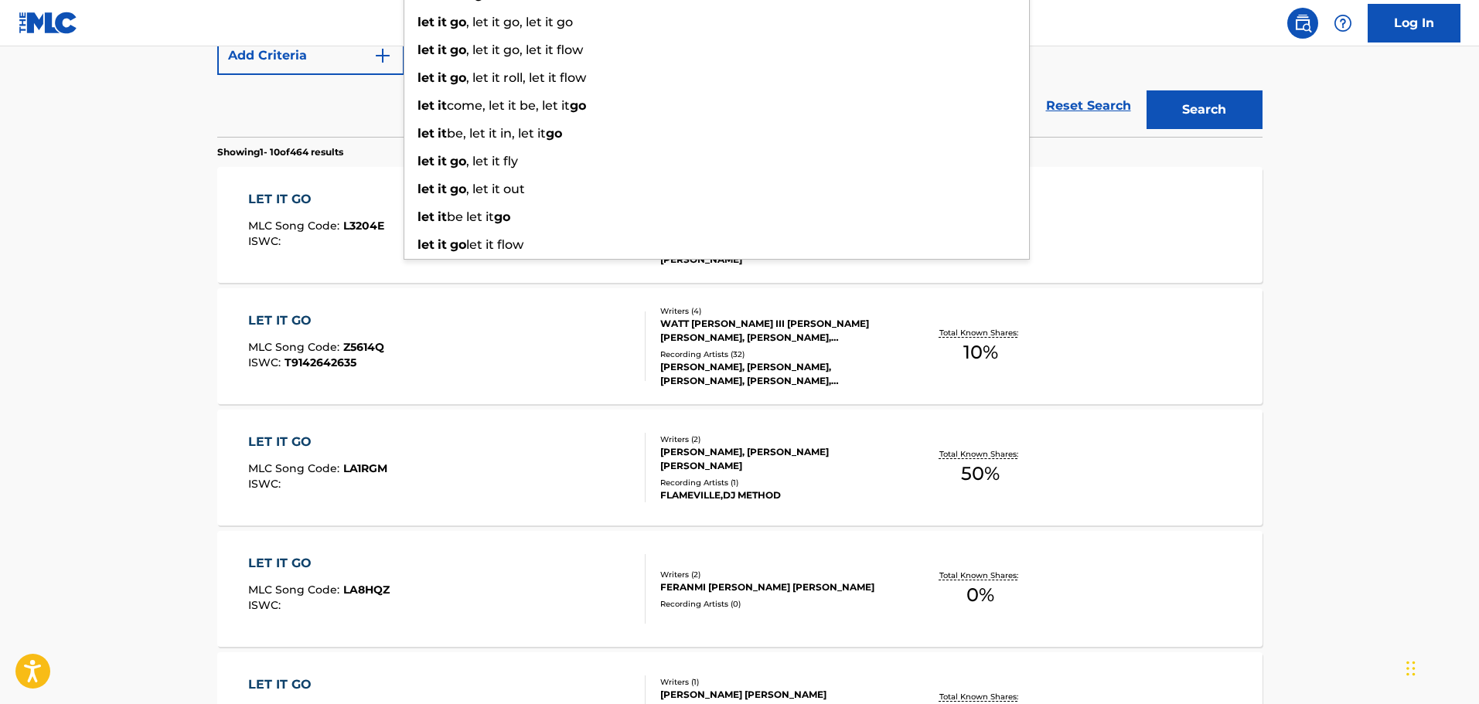
click at [101, 390] on main "The MLC Public Work Search The accuracy and completeness of The MLC's data is d…" at bounding box center [739, 553] width 1479 height 1820
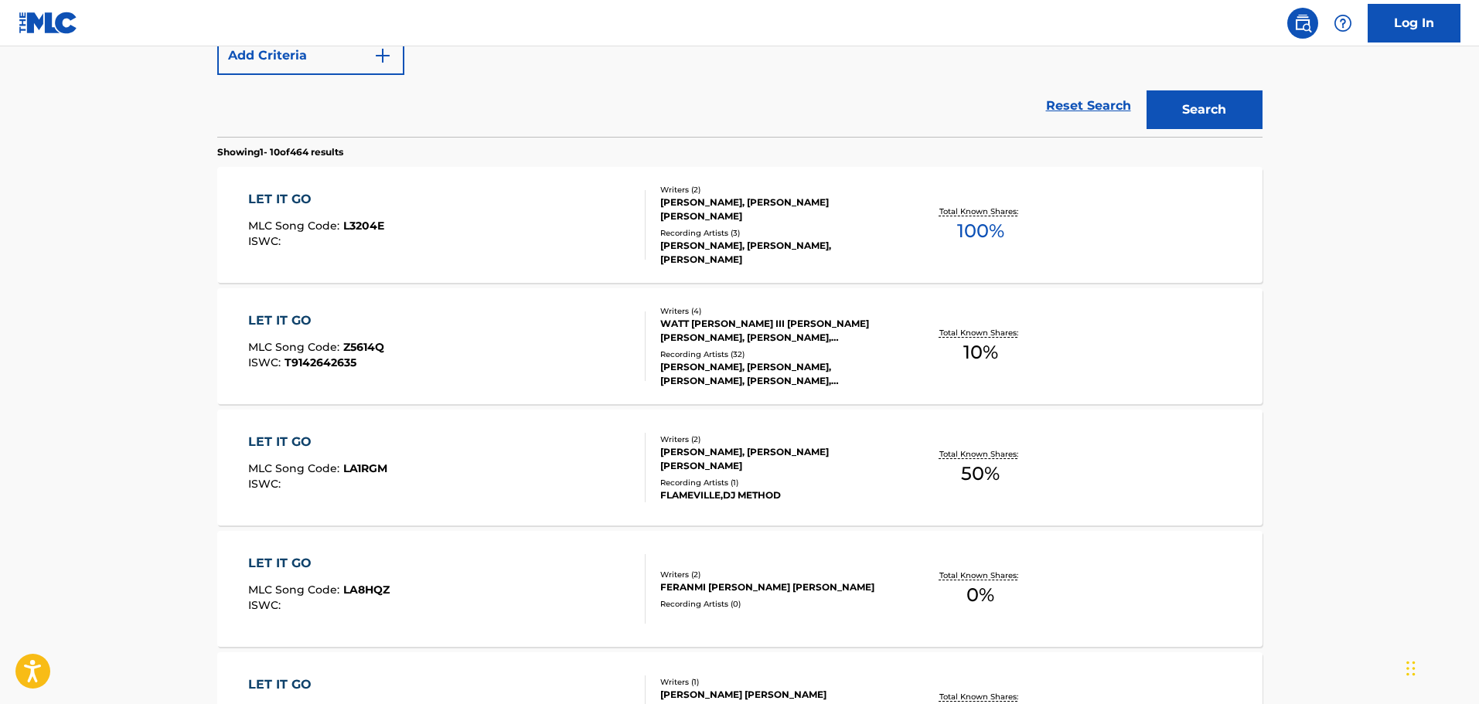
click at [610, 464] on div "LET IT GO MLC Song Code : LA1RGM ISWC :" at bounding box center [446, 468] width 397 height 70
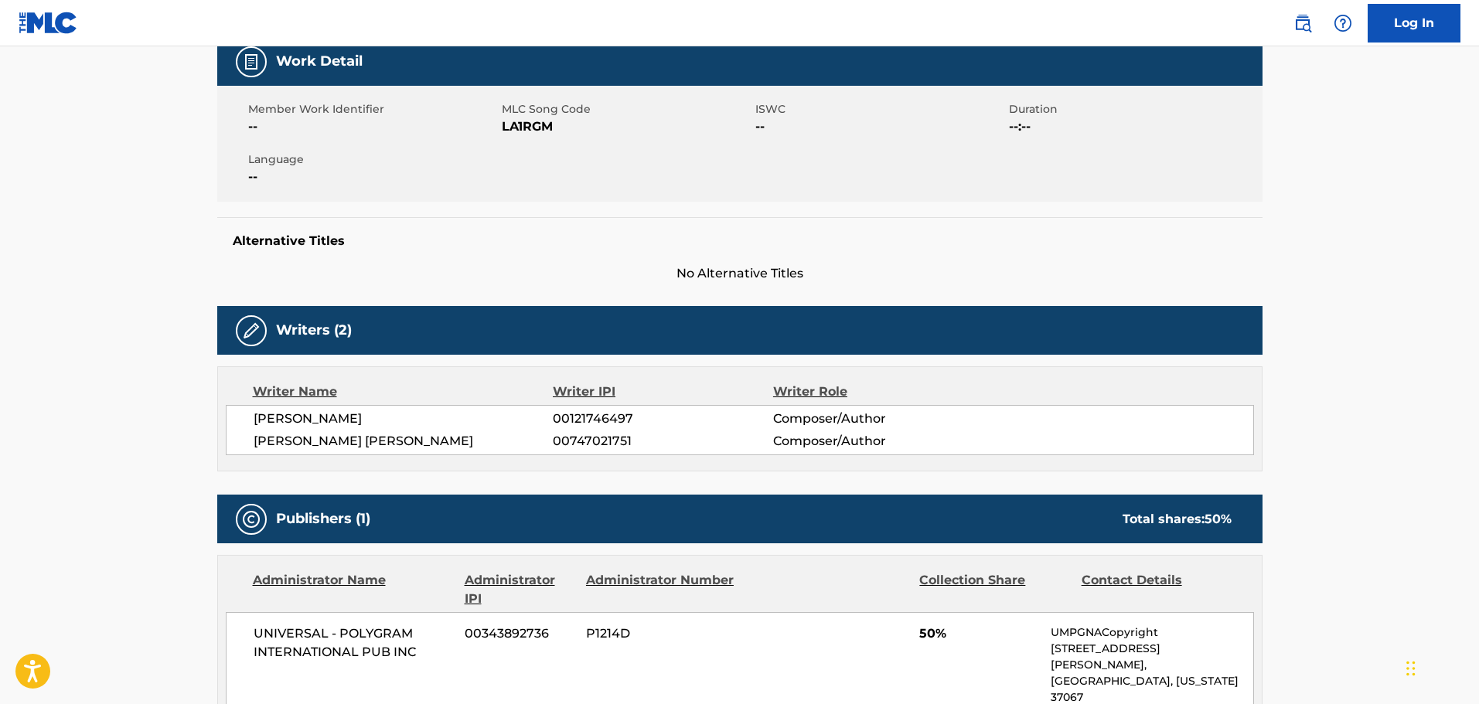
scroll to position [155, 0]
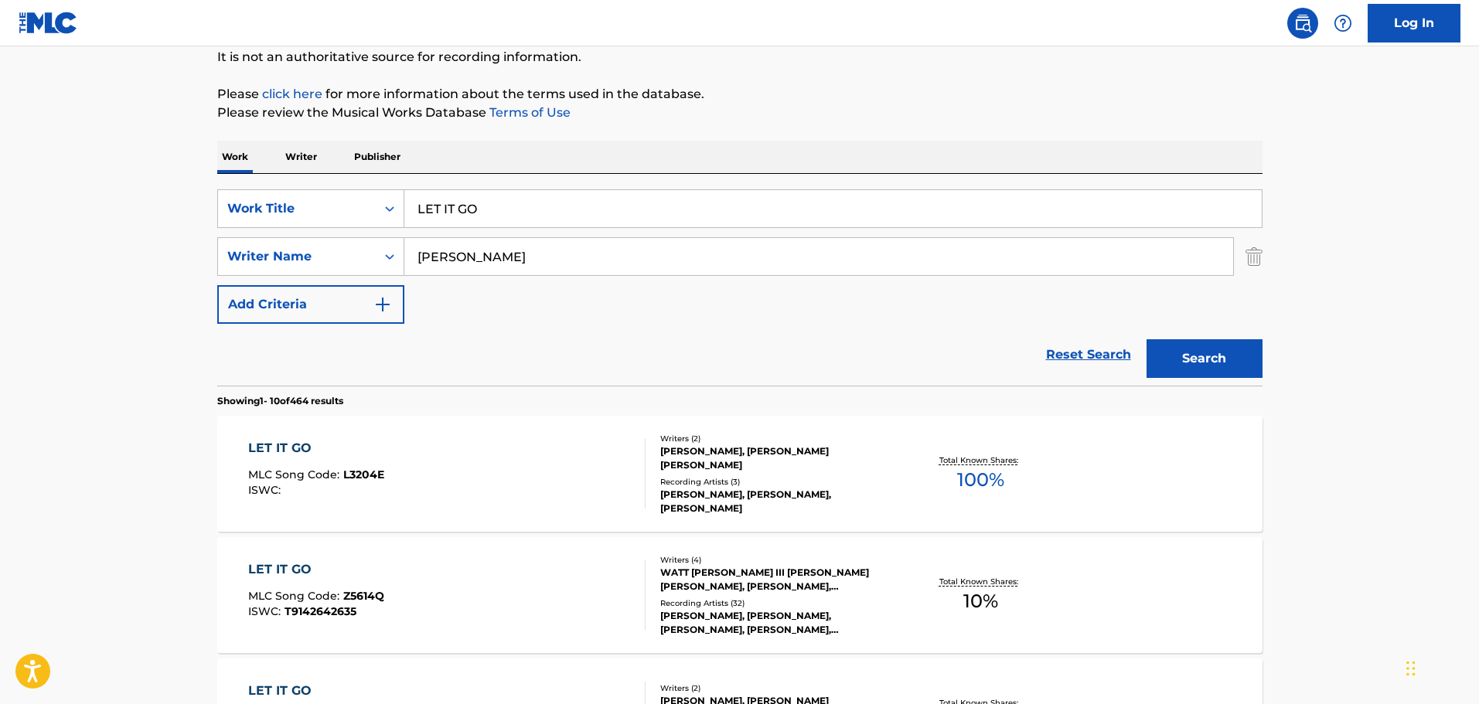
scroll to position [492, 0]
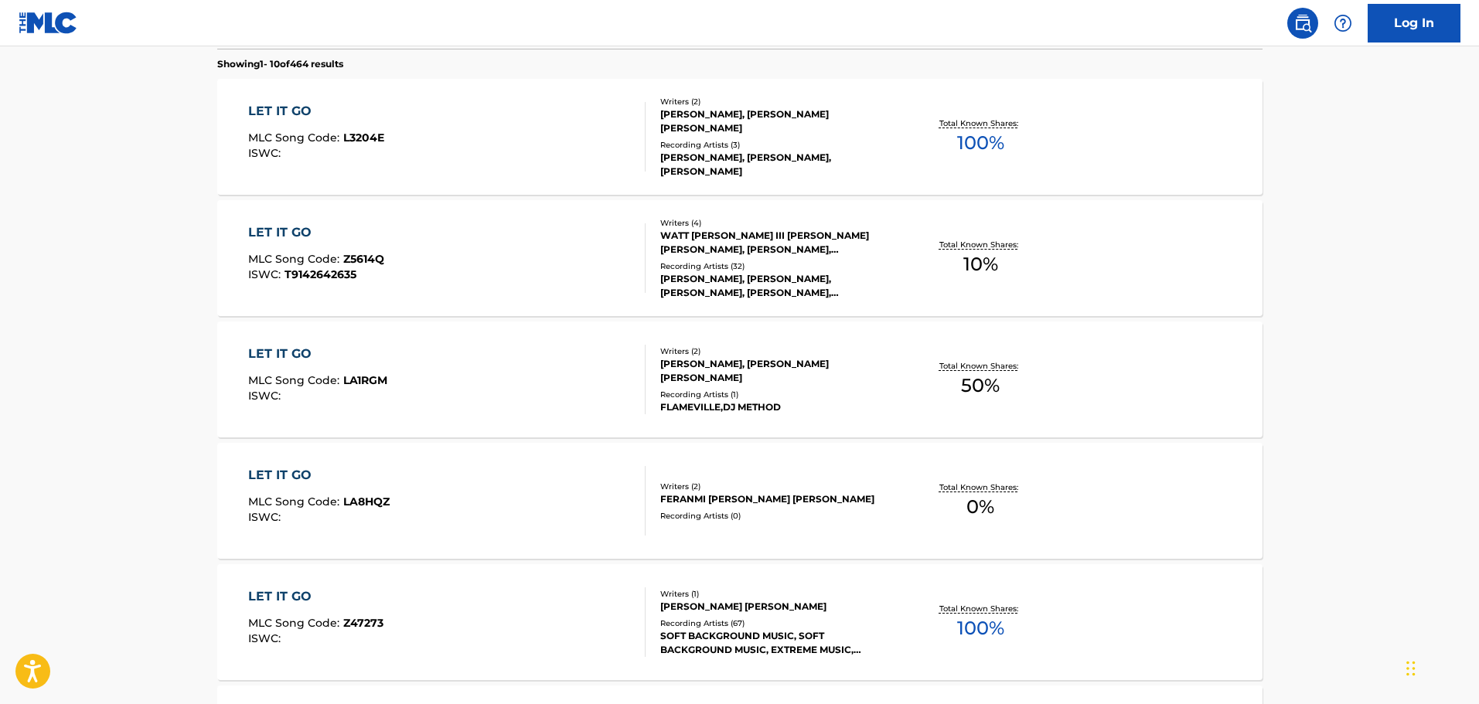
click at [472, 253] on div "LET IT GO MLC Song Code : Z5614Q ISWC : T9142642635" at bounding box center [446, 258] width 397 height 70
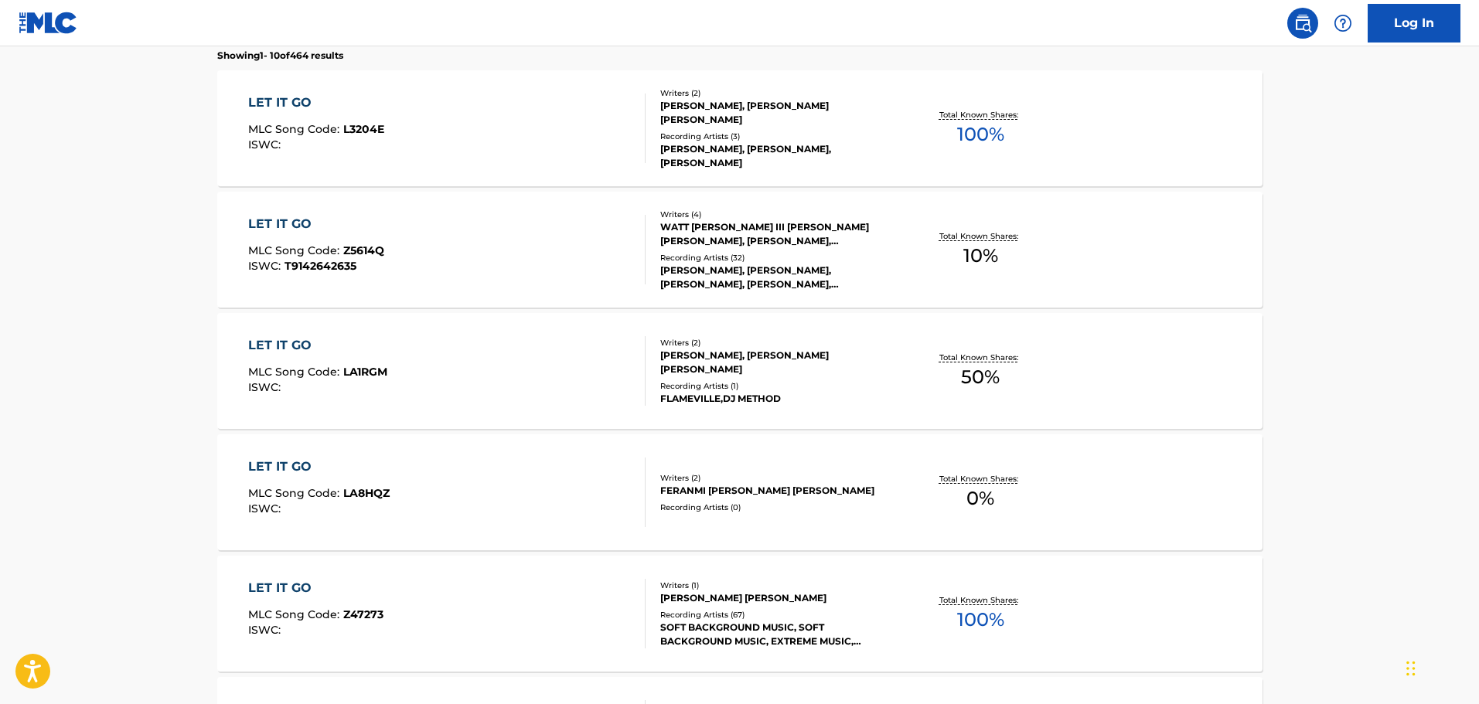
scroll to position [425, 0]
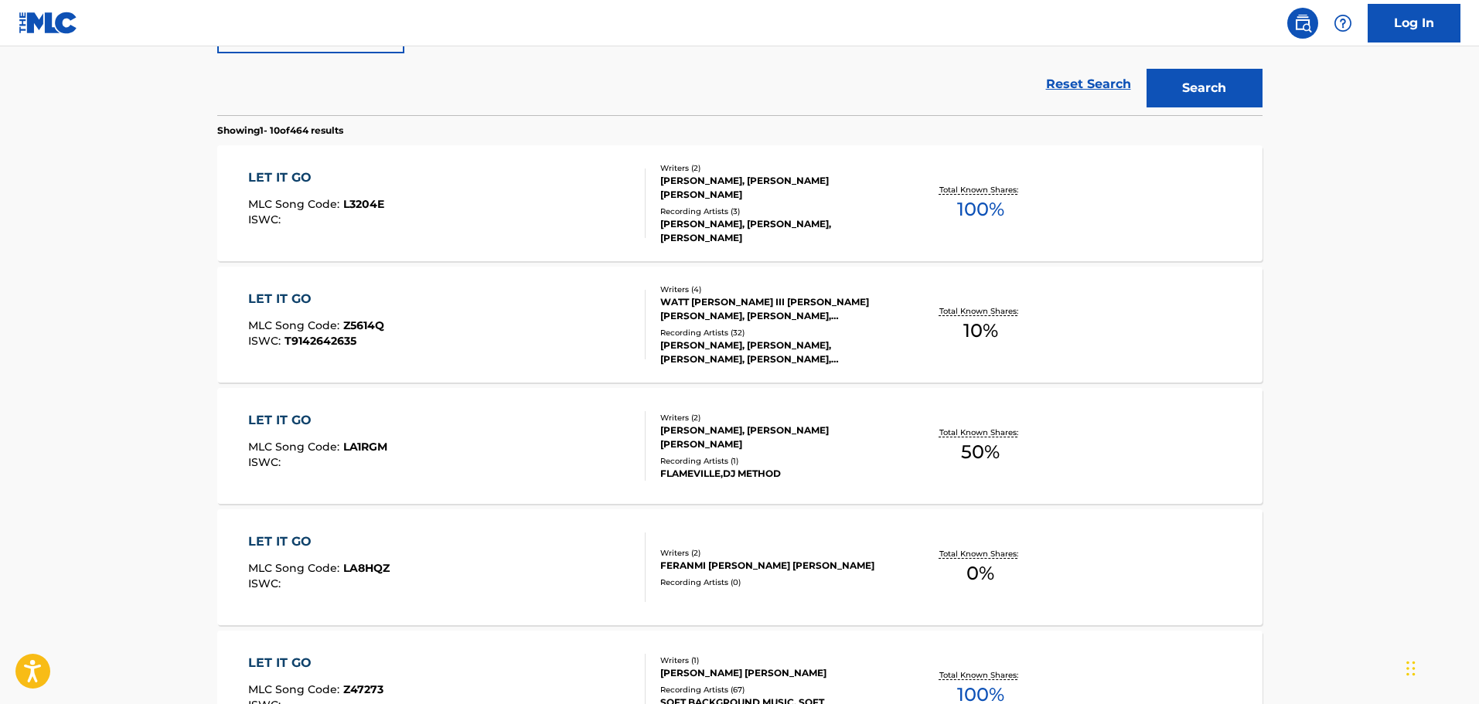
click at [421, 199] on div "LET IT GO MLC Song Code : L3204E ISWC :" at bounding box center [446, 204] width 397 height 70
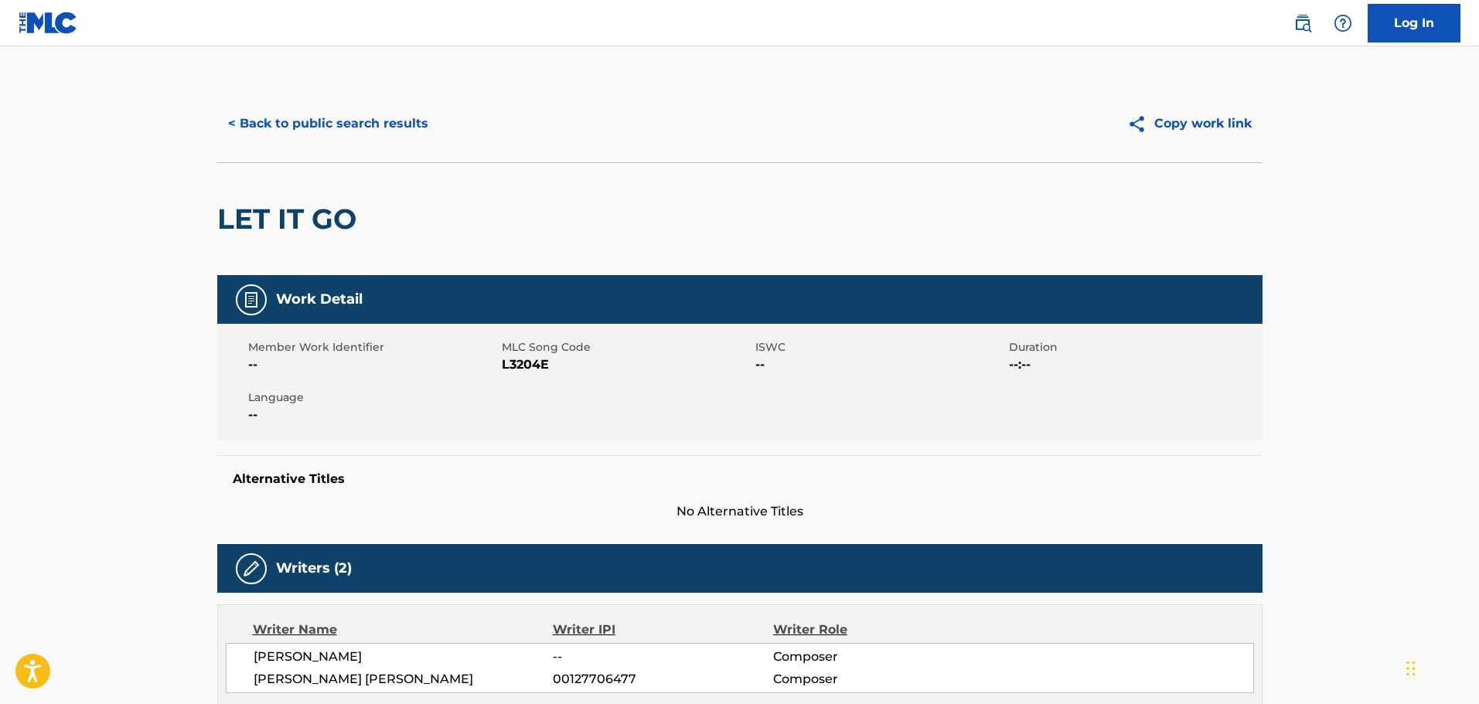
scroll to position [155, 0]
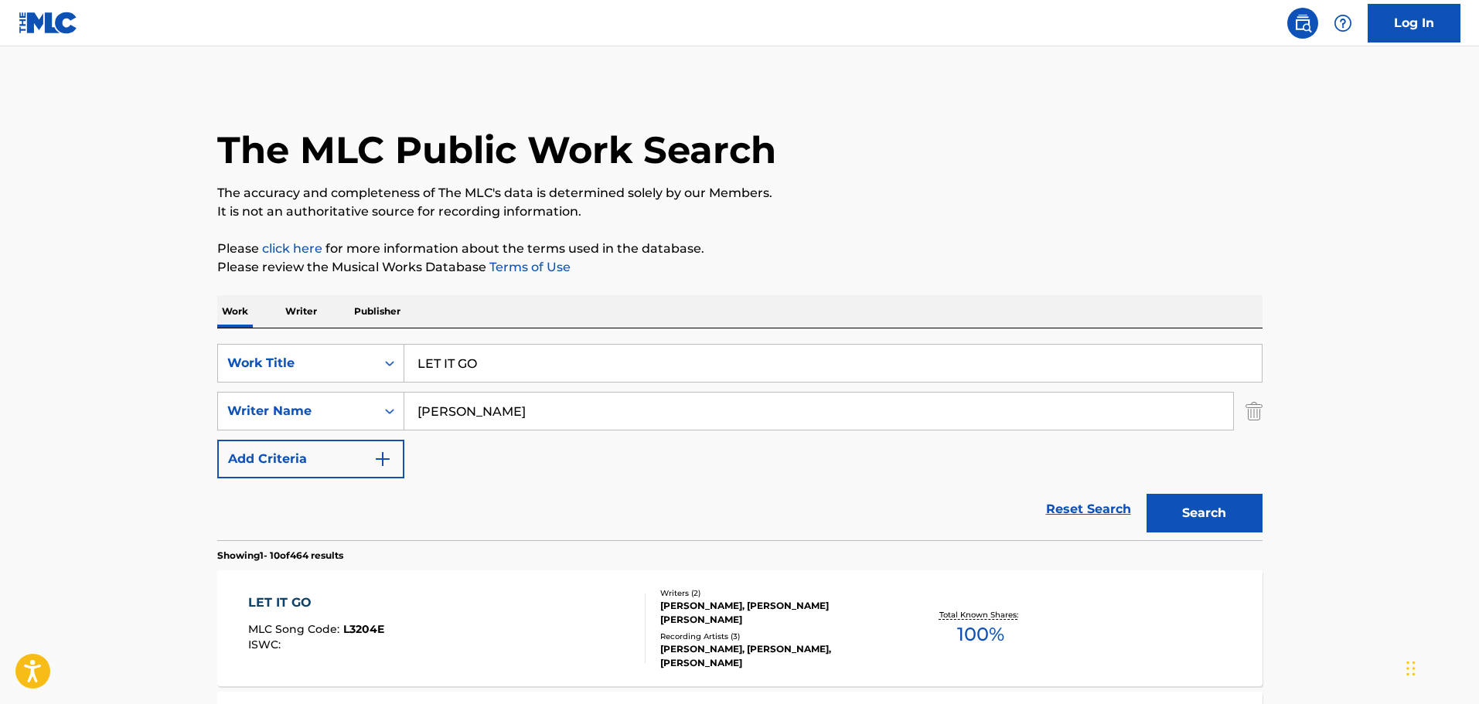
click at [524, 369] on input "LET IT GO" at bounding box center [832, 363] width 857 height 37
paste input "DANCE DANCE DANCE"
click at [1146, 494] on button "Search" at bounding box center [1204, 513] width 116 height 39
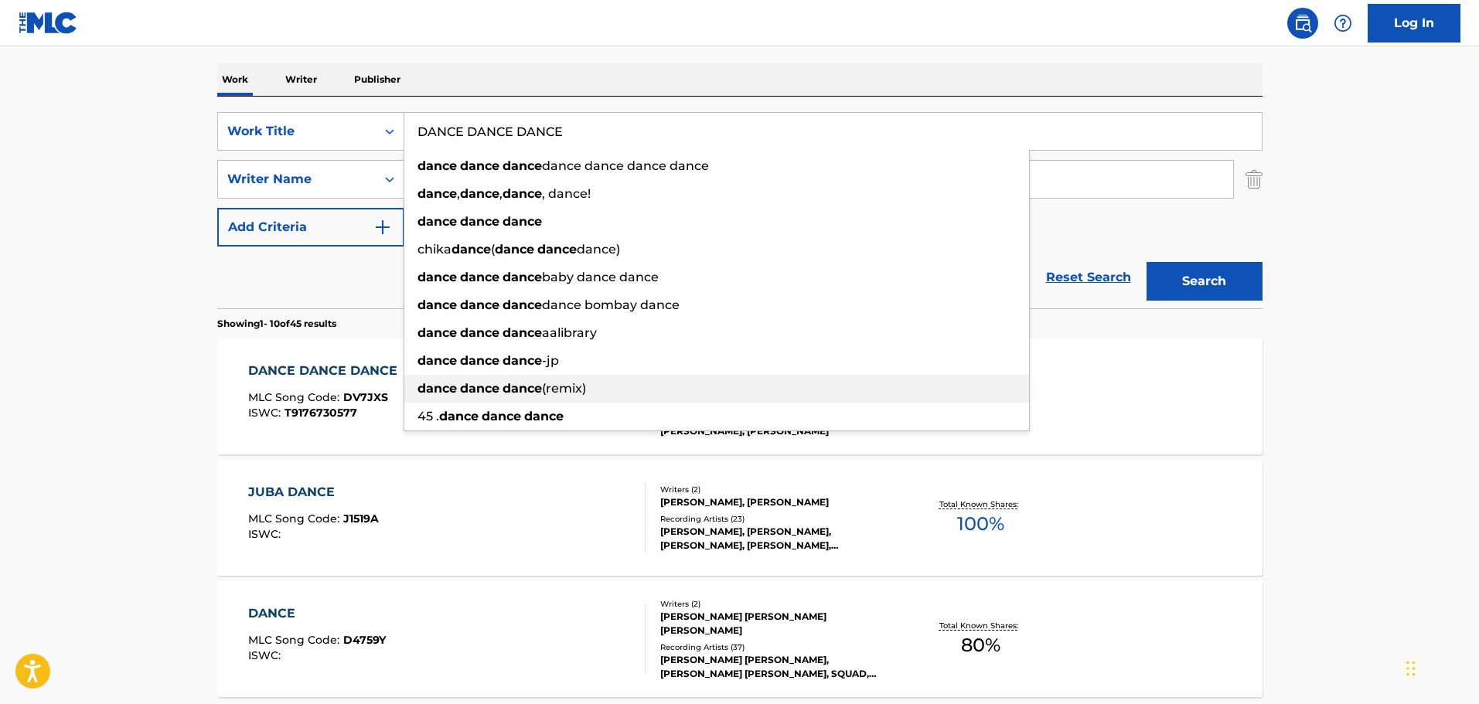
click at [571, 382] on span "(remix)" at bounding box center [564, 388] width 44 height 15
type input "dance dance dance (remix)"
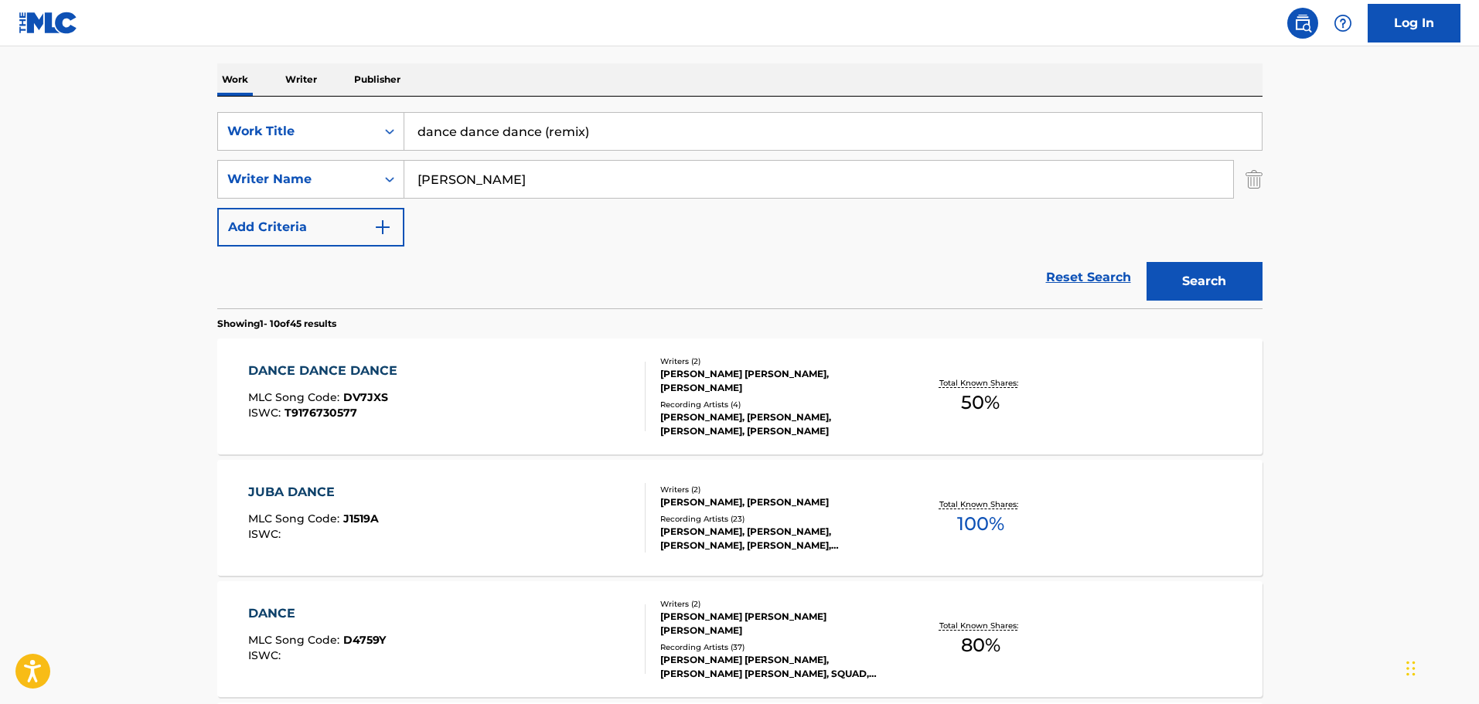
click at [483, 379] on div "DANCE DANCE DANCE MLC Song Code : DV7JXS ISWC : T9176730577" at bounding box center [446, 397] width 397 height 70
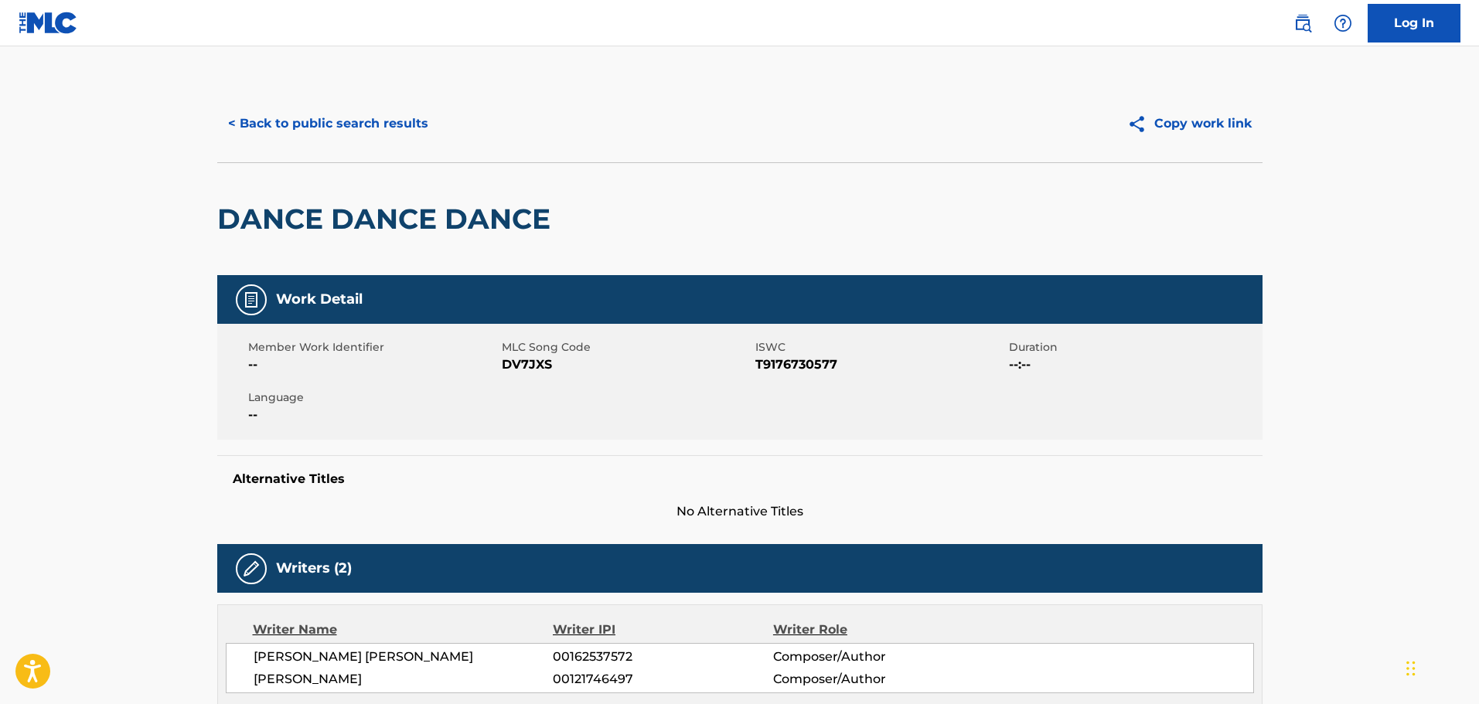
click at [305, 123] on button "< Back to public search results" at bounding box center [328, 123] width 222 height 39
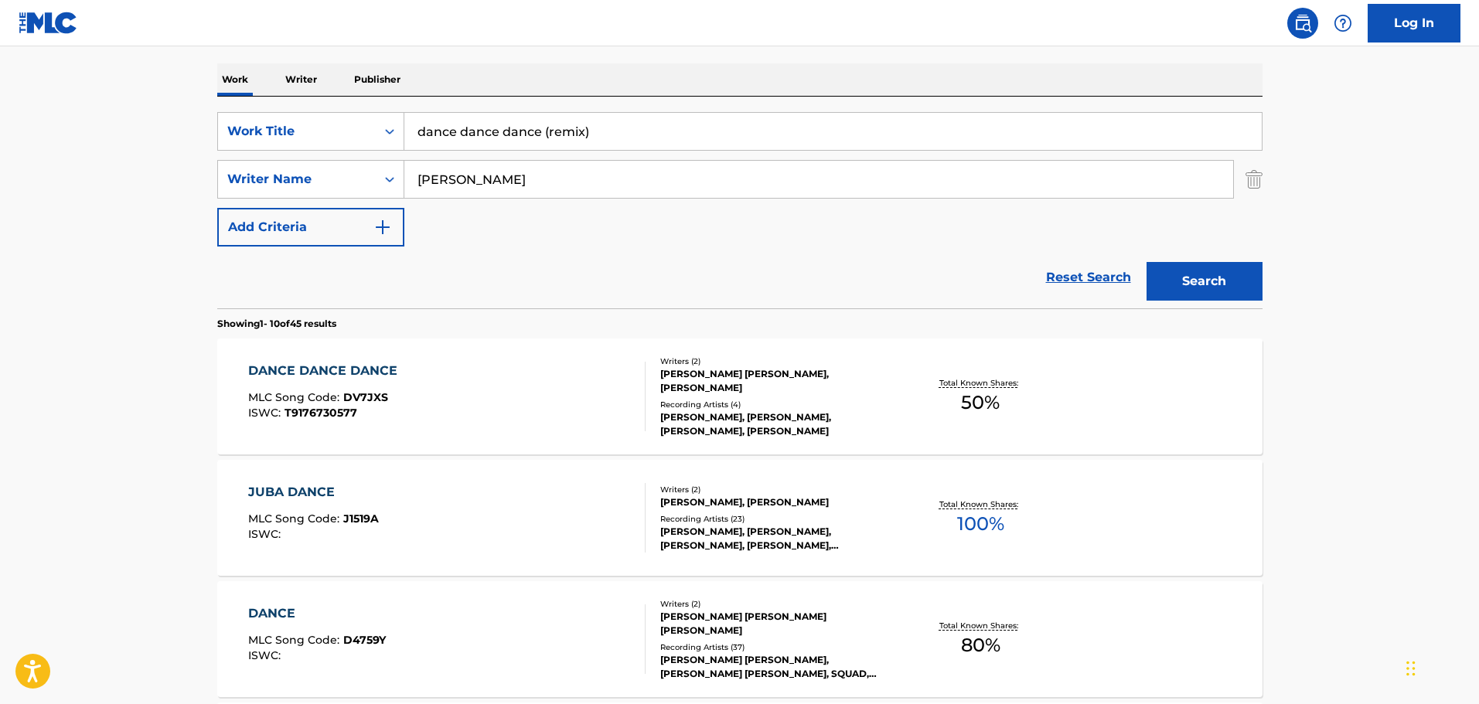
click at [461, 168] on input "chambers" at bounding box center [818, 179] width 829 height 37
click at [485, 132] on input "dance dance dance (remix)" at bounding box center [832, 131] width 857 height 37
paste input "CRAFT"
type input "CRAFT"
click at [1146, 262] on button "Search" at bounding box center [1204, 281] width 116 height 39
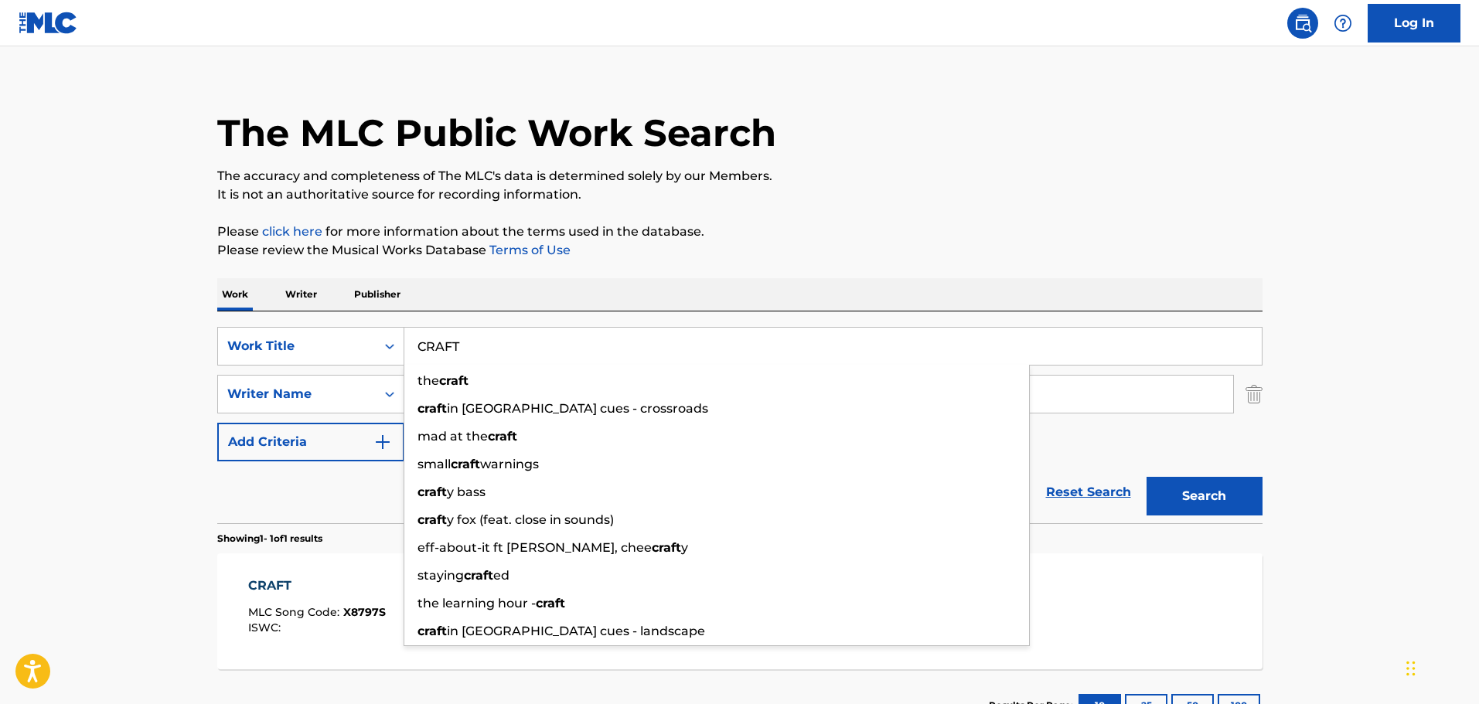
scroll to position [137, 0]
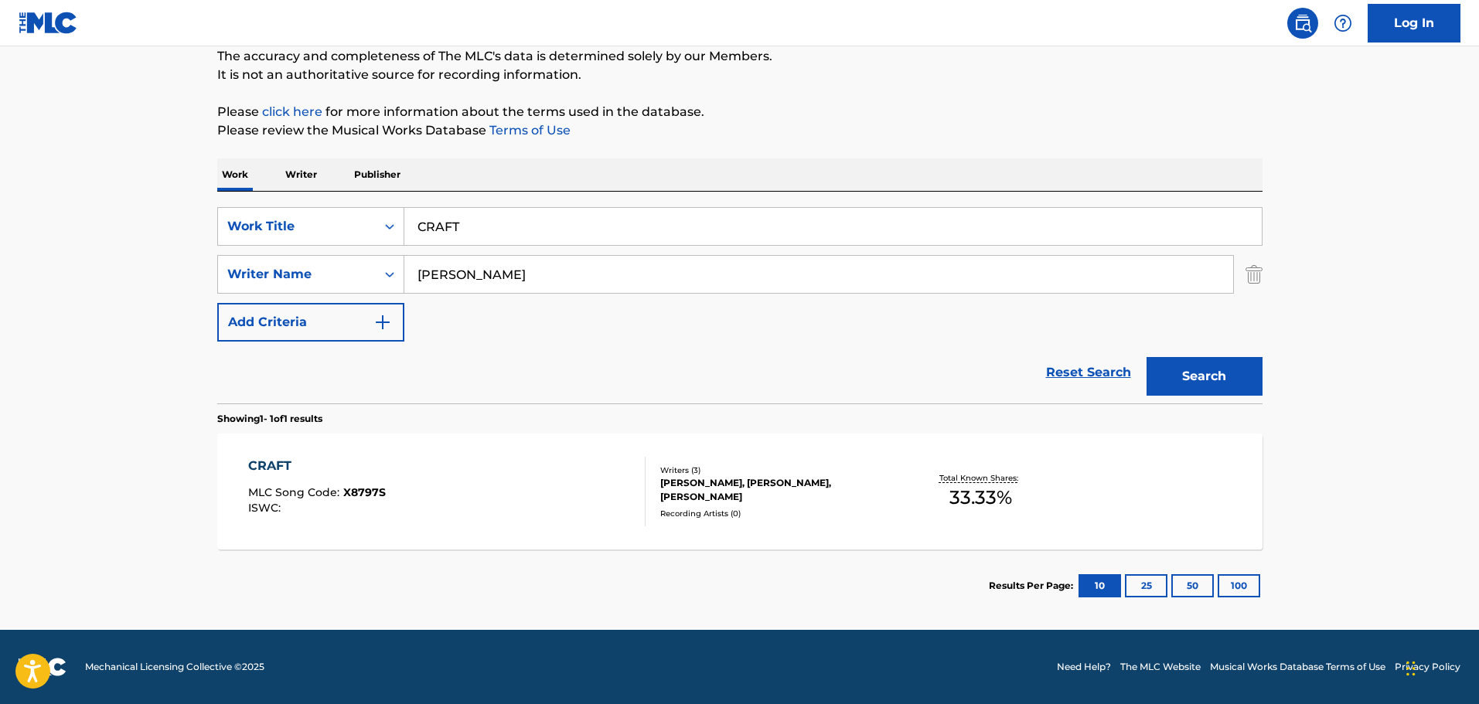
click at [340, 448] on div "CRAFT MLC Song Code : X8797S ISWC : Writers ( 3 ) DOMINIC HOWARD, GUY ANTONY CH…" at bounding box center [739, 492] width 1045 height 116
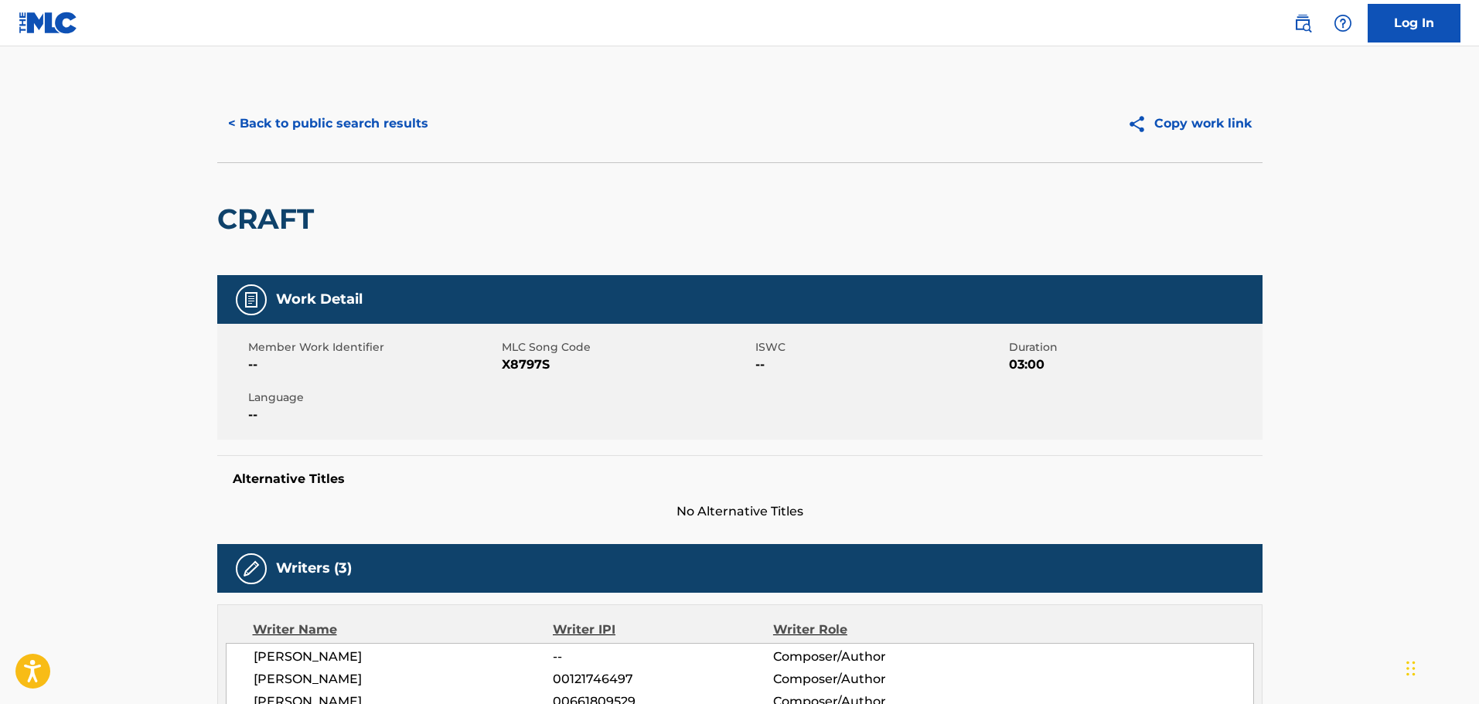
click at [358, 115] on button "< Back to public search results" at bounding box center [328, 123] width 222 height 39
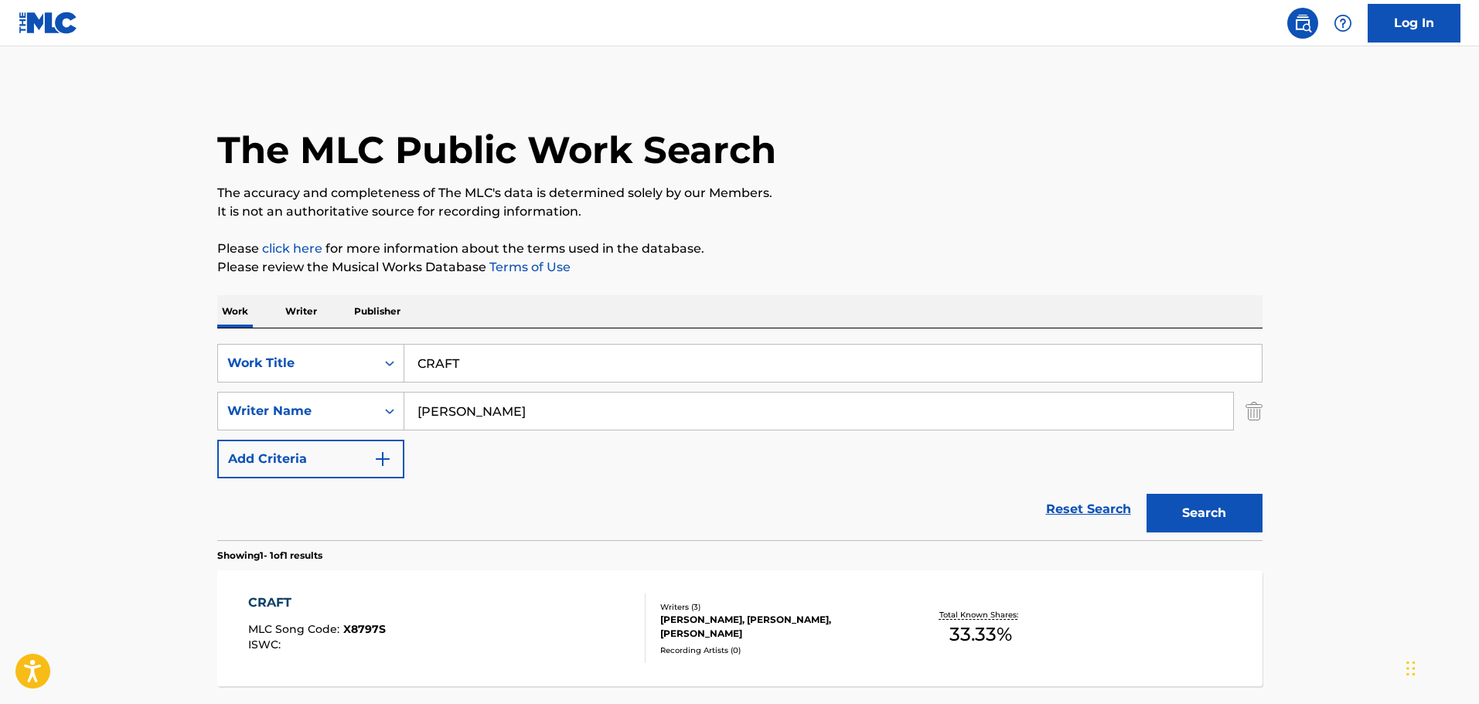
scroll to position [49, 0]
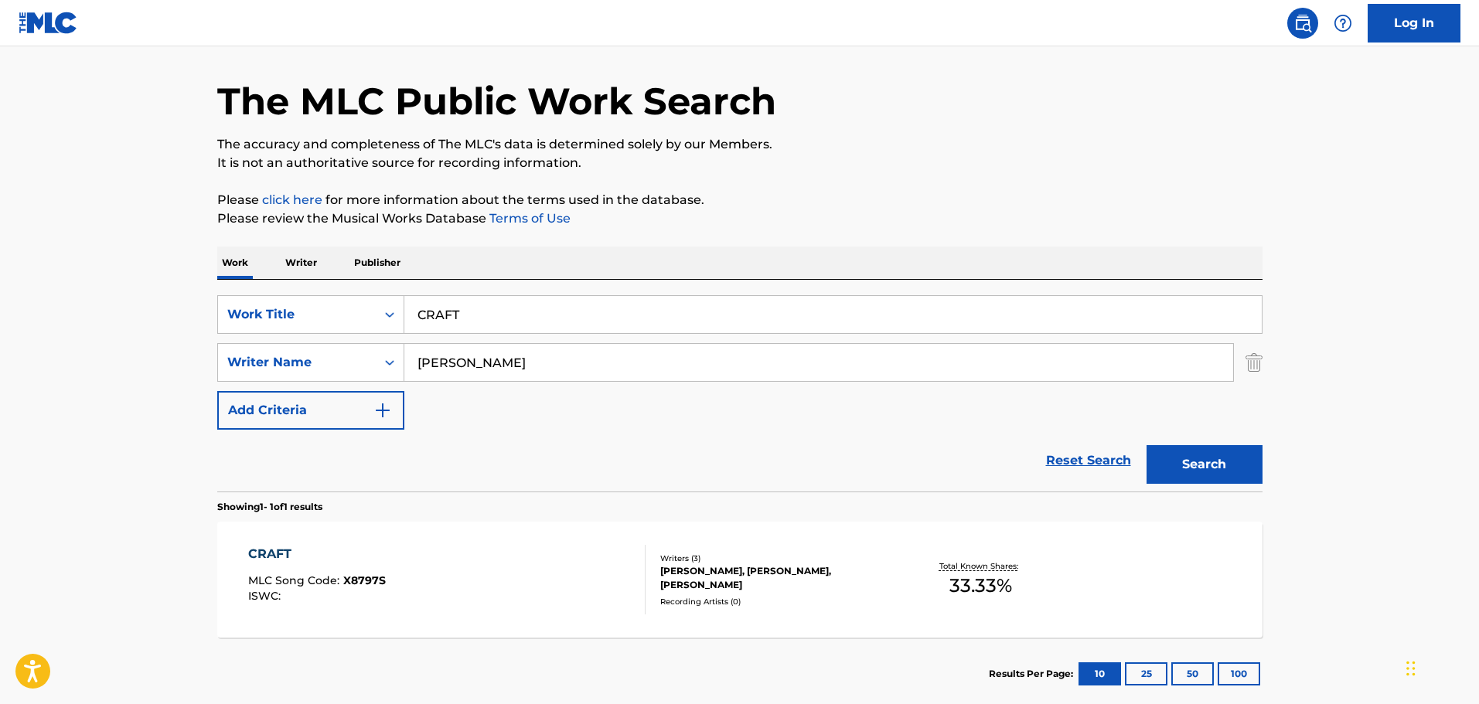
click at [624, 328] on input "CRAFT" at bounding box center [832, 314] width 857 height 37
paste input "AWAY FROM THE GUNS"
type input "AWAY FROM THE GUNS"
click at [1146, 445] on button "Search" at bounding box center [1204, 464] width 116 height 39
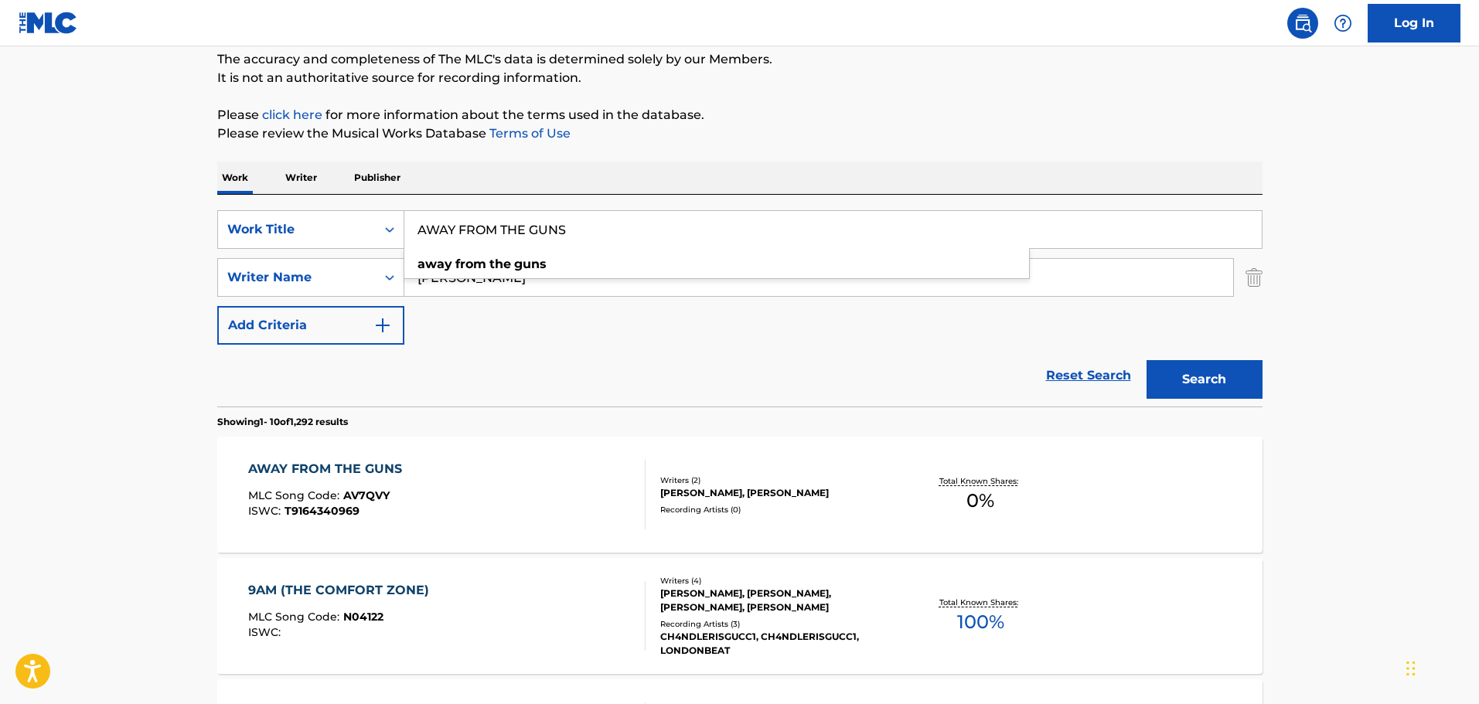
scroll to position [249, 0]
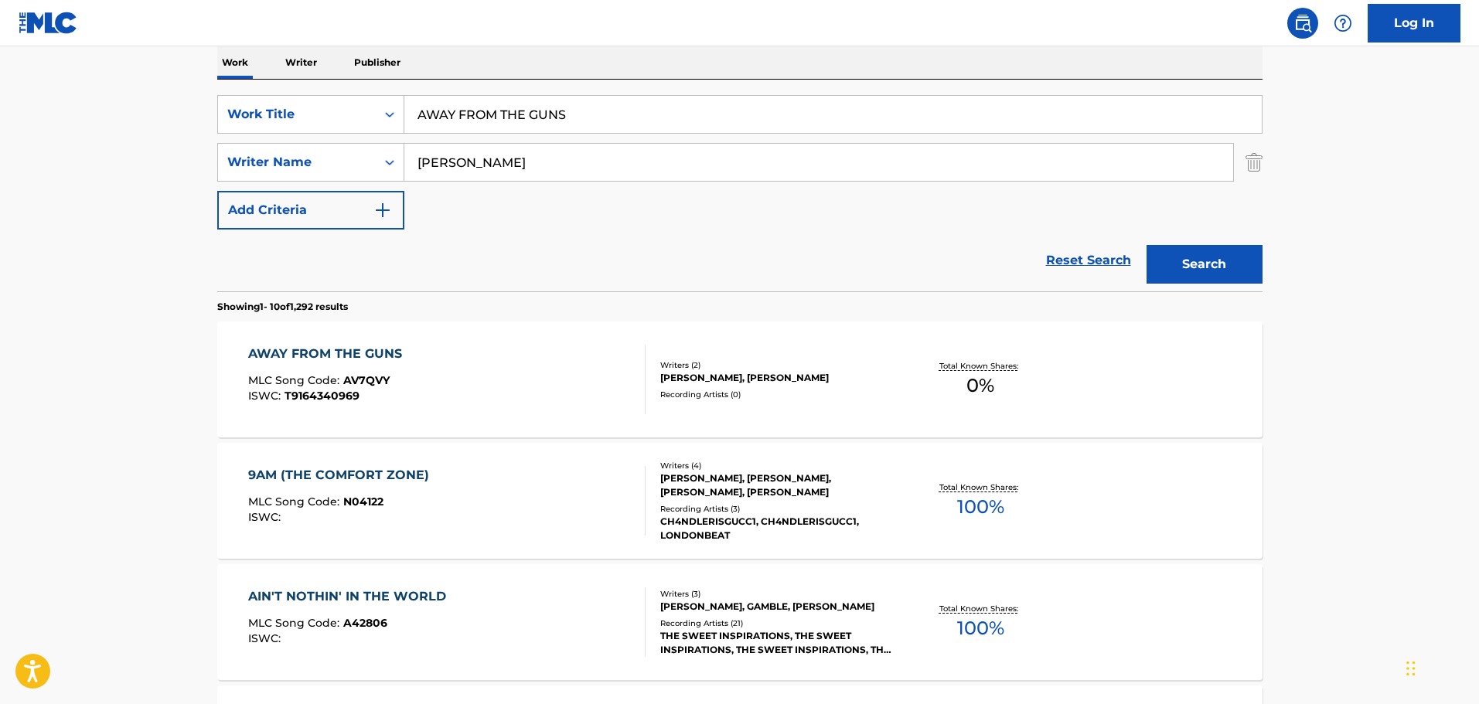
click at [548, 363] on div "AWAY FROM THE GUNS MLC Song Code : AV7QVY ISWC : T9164340969" at bounding box center [446, 380] width 397 height 70
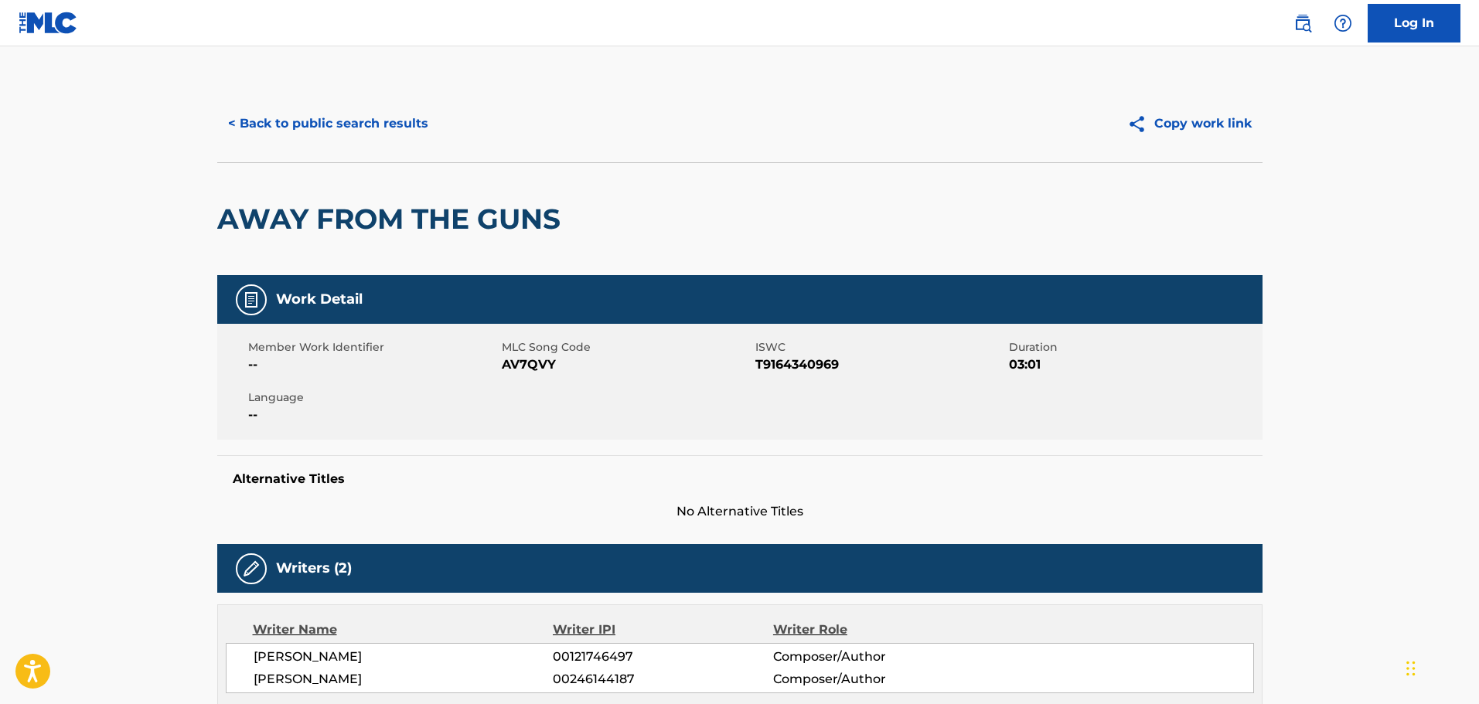
click at [371, 131] on button "< Back to public search results" at bounding box center [328, 123] width 222 height 39
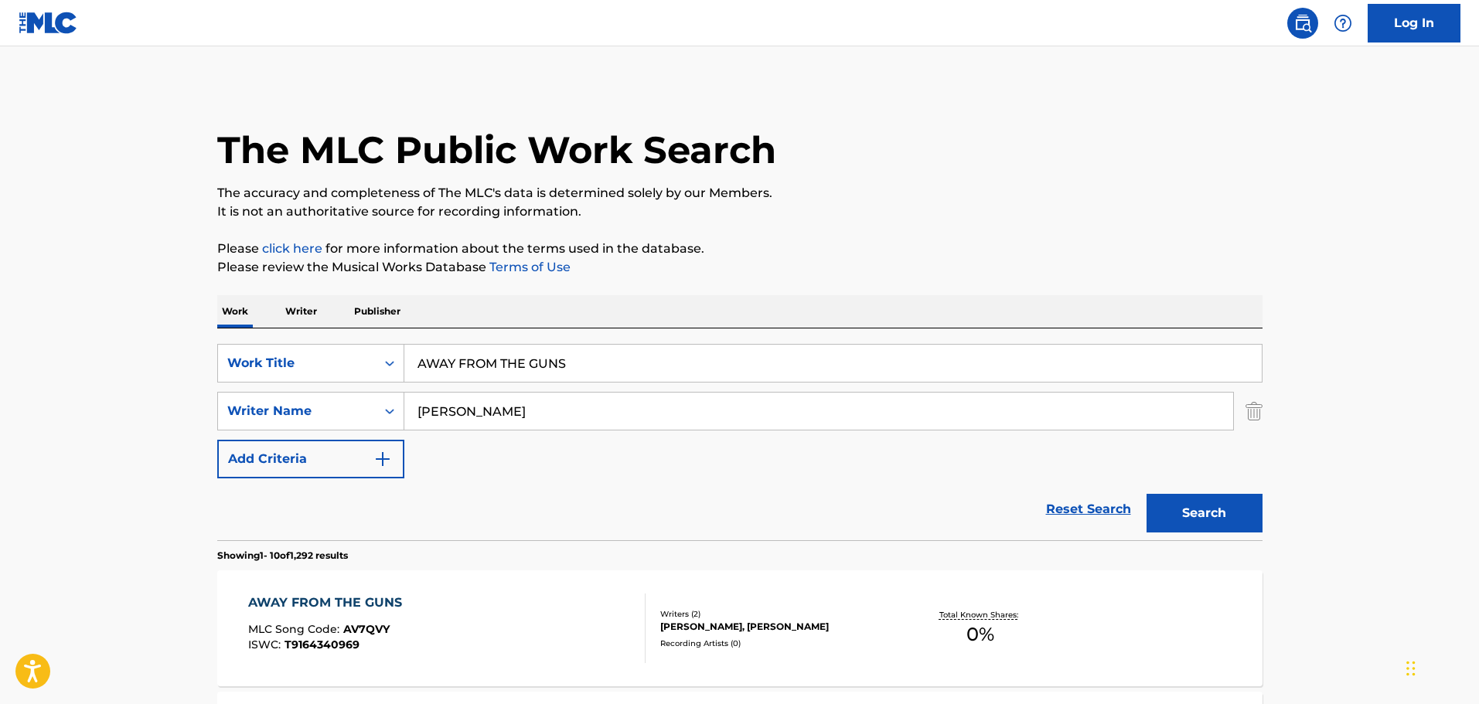
scroll to position [249, 0]
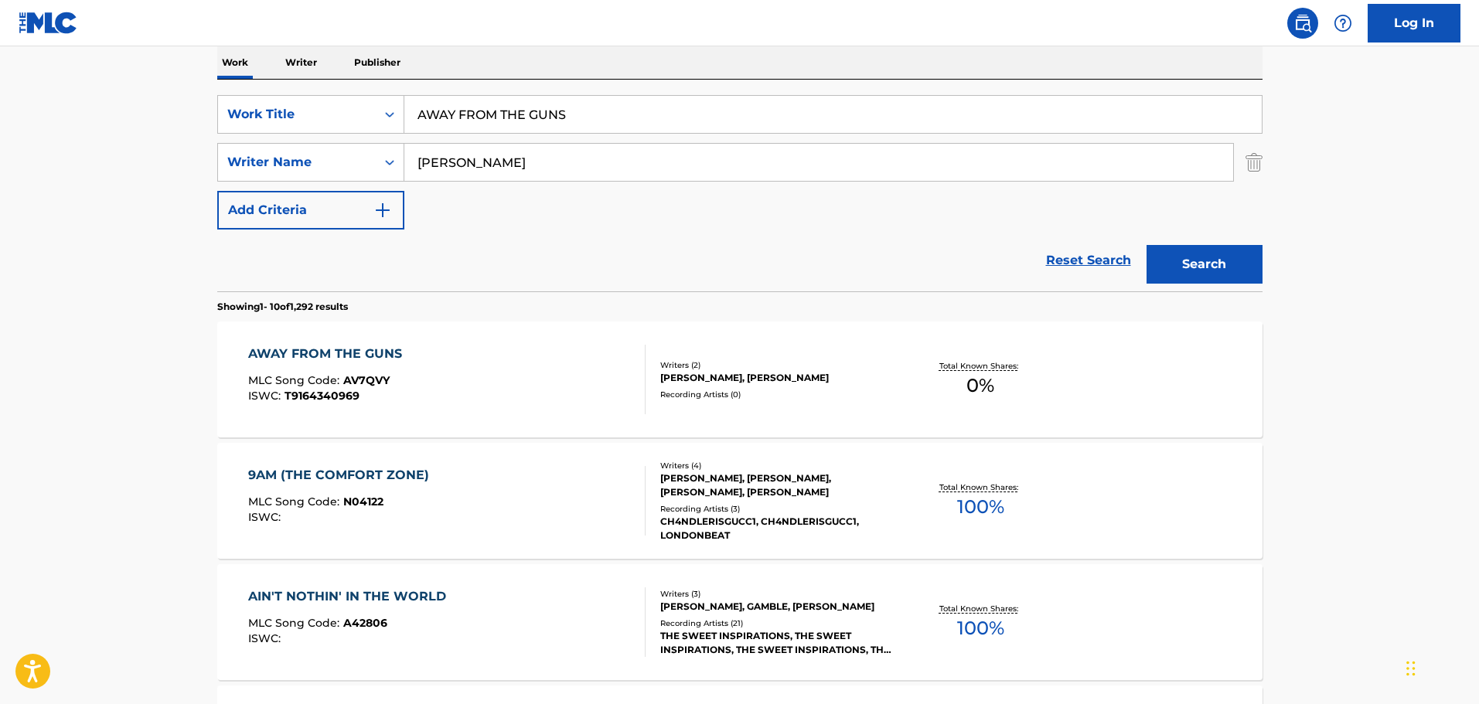
click at [510, 124] on input "AWAY FROM THE GUNS" at bounding box center [832, 114] width 857 height 37
paste input "CLOSEER"
type input "CLOSEER"
click at [1146, 245] on button "Search" at bounding box center [1204, 264] width 116 height 39
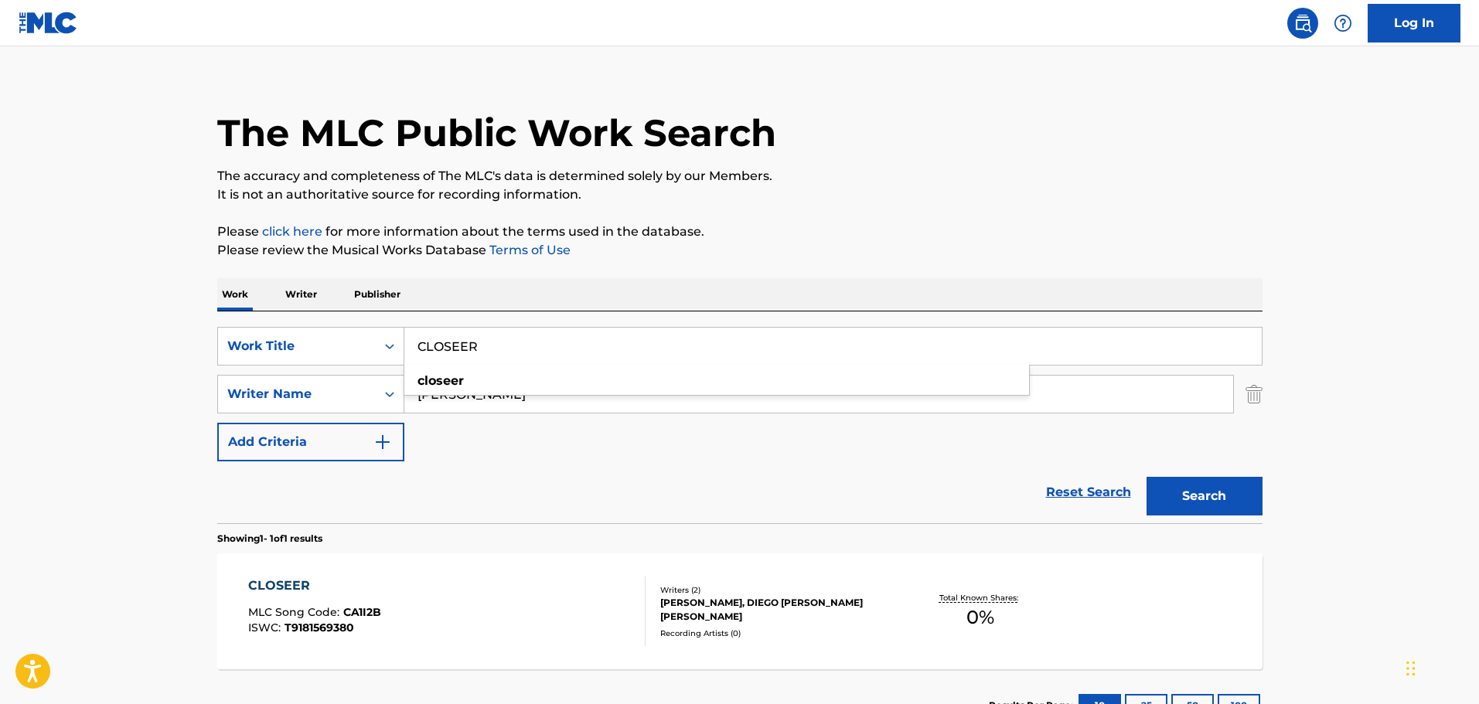
scroll to position [137, 0]
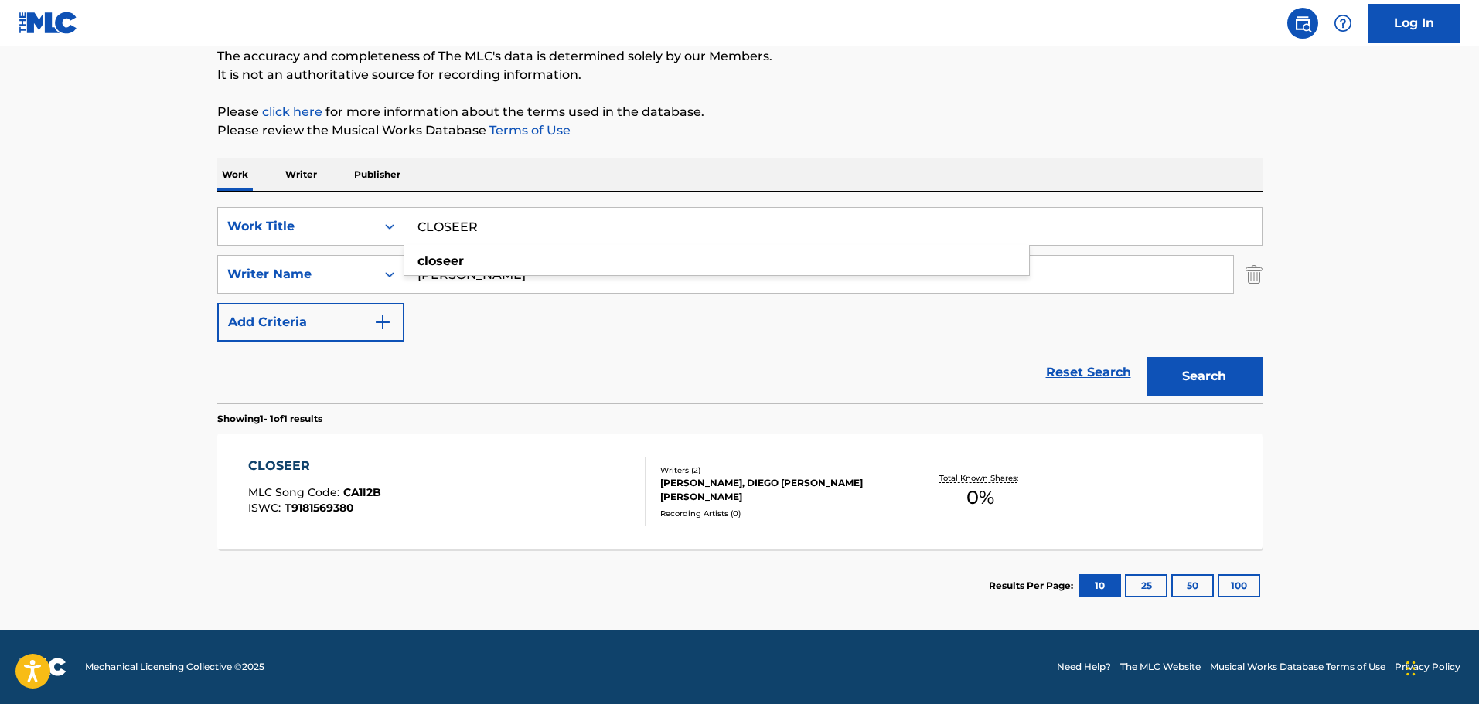
click at [543, 434] on div "CLOSEER MLC Song Code : CA1I2B ISWC : T9181569380 Writers ( 2 ) GUY ANTONY CHAM…" at bounding box center [739, 492] width 1045 height 116
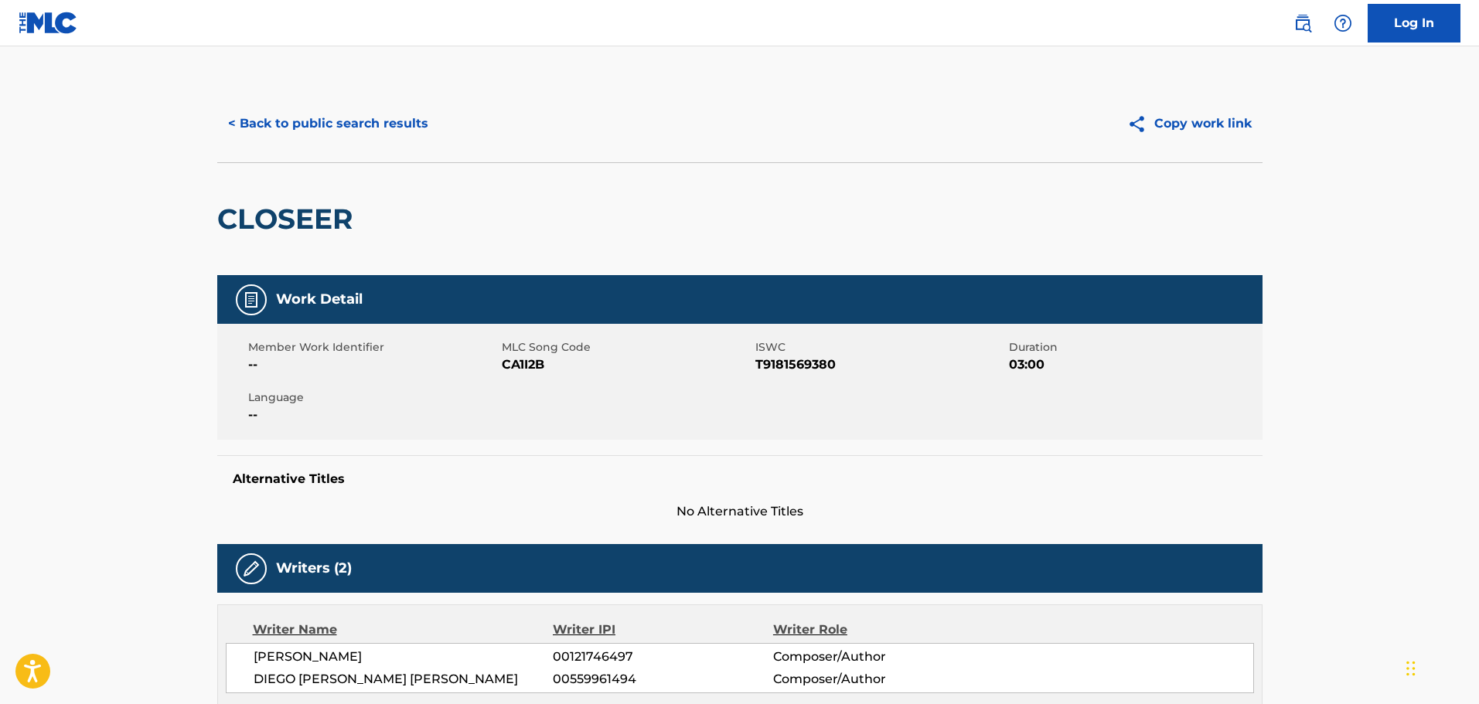
click at [319, 135] on button "< Back to public search results" at bounding box center [328, 123] width 222 height 39
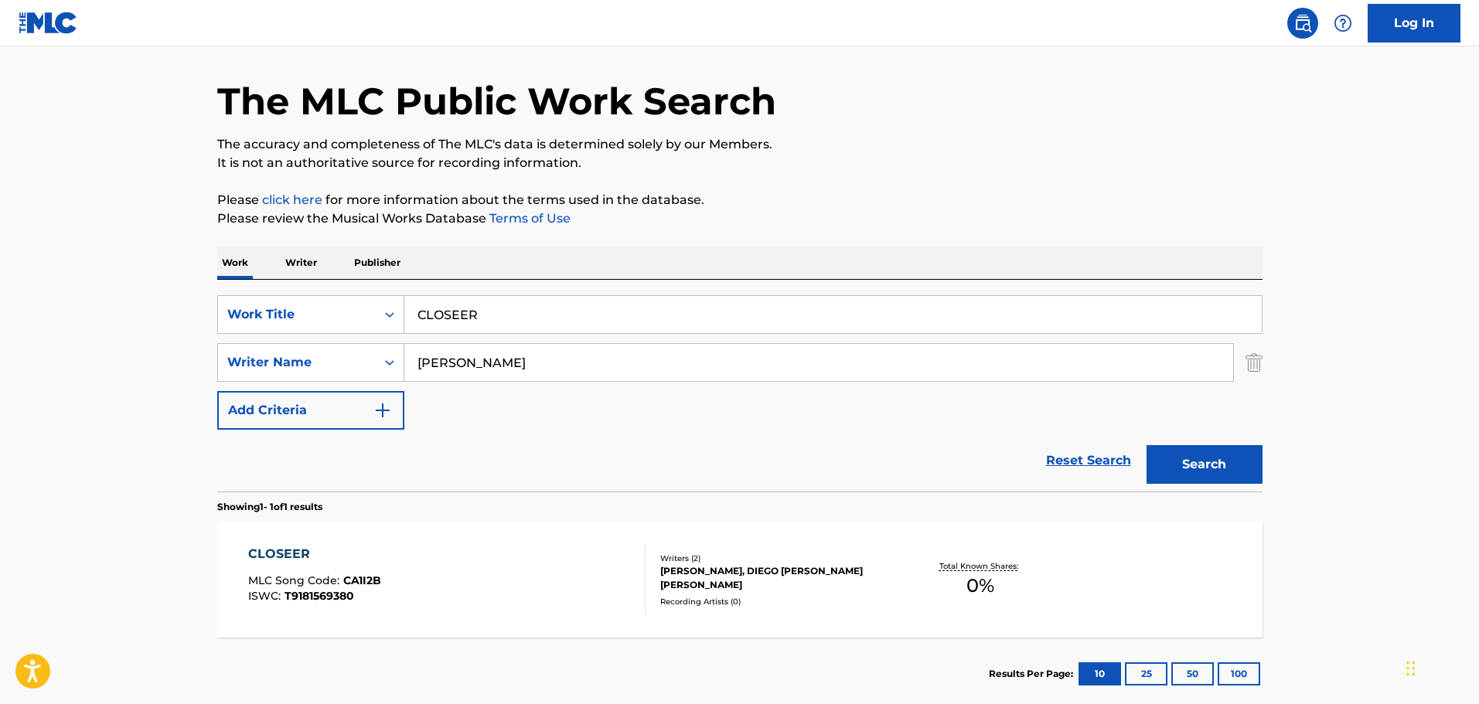
click at [465, 315] on input "CLOSEER" at bounding box center [832, 314] width 857 height 37
type input "CLOSER"
click at [1195, 457] on button "Search" at bounding box center [1204, 464] width 116 height 39
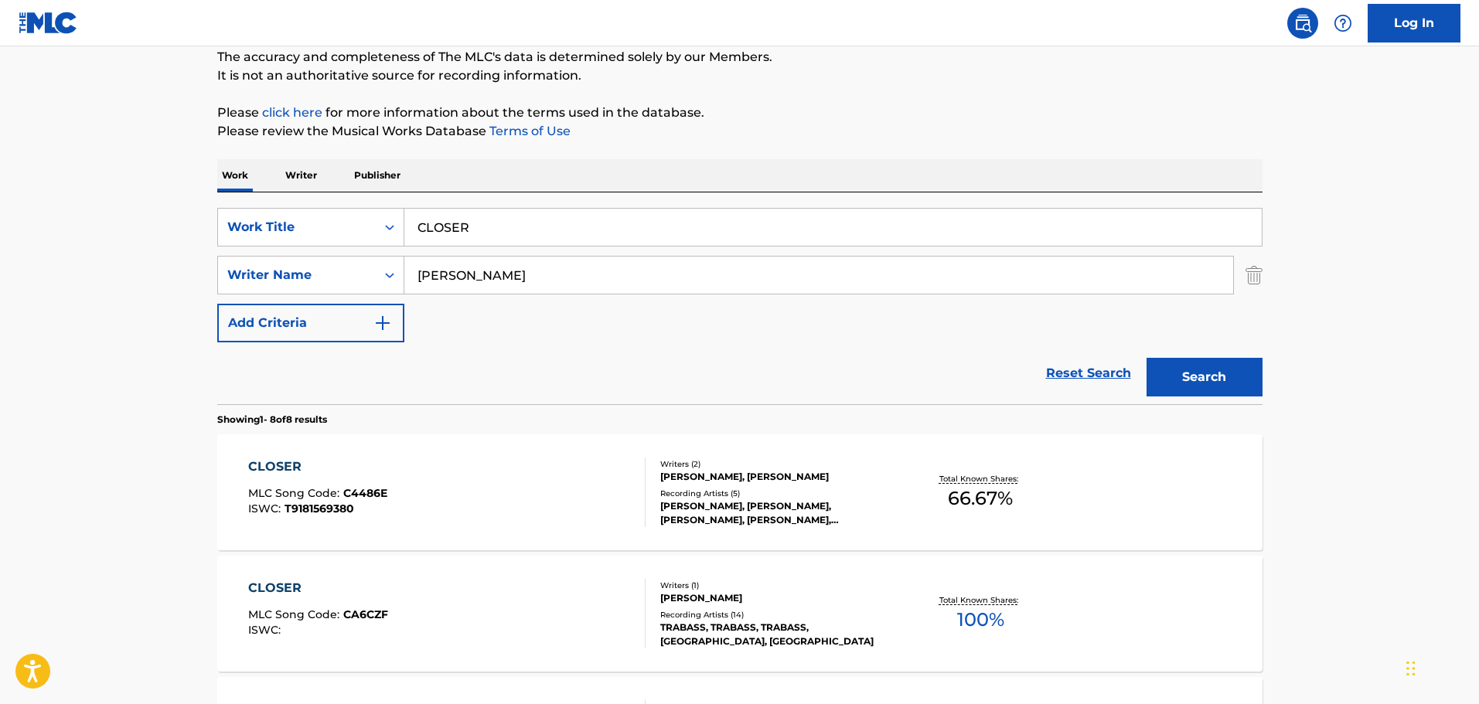
scroll to position [203, 0]
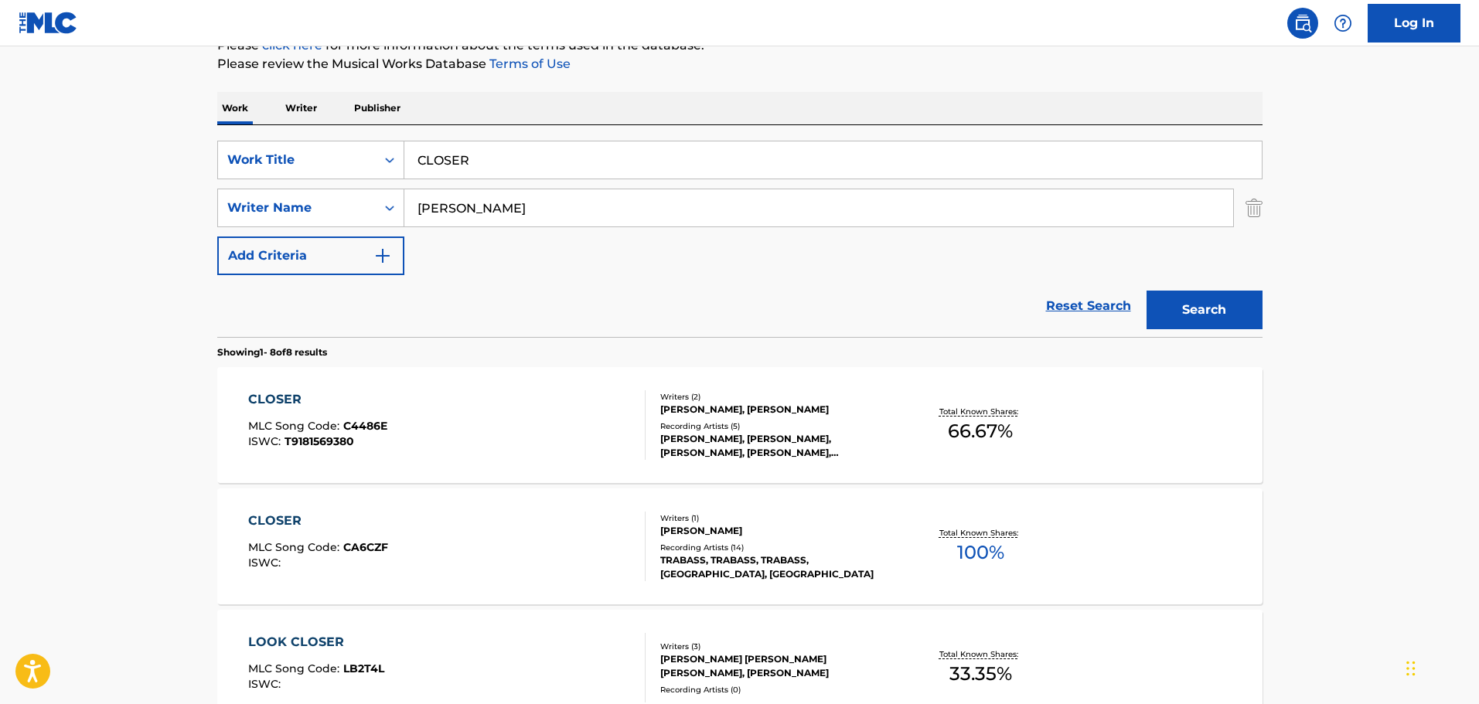
click at [445, 403] on div "CLOSER MLC Song Code : C4486E ISWC : T9181569380" at bounding box center [446, 425] width 397 height 70
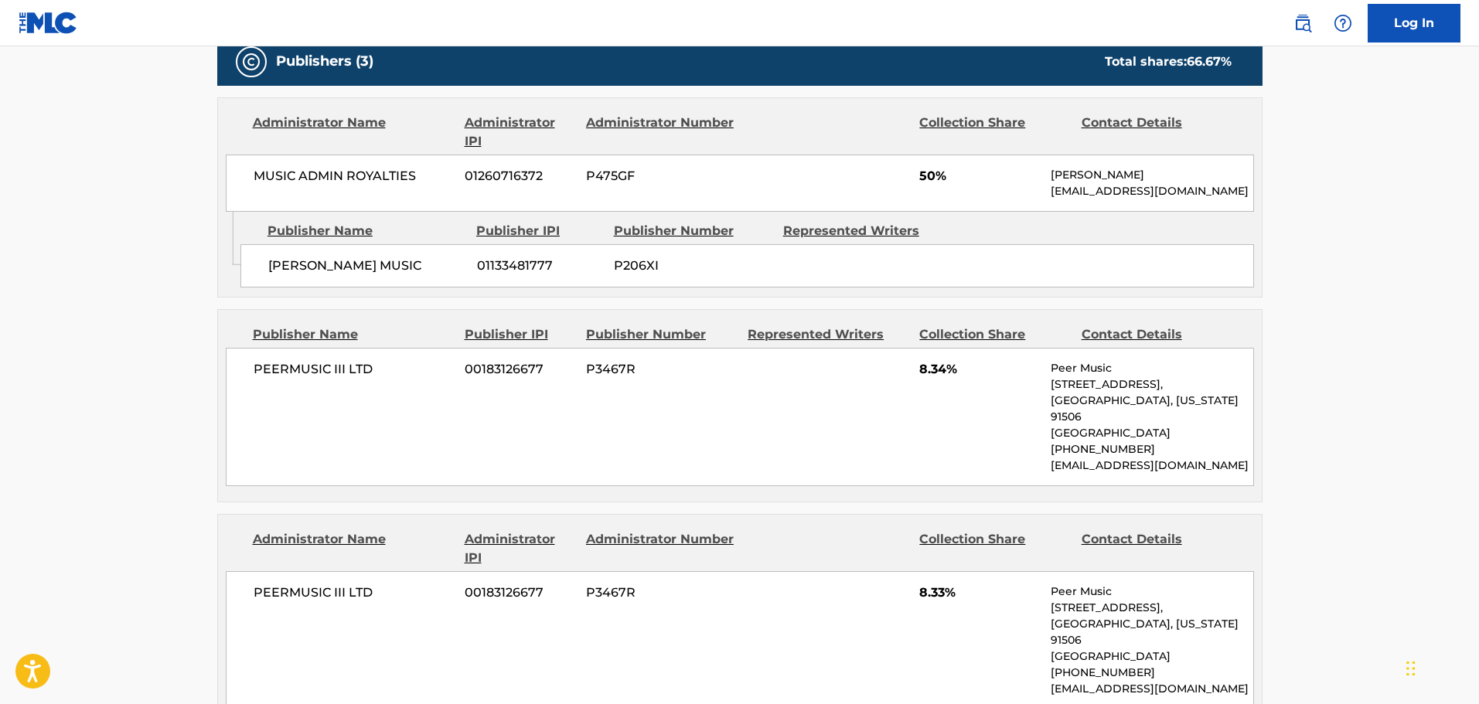
scroll to position [387, 0]
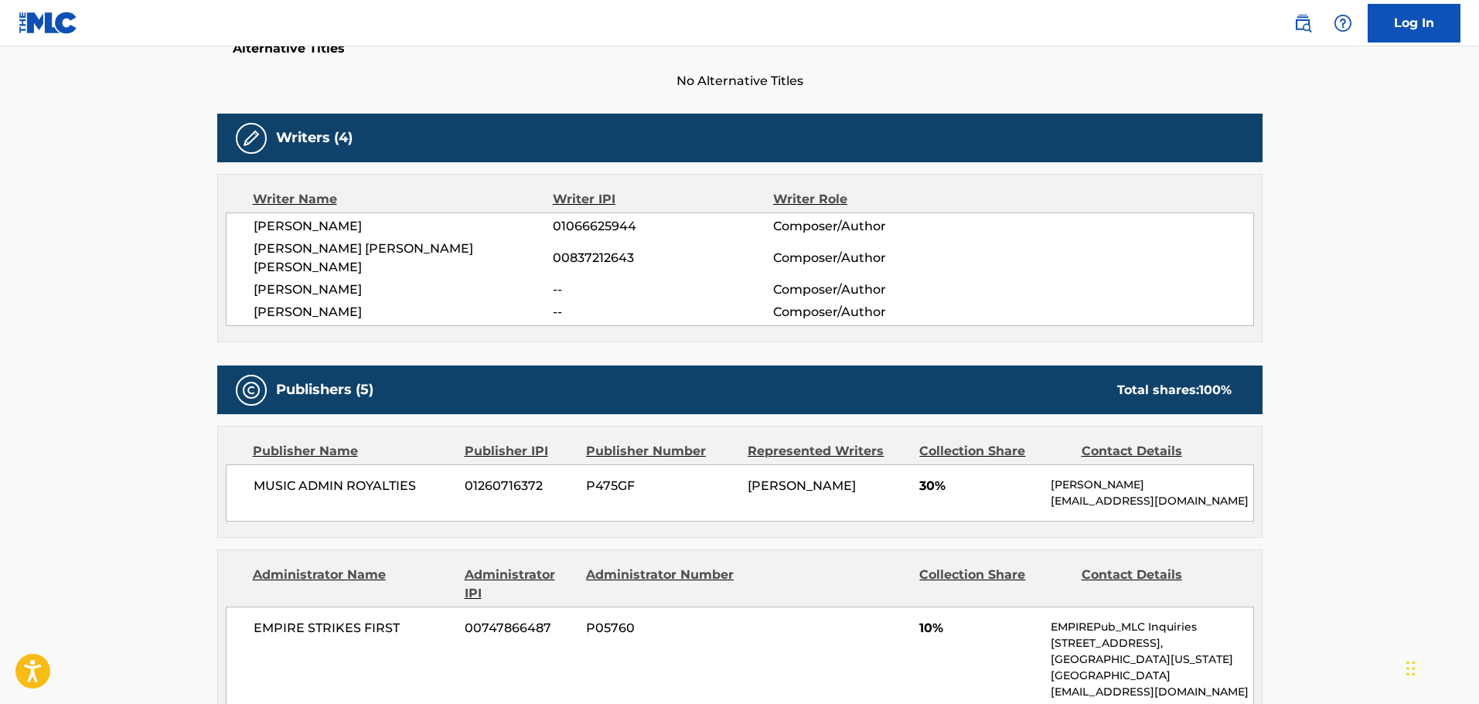
scroll to position [464, 0]
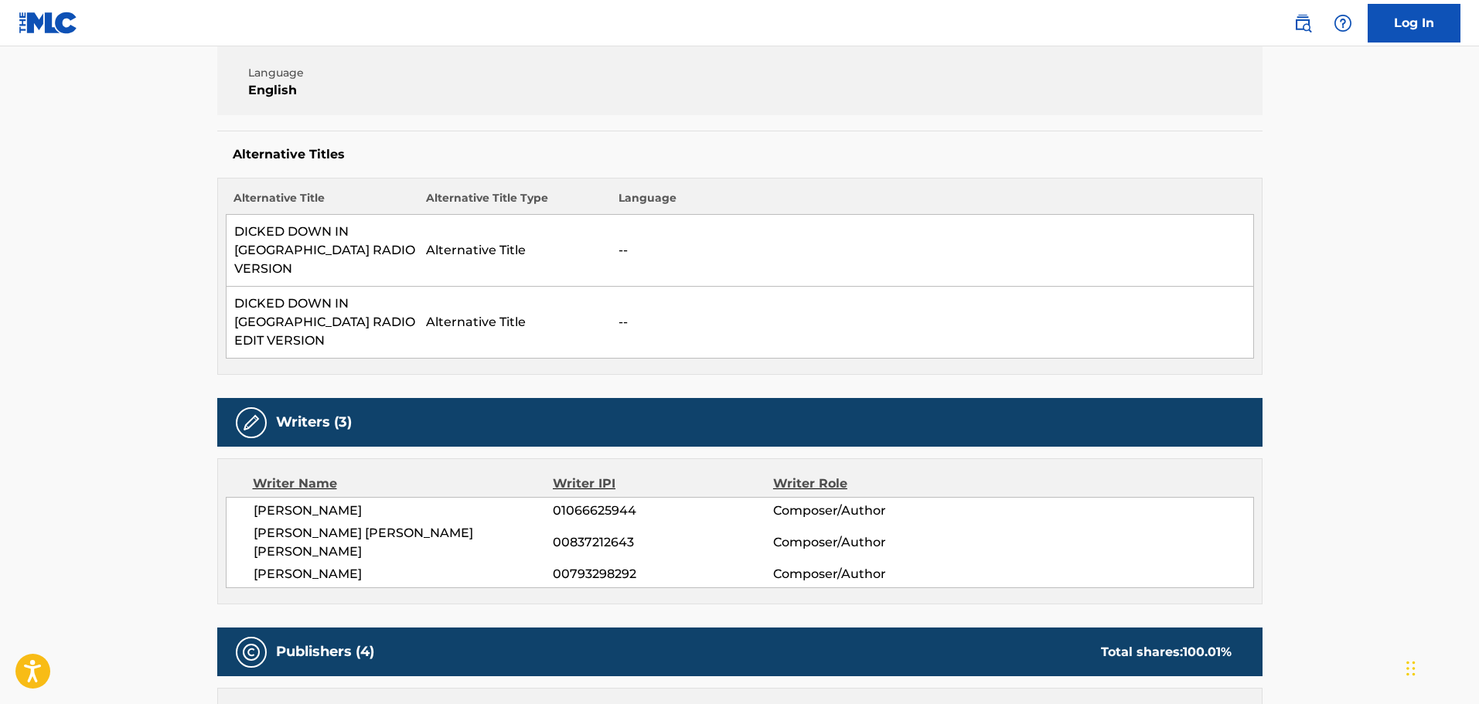
scroll to position [464, 0]
